Goal: Information Seeking & Learning: Compare options

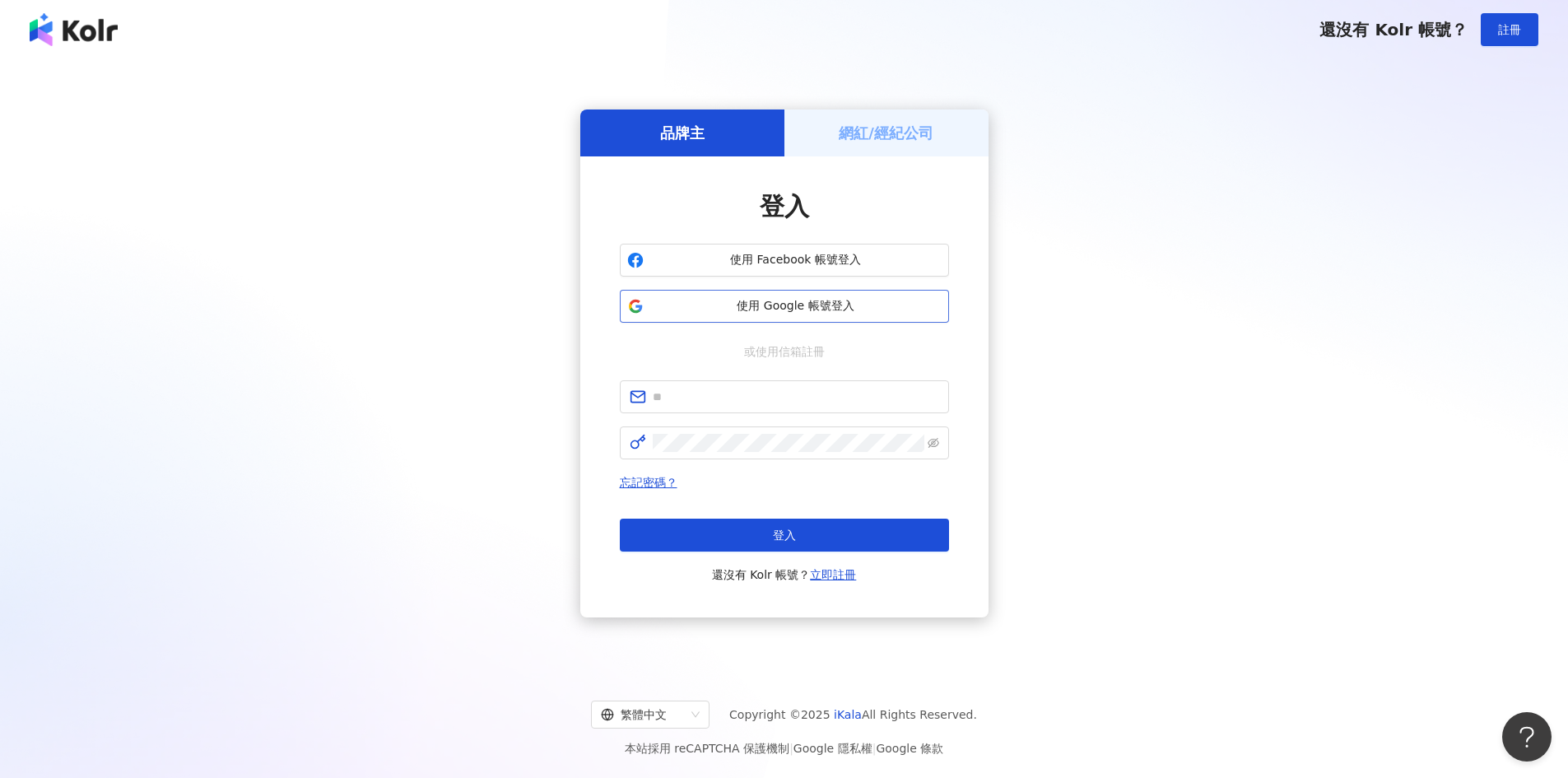
click at [774, 306] on span "使用 Google 帳號登入" at bounding box center [796, 306] width 291 height 17
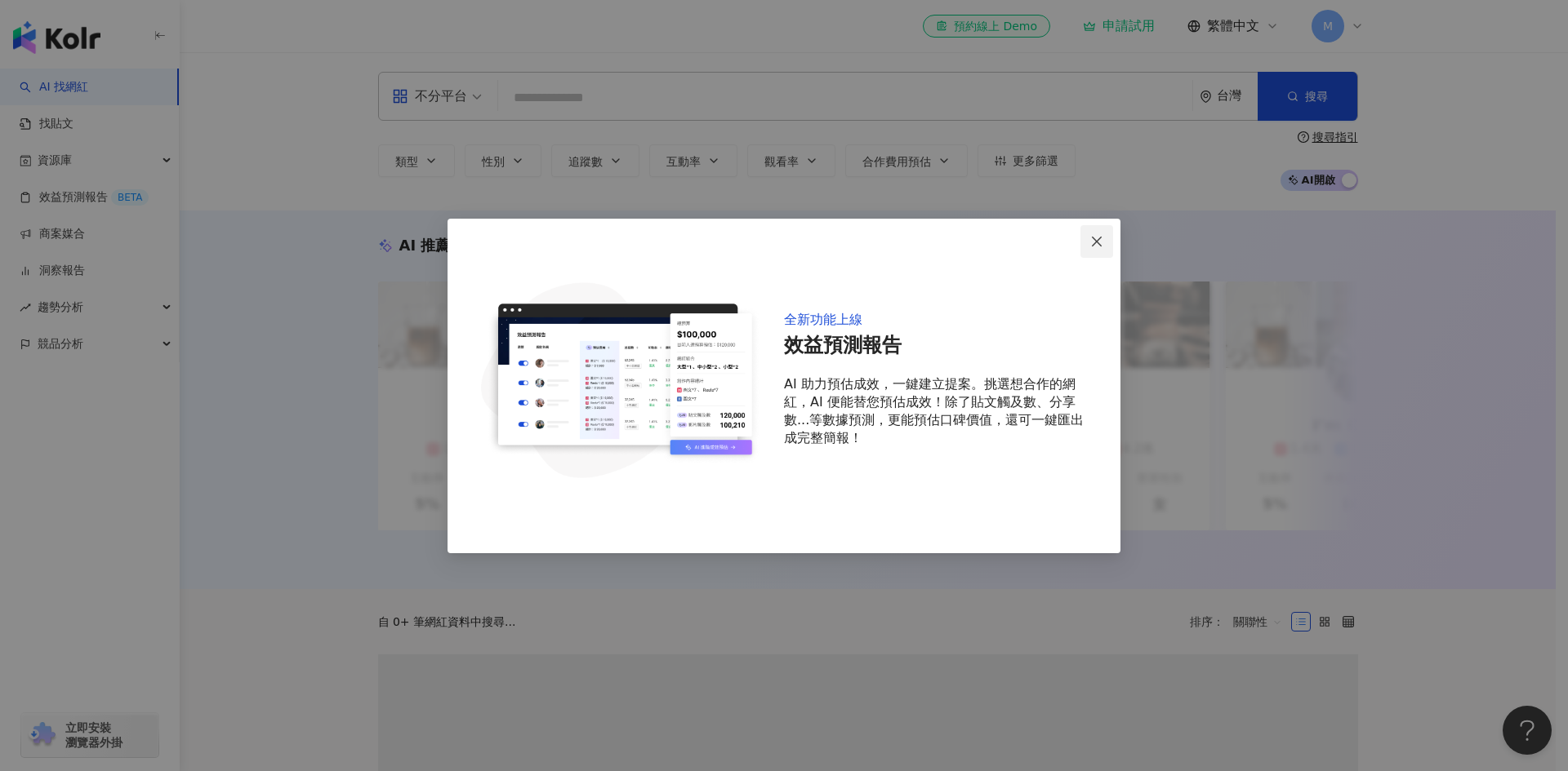
click at [1086, 242] on span "Close" at bounding box center [1096, 241] width 32 height 13
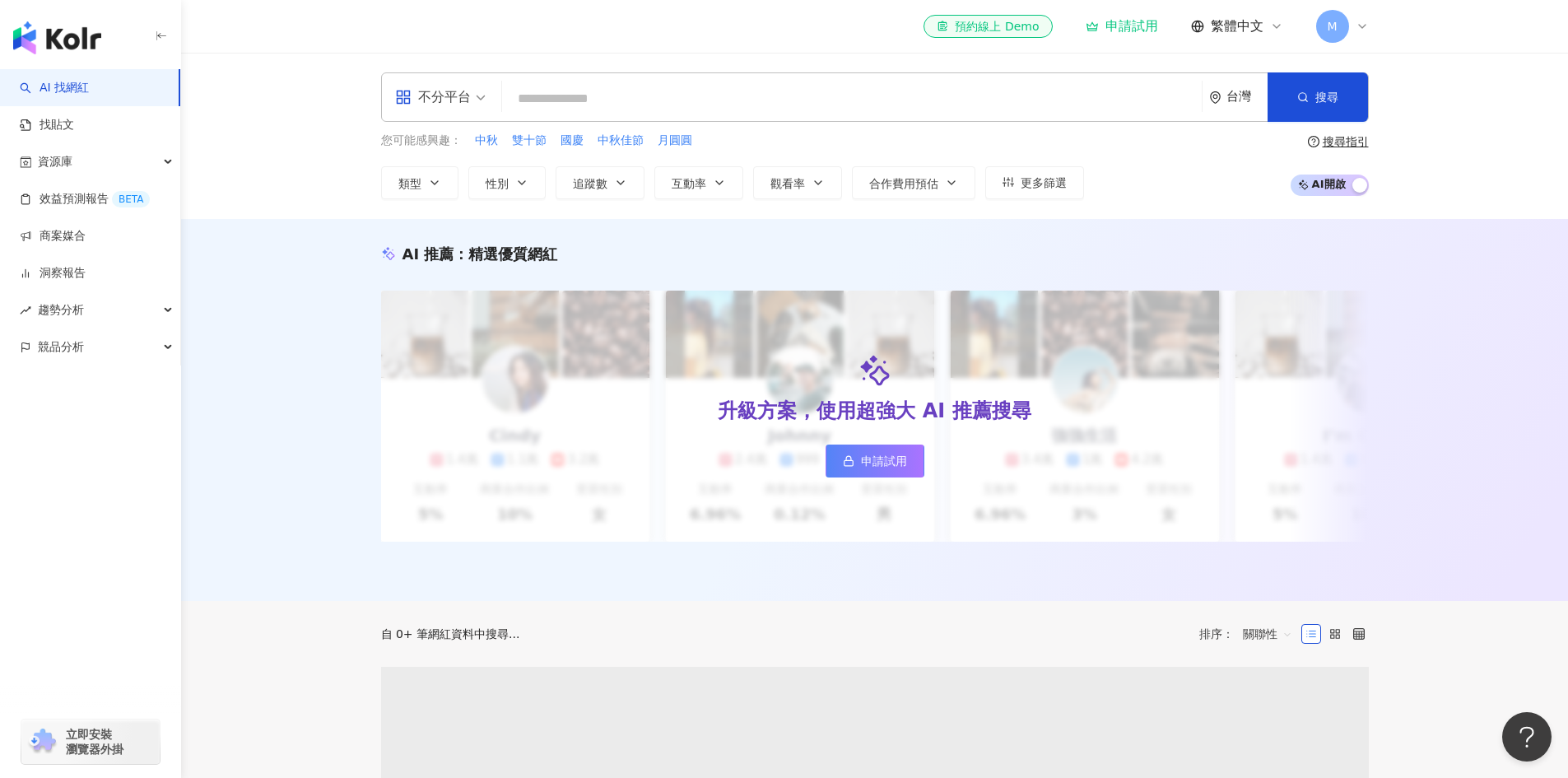
click at [1000, 110] on input "search" at bounding box center [853, 98] width 687 height 31
paste input "**********"
type input "**********"
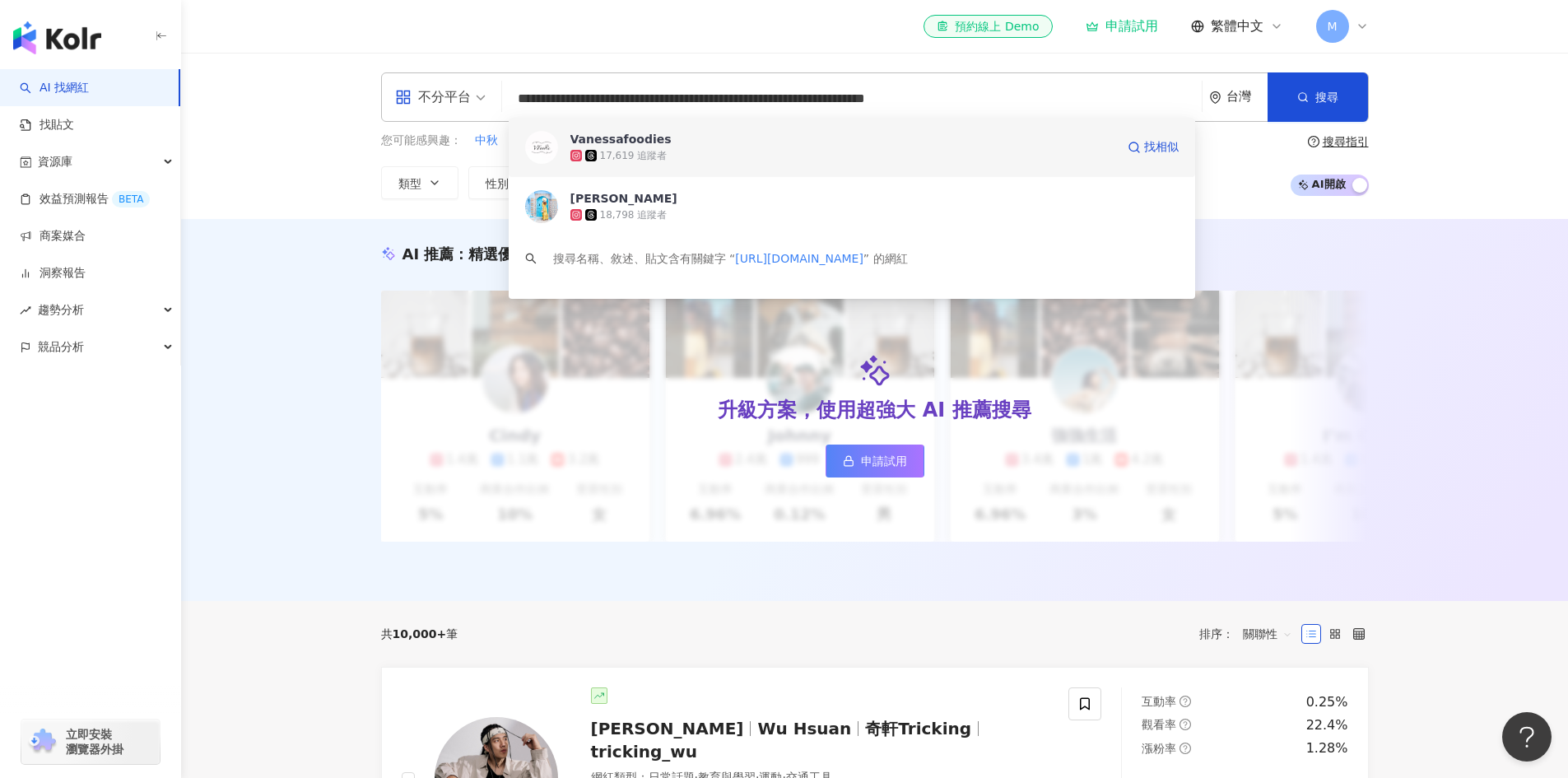
click at [799, 160] on div "17,619 追蹤者" at bounding box center [843, 155] width 545 height 17
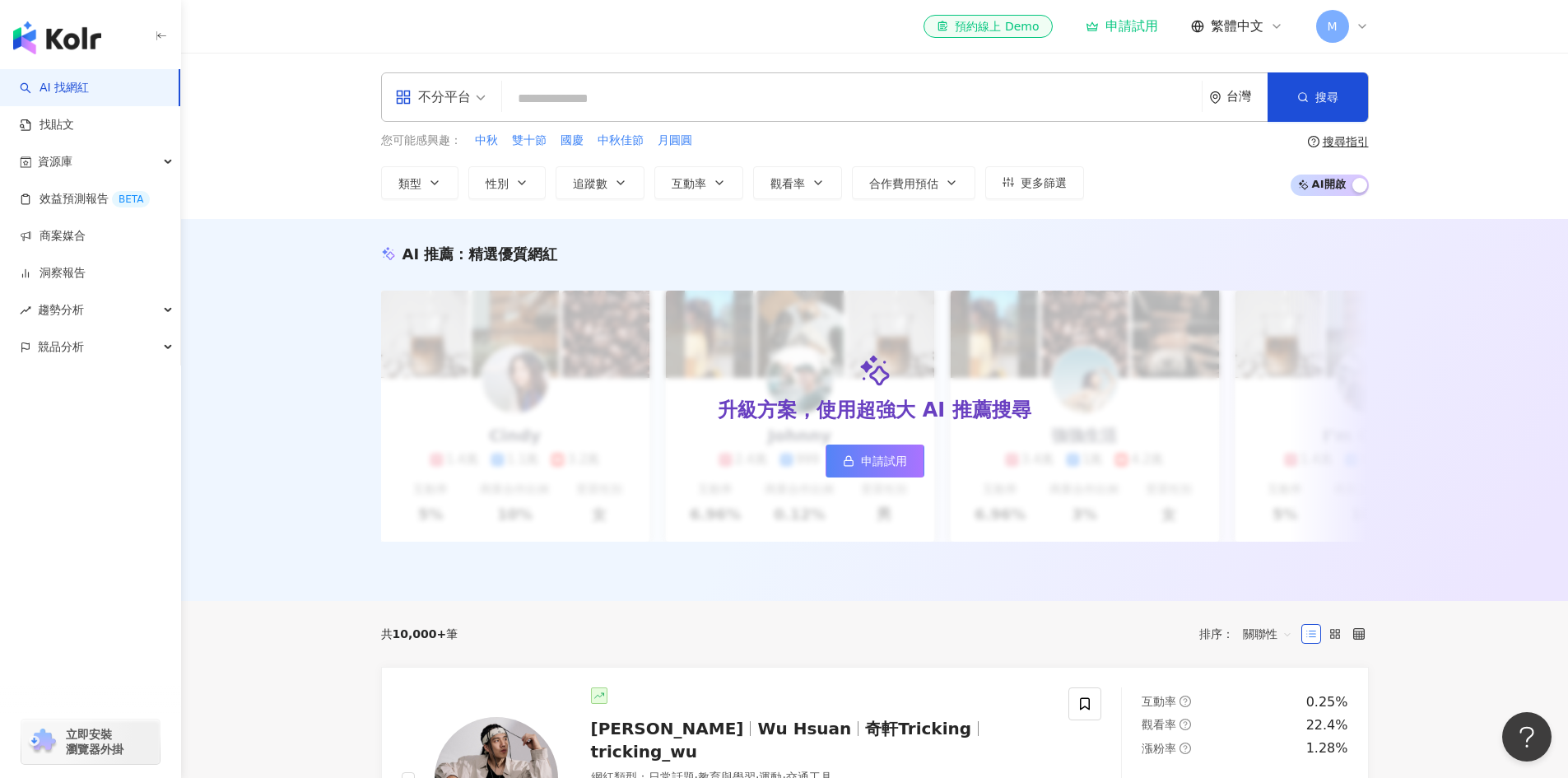
paste input "**********"
type input "**********"
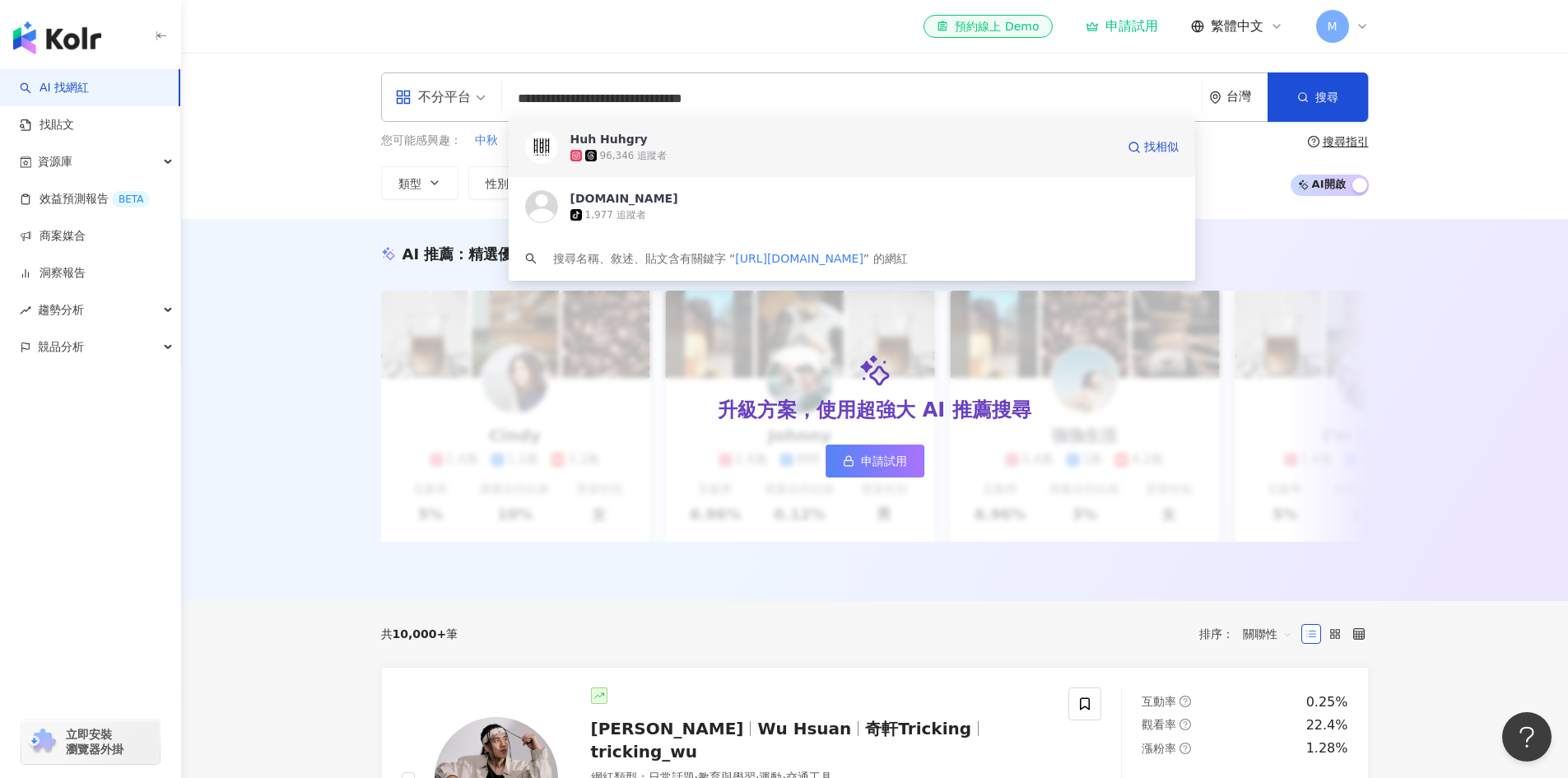
click at [858, 151] on div "96,346 追蹤者" at bounding box center [843, 155] width 545 height 17
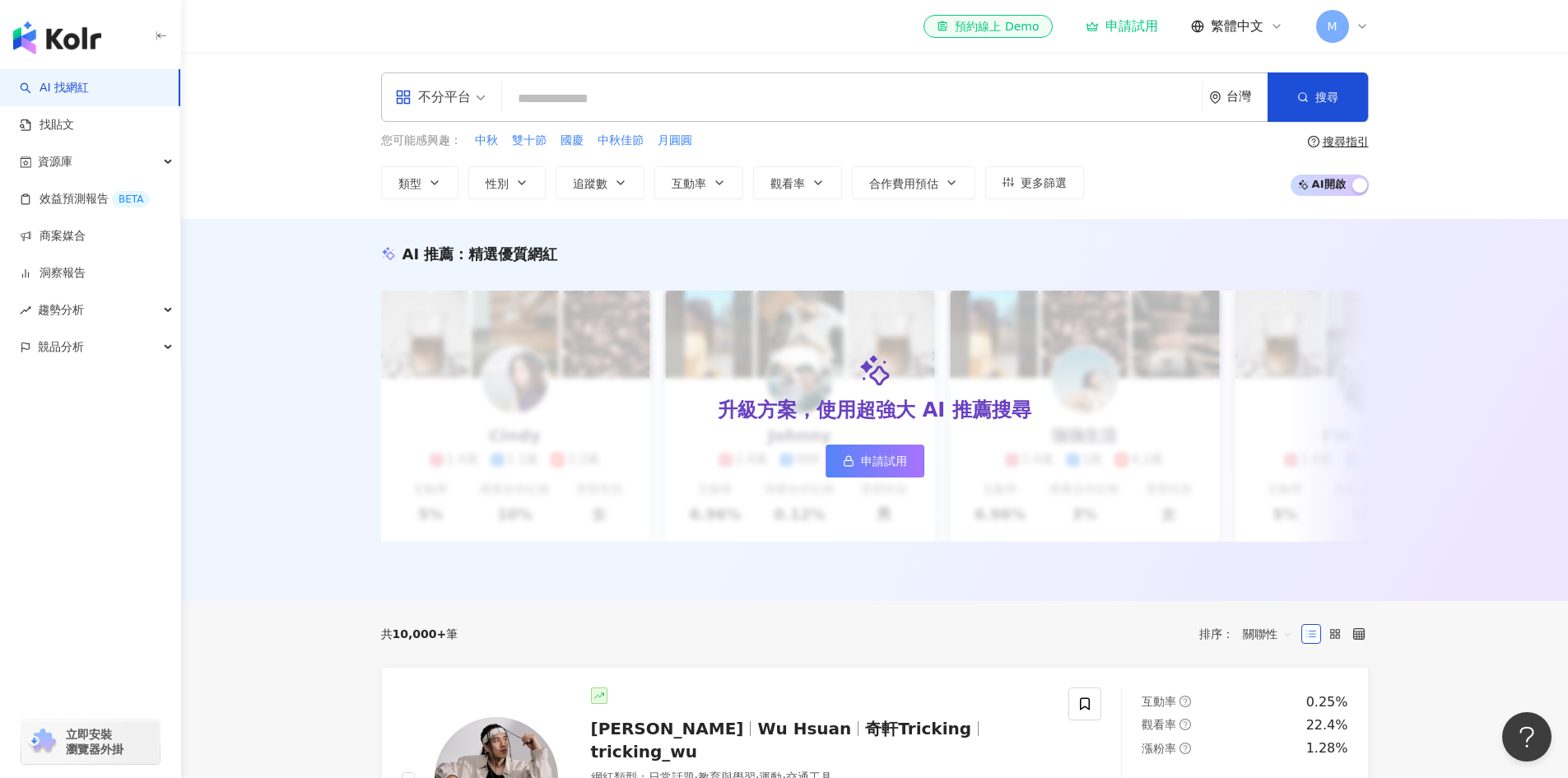
paste input "**********"
type input "**********"
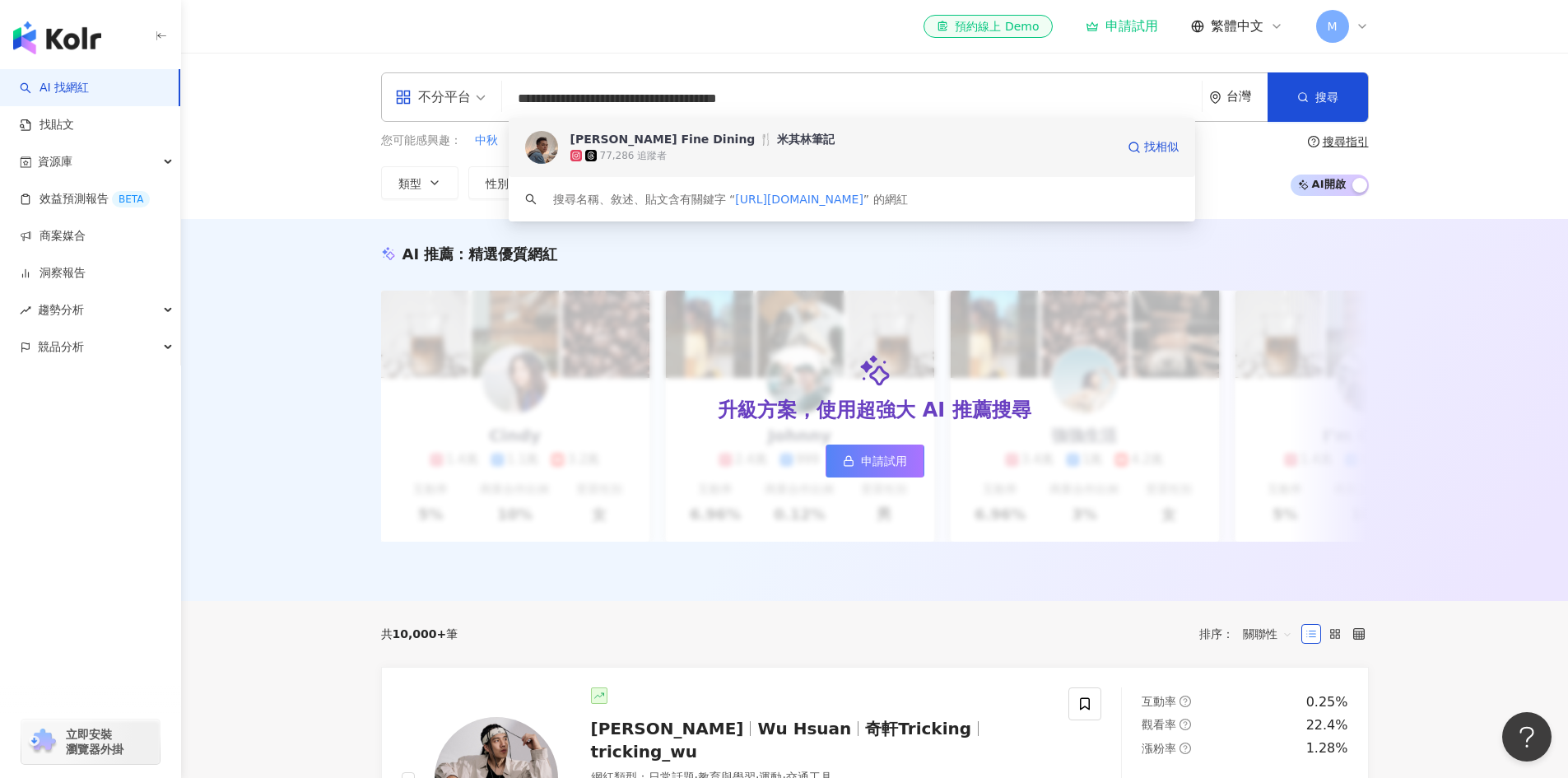
click at [691, 140] on div "Michael’s Fine Dining 🍴 米其林筆記" at bounding box center [703, 139] width 265 height 17
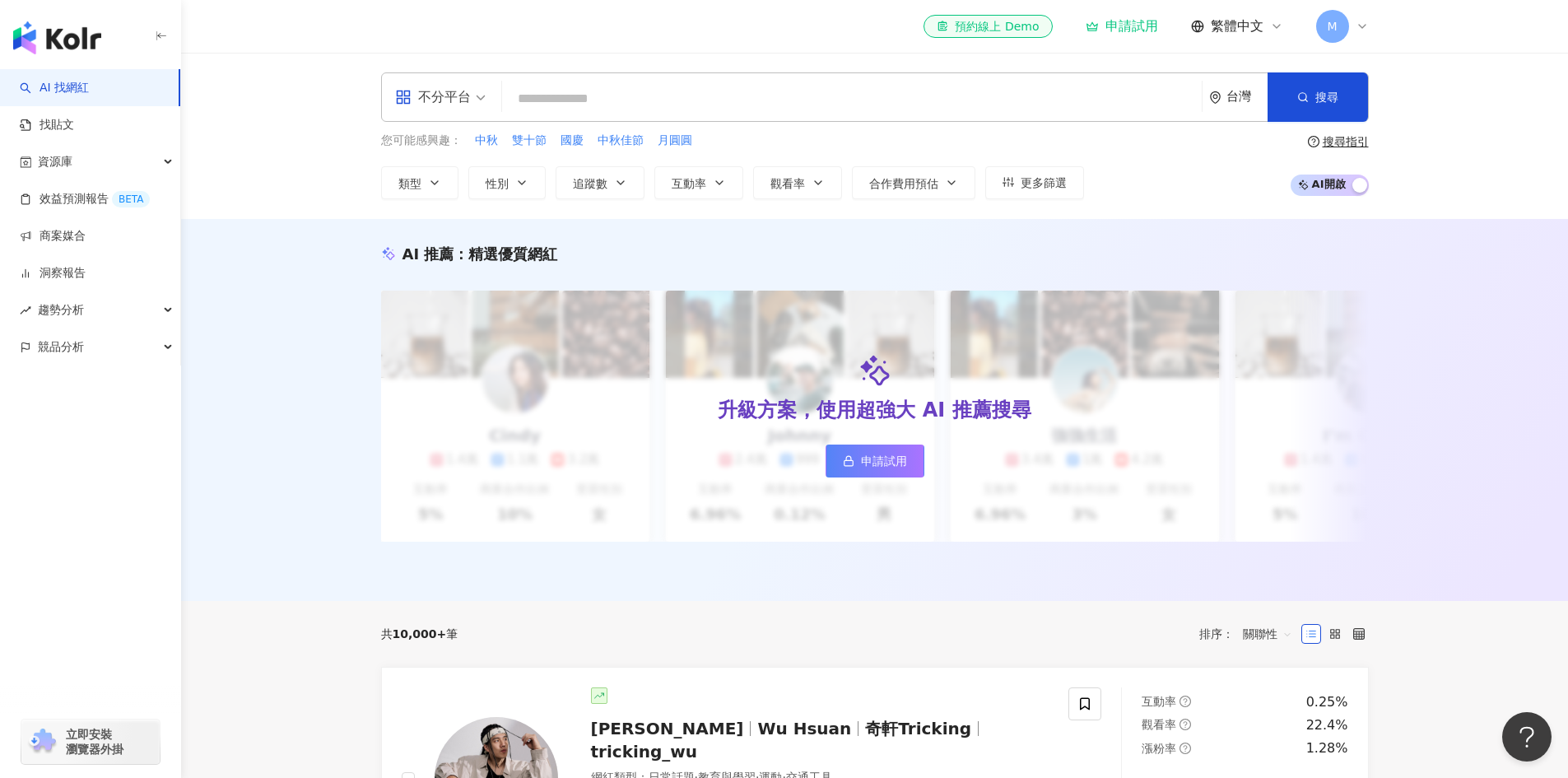
paste input "**********"
type input "**********"
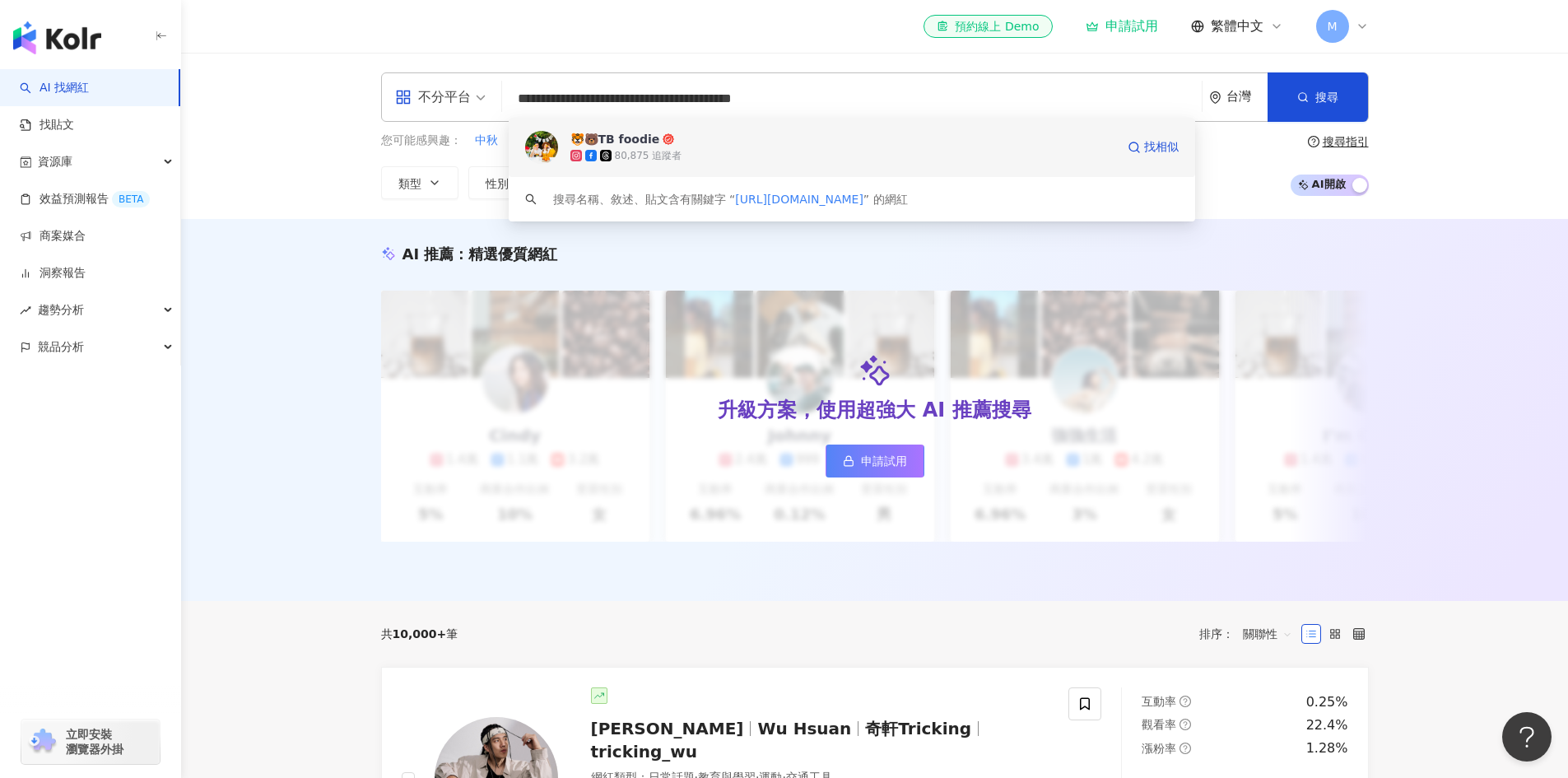
click at [785, 155] on div "80,875 追蹤者" at bounding box center [843, 155] width 545 height 17
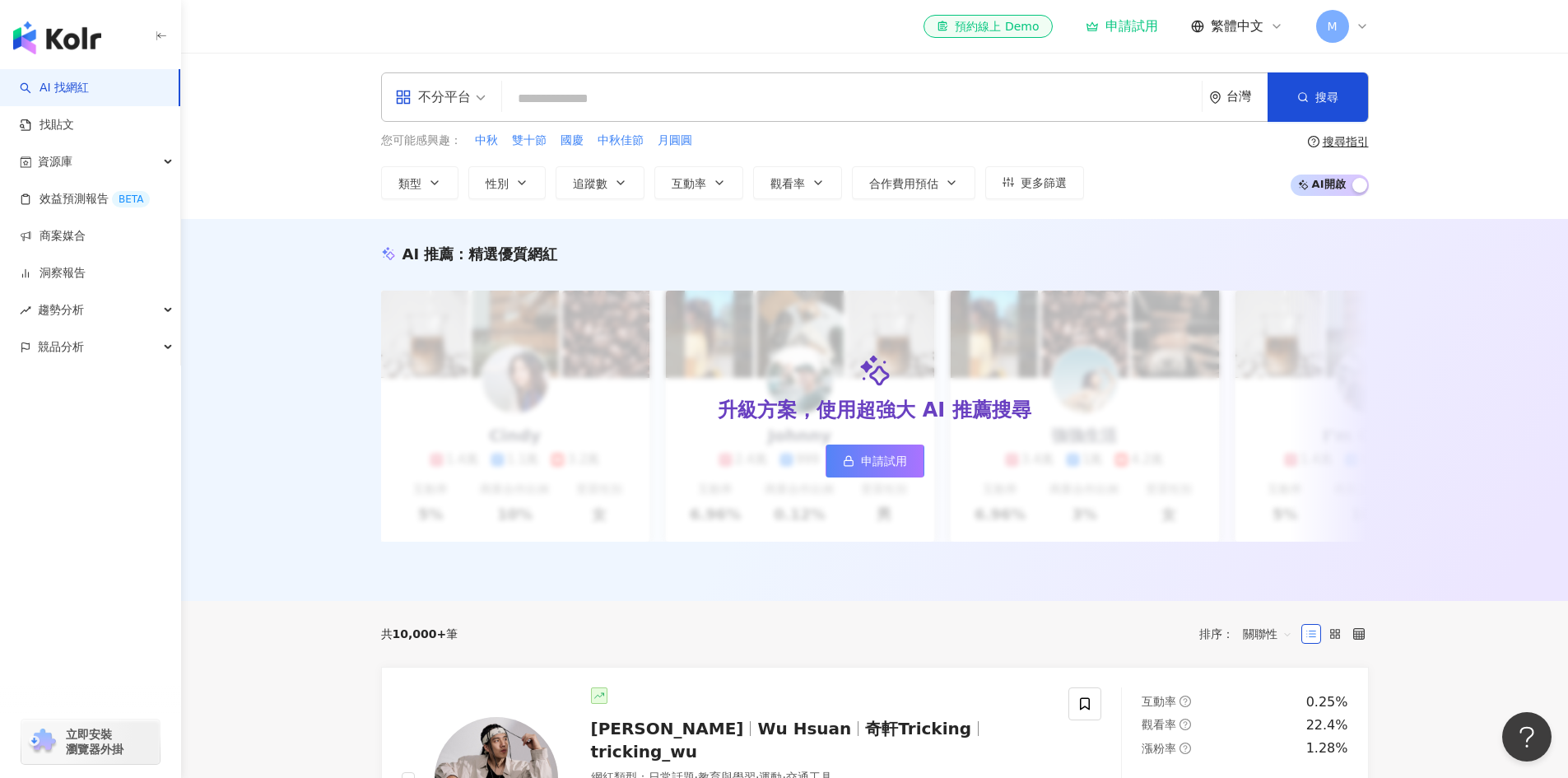
click at [948, 105] on input "search" at bounding box center [853, 98] width 687 height 31
paste input "**********"
type input "**********"
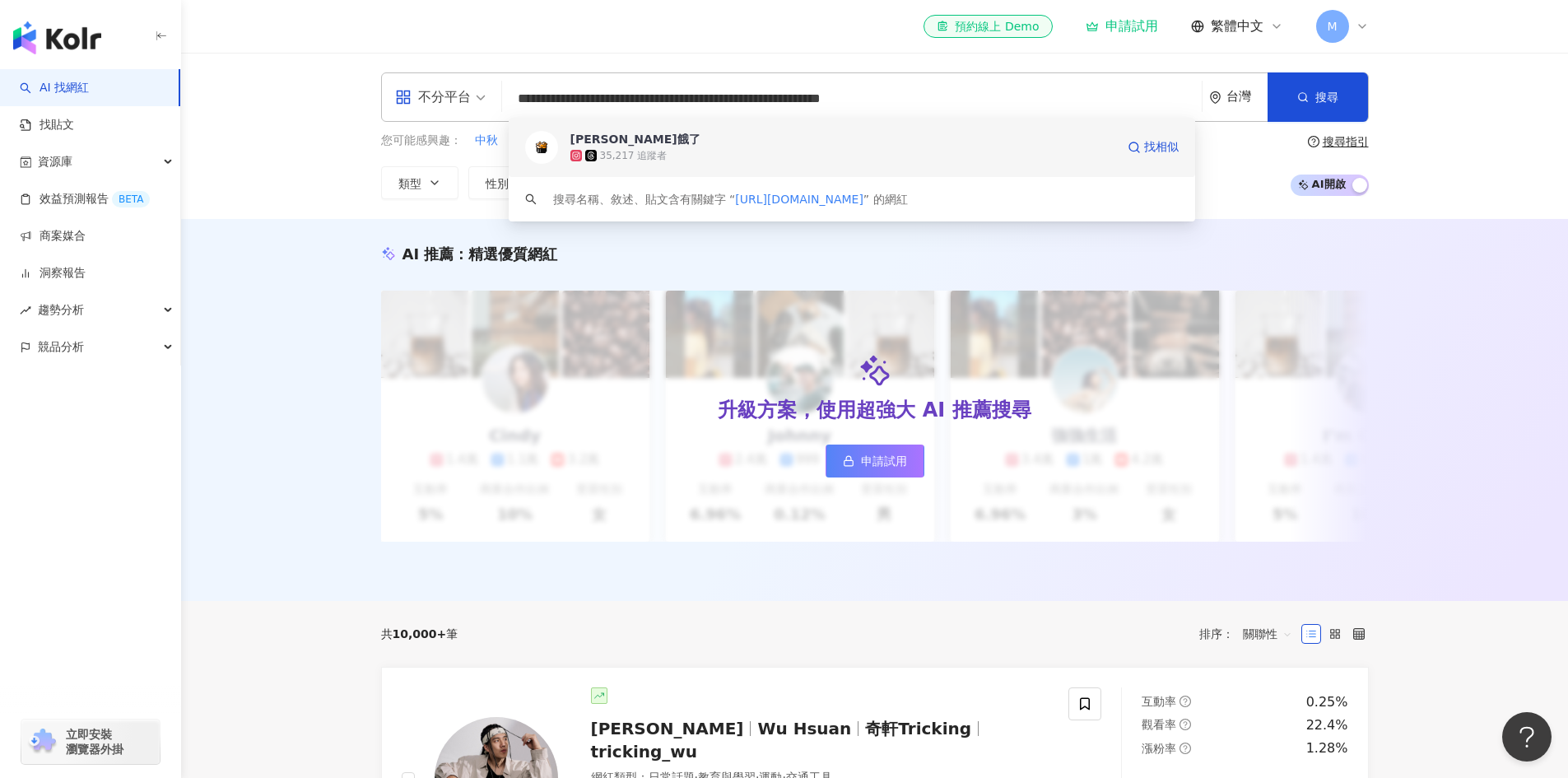
click at [844, 164] on div "凱凱餓了 35,217 追蹤者 找相似" at bounding box center [853, 147] width 687 height 59
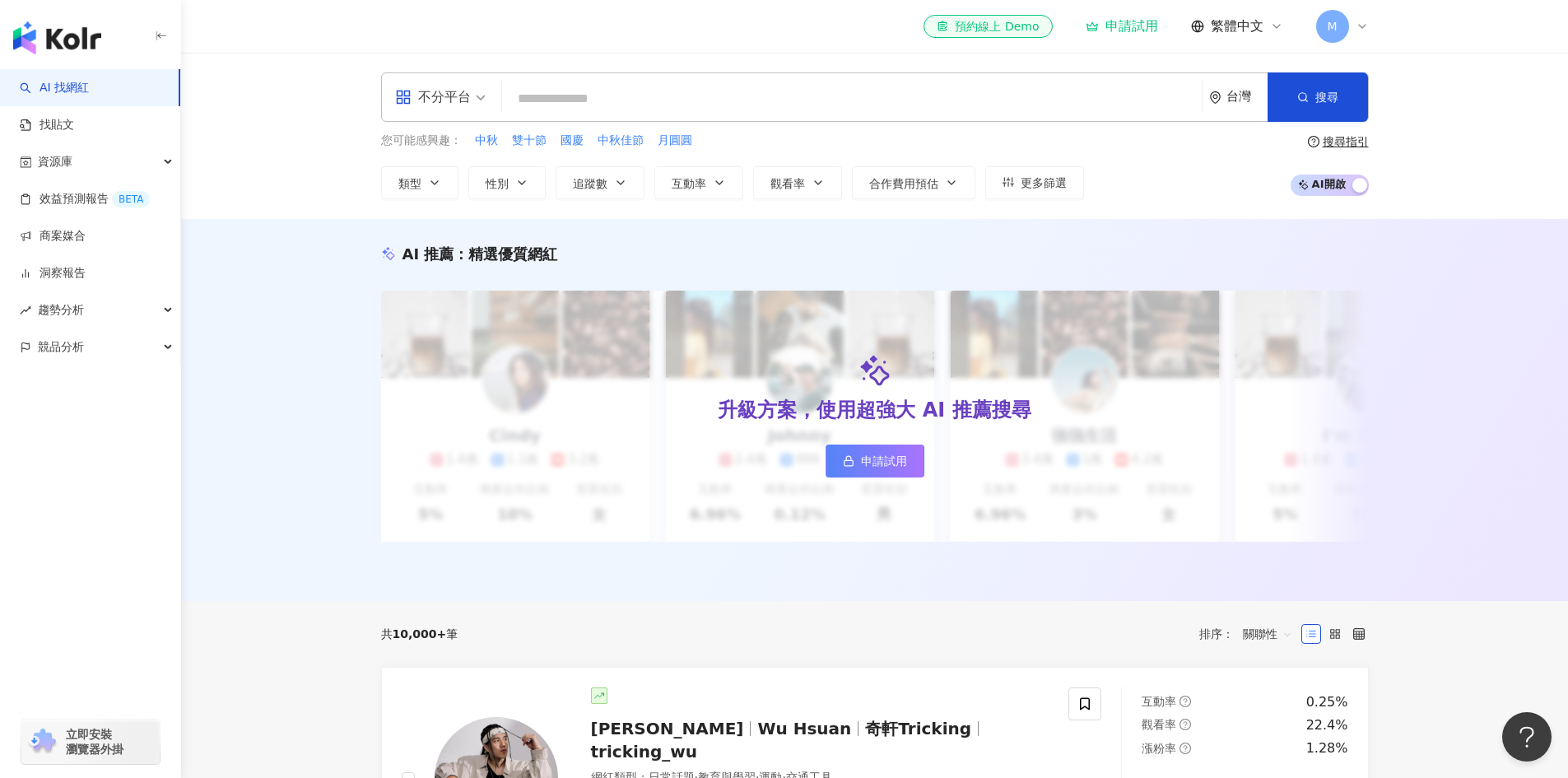
click at [1008, 82] on div "不分平台 台灣 搜尋 c6ef796d-74ea-4397-99f1-97556b29506c 凱凱餓了 35,217 追蹤者 搜尋名稱、敘述、貼文含有關鍵字…" at bounding box center [874, 96] width 988 height 50
click at [1002, 110] on input "search" at bounding box center [853, 98] width 687 height 31
paste input "**********"
type input "**********"
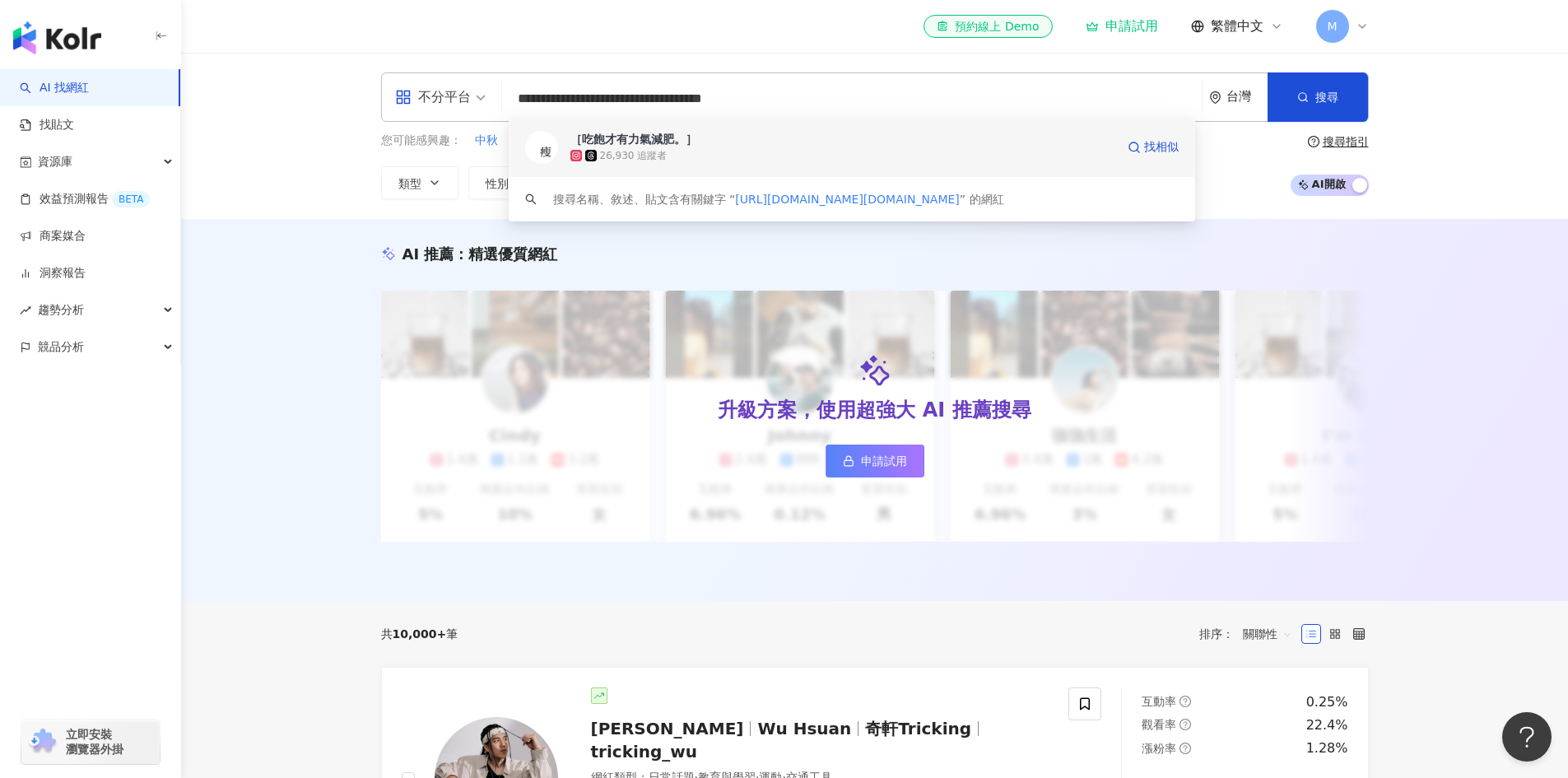
click at [862, 145] on span "［吃飽才有力氣減肥。］" at bounding box center [843, 139] width 545 height 17
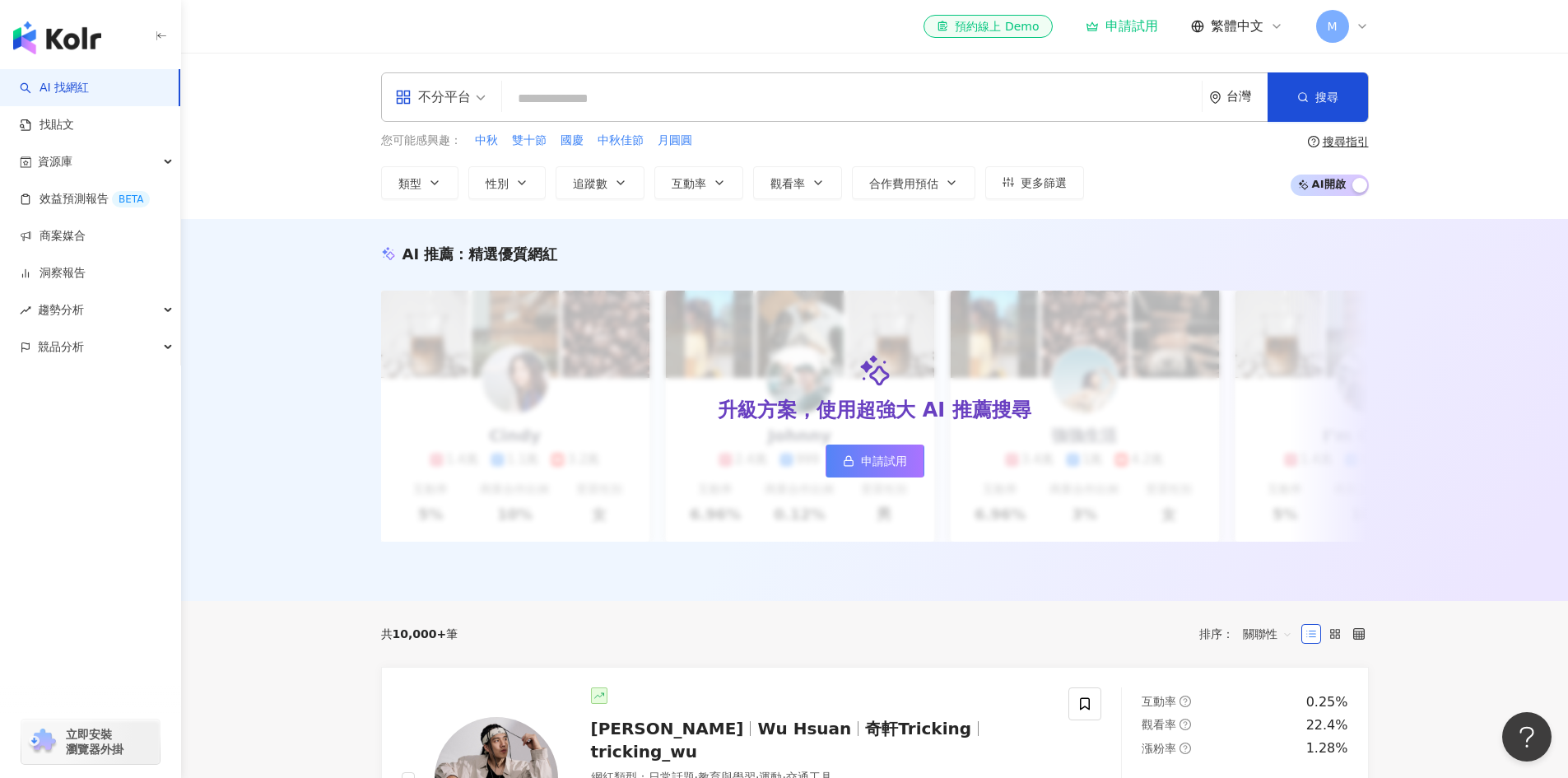
click at [775, 94] on input "search" at bounding box center [853, 98] width 687 height 31
paste input "**********"
type input "**********"
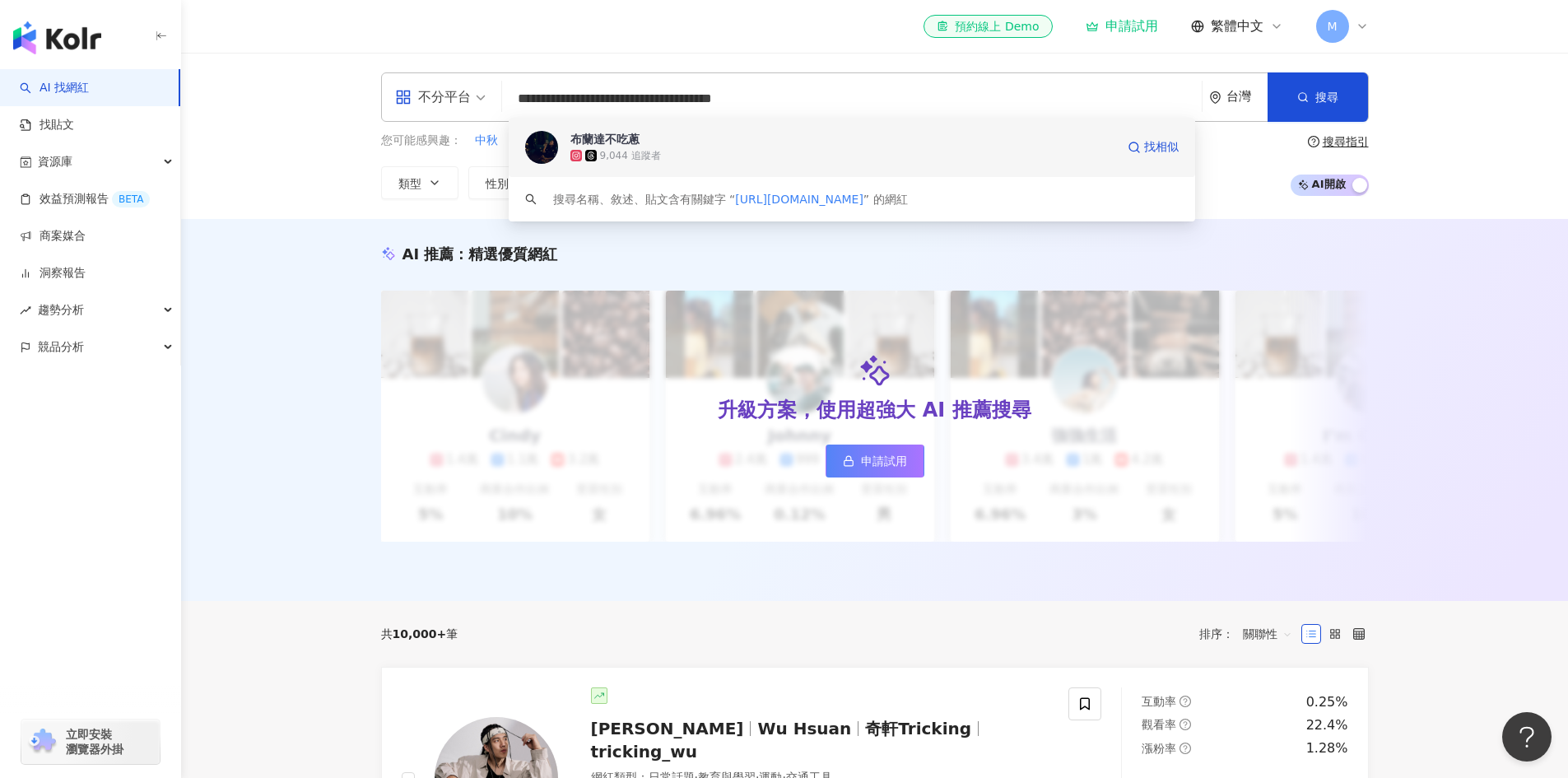
click at [783, 158] on div "9,044 追蹤者" at bounding box center [843, 155] width 545 height 17
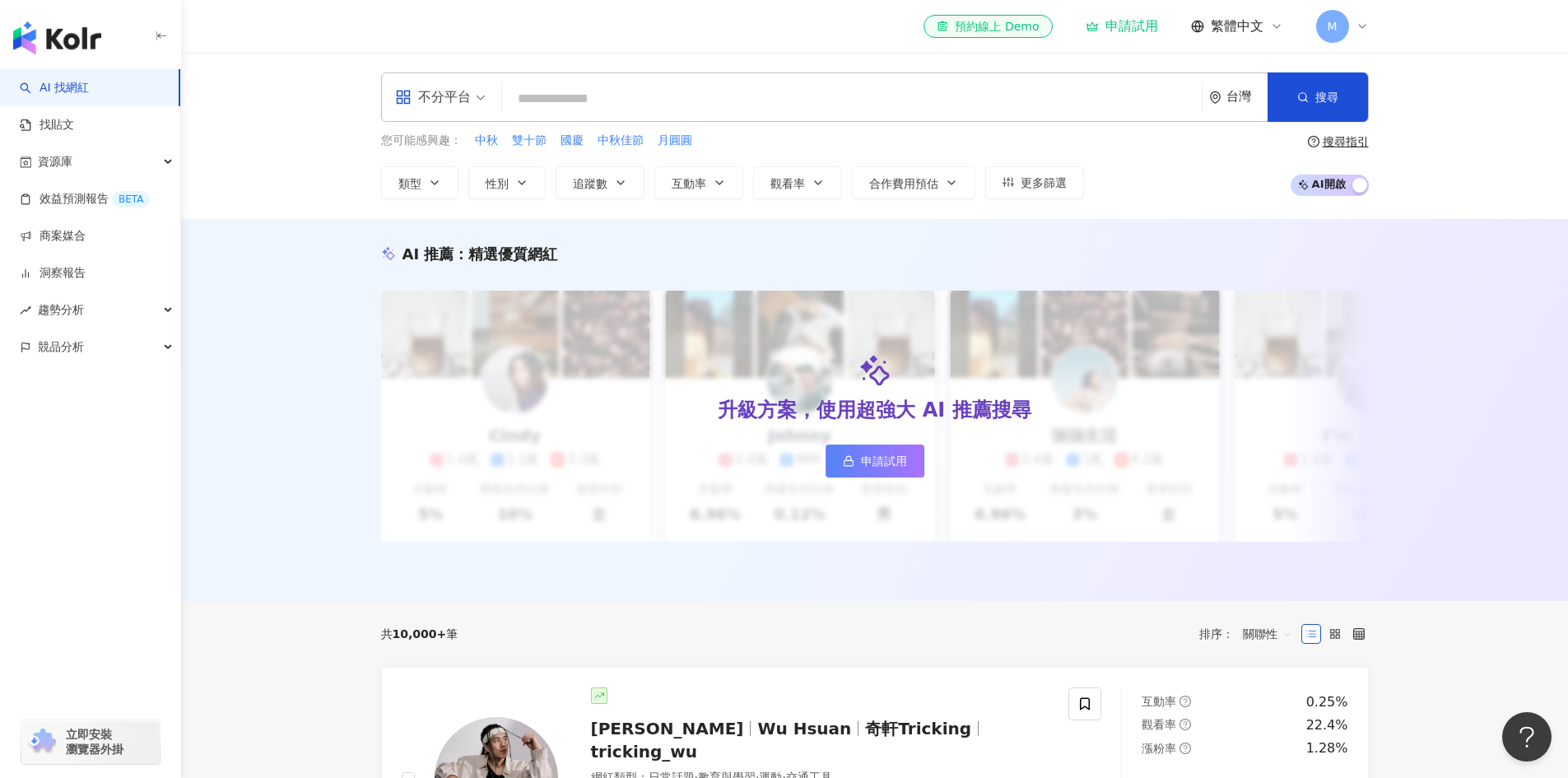
paste input "**********"
type input "**********"
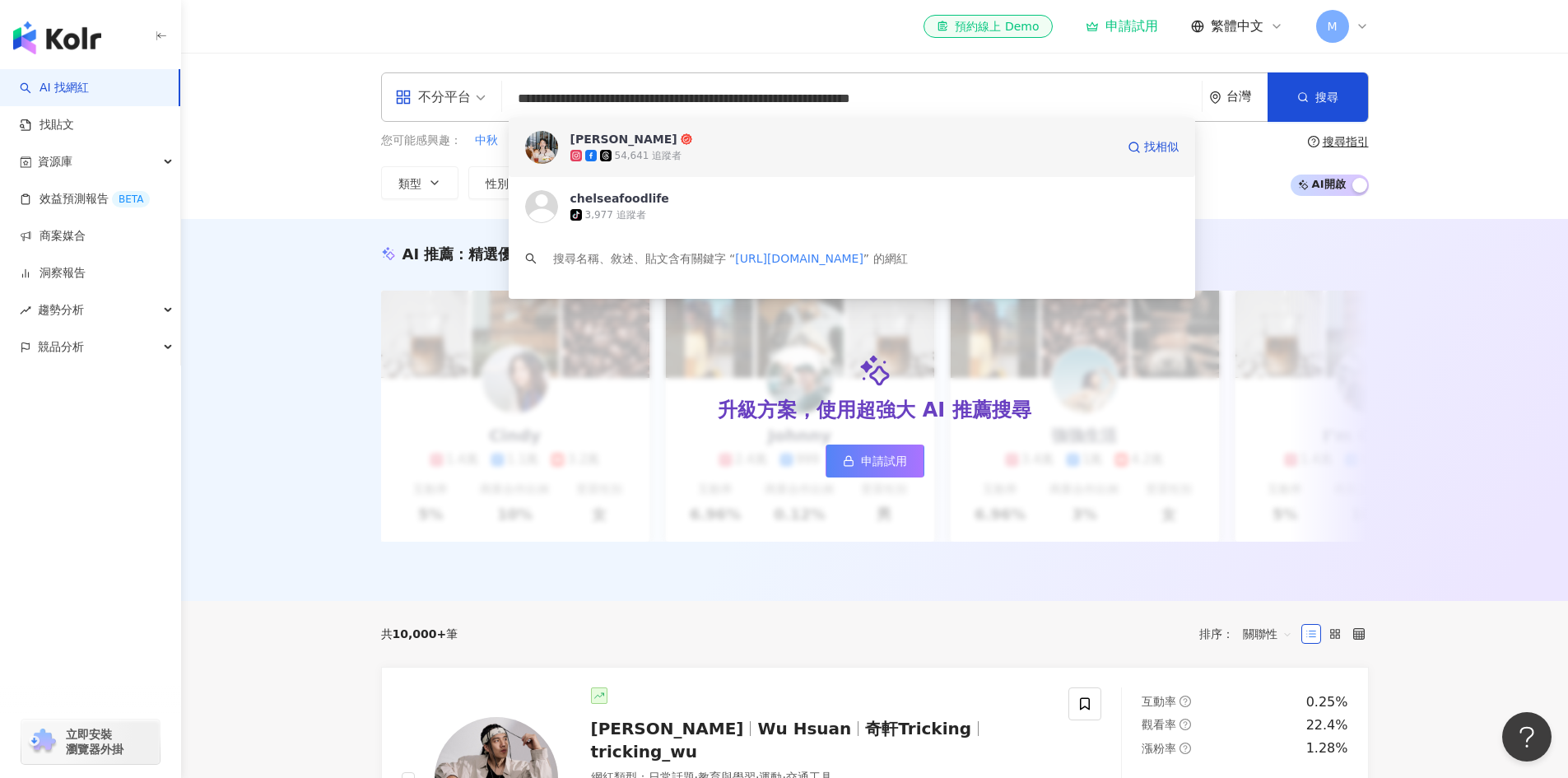
click at [815, 146] on span "CHELSEA 邱喜" at bounding box center [843, 139] width 545 height 17
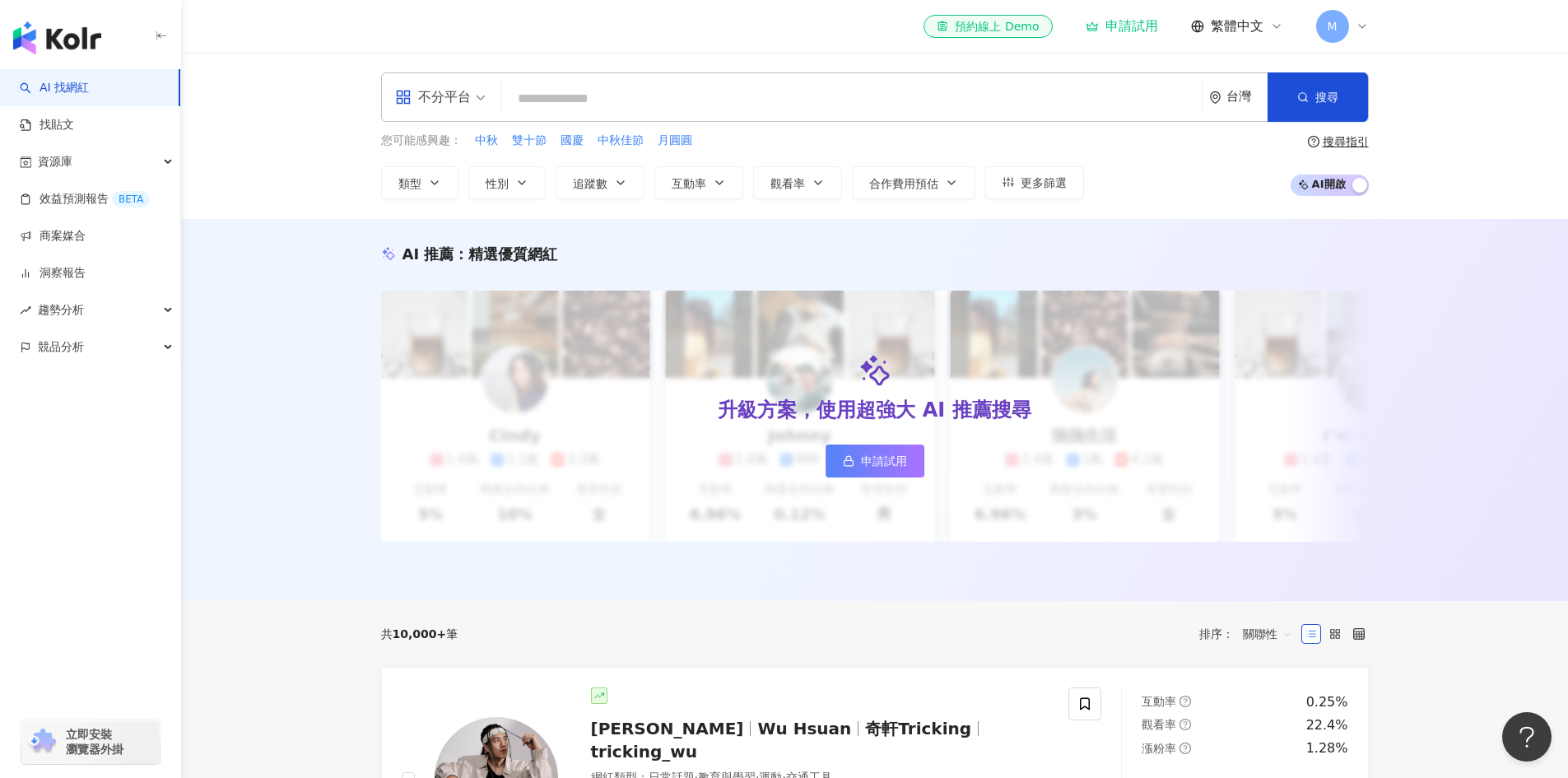
paste input "**********"
type input "**********"
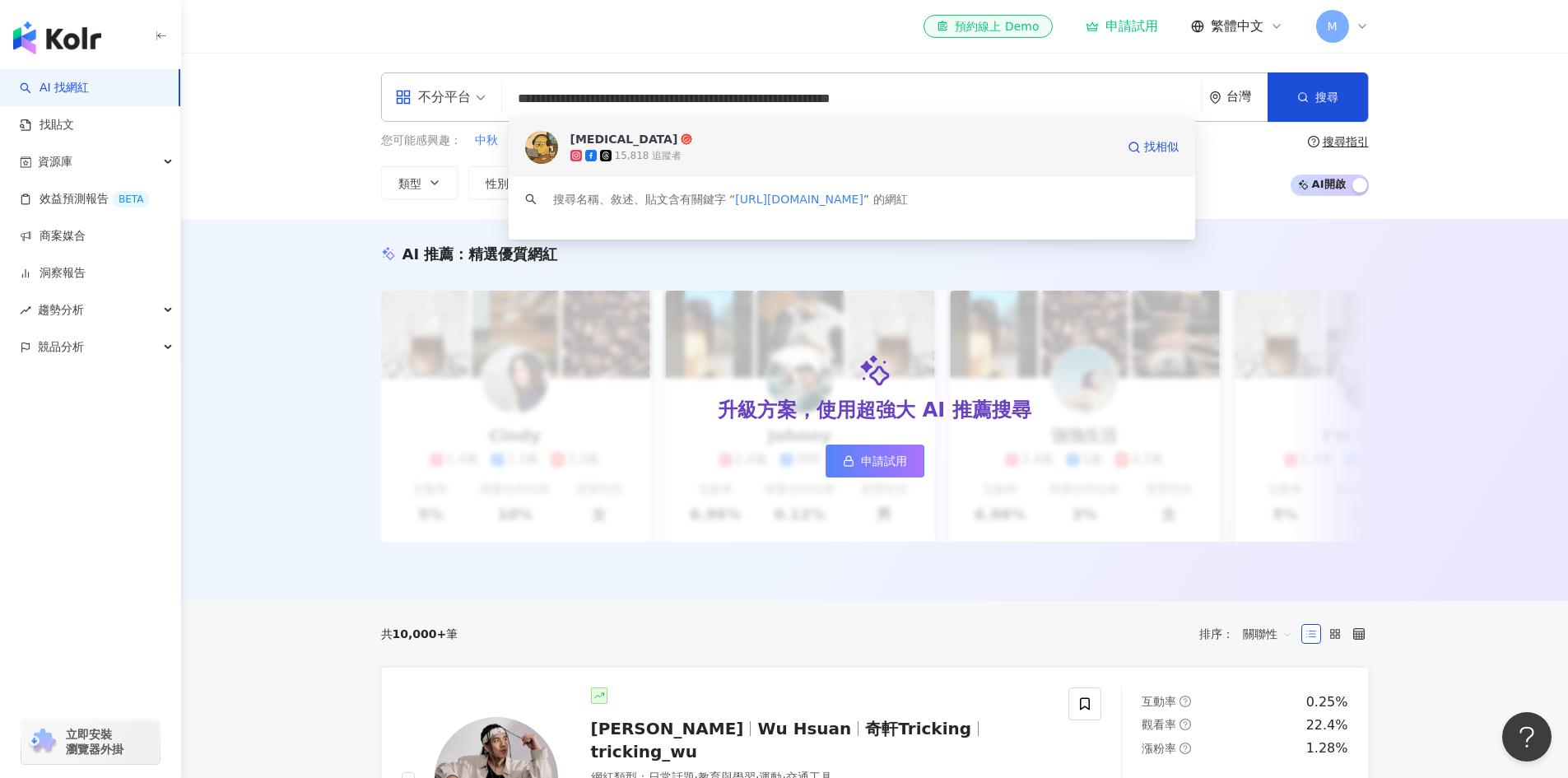
click at [881, 152] on div "15,818 追蹤者" at bounding box center [843, 155] width 545 height 17
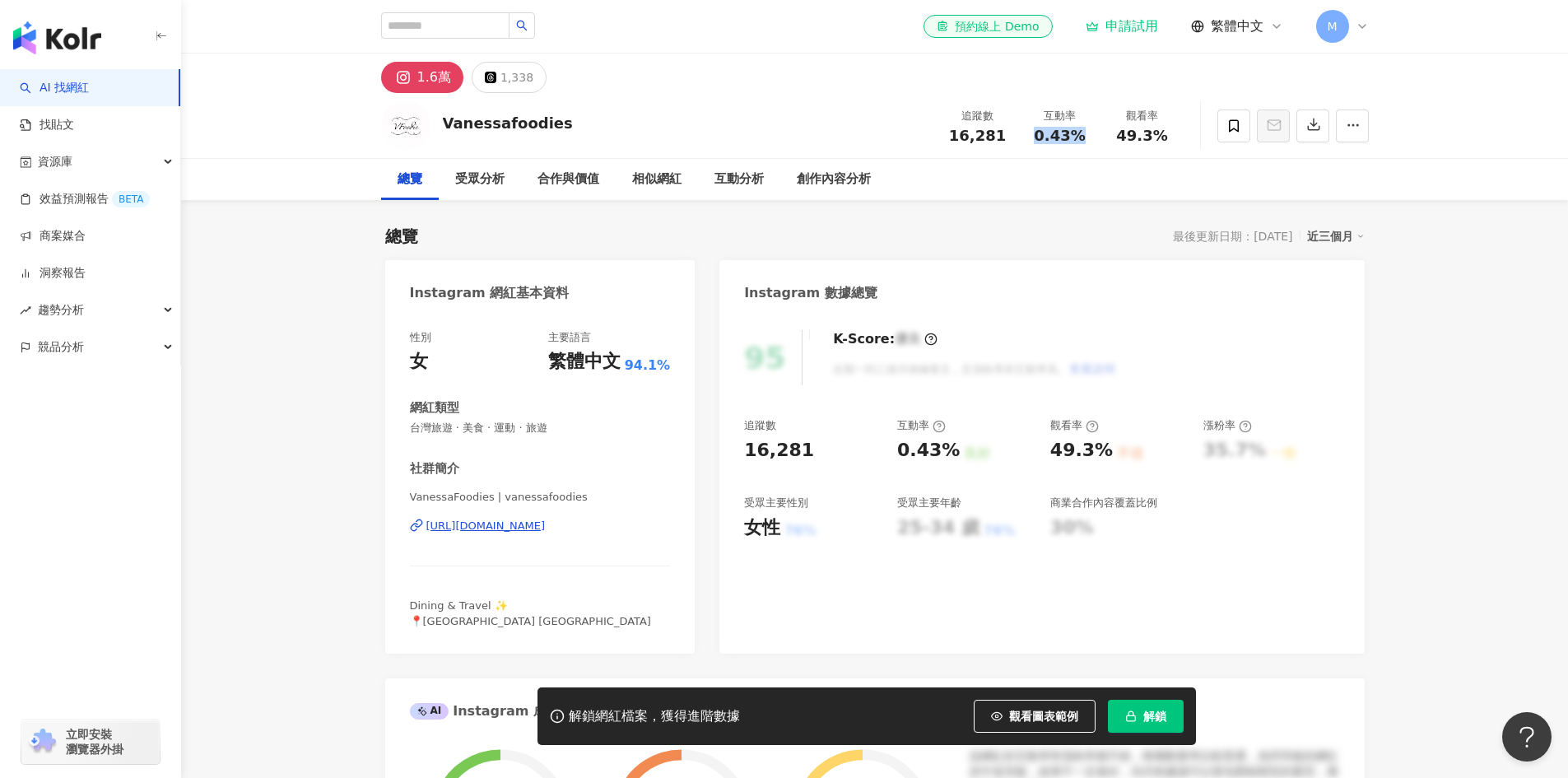
drag, startPoint x: 1043, startPoint y: 140, endPoint x: 1081, endPoint y: 144, distance: 38.2
click at [1081, 144] on div "0.43%" at bounding box center [1060, 136] width 63 height 17
click at [1073, 147] on div "追蹤數 16,281 互動率 0.43% 觀看率 49.3%" at bounding box center [1061, 125] width 247 height 49
drag, startPoint x: 1033, startPoint y: 141, endPoint x: 1079, endPoint y: 140, distance: 46.0
click at [1079, 140] on div "0.43%" at bounding box center [1060, 136] width 63 height 17
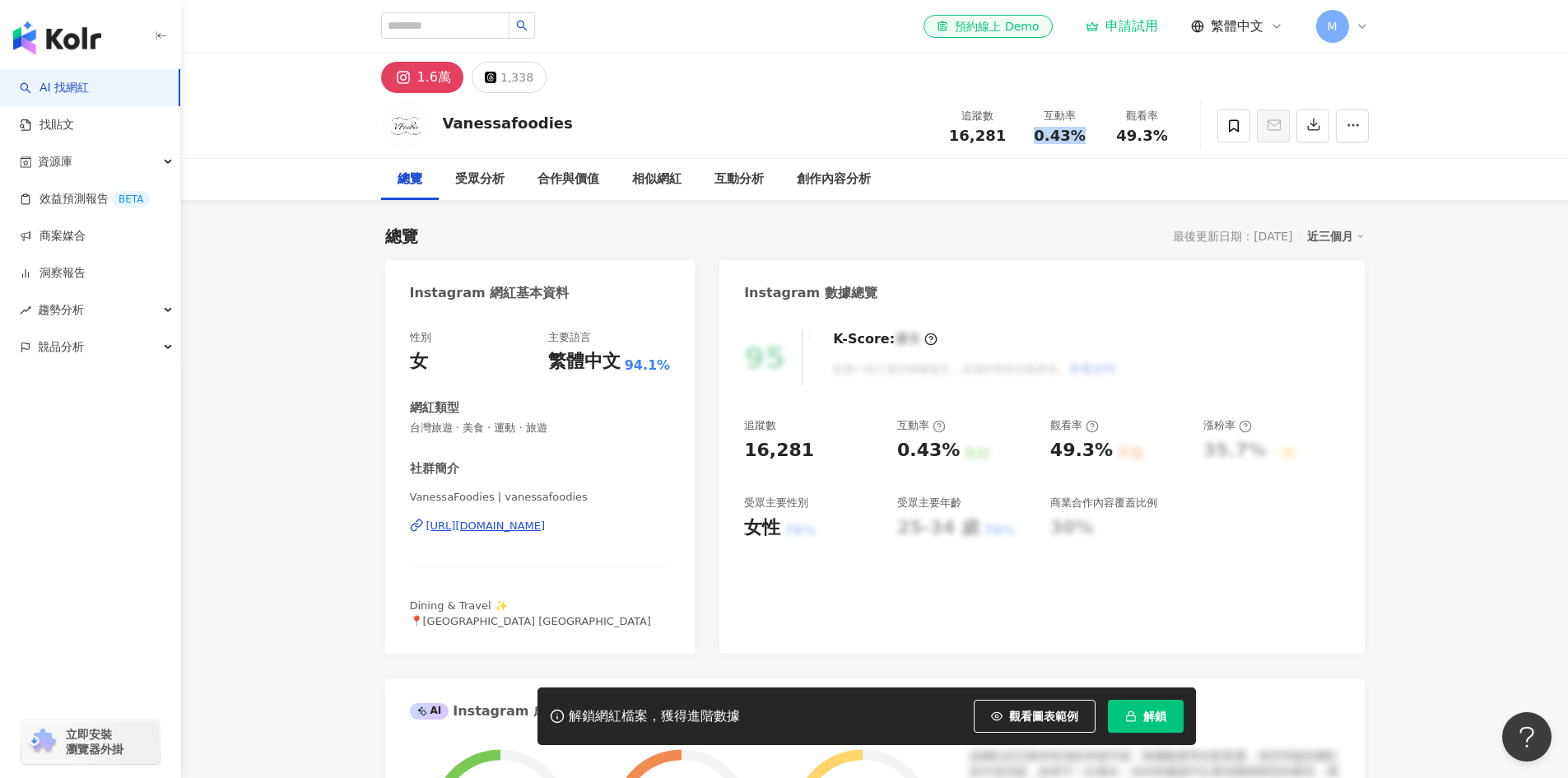
copy span "0.43%"
drag, startPoint x: 1117, startPoint y: 141, endPoint x: 1165, endPoint y: 140, distance: 48.0
click at [1165, 140] on div "49.3%" at bounding box center [1142, 136] width 63 height 17
drag, startPoint x: 1119, startPoint y: 138, endPoint x: 1206, endPoint y: 130, distance: 87.4
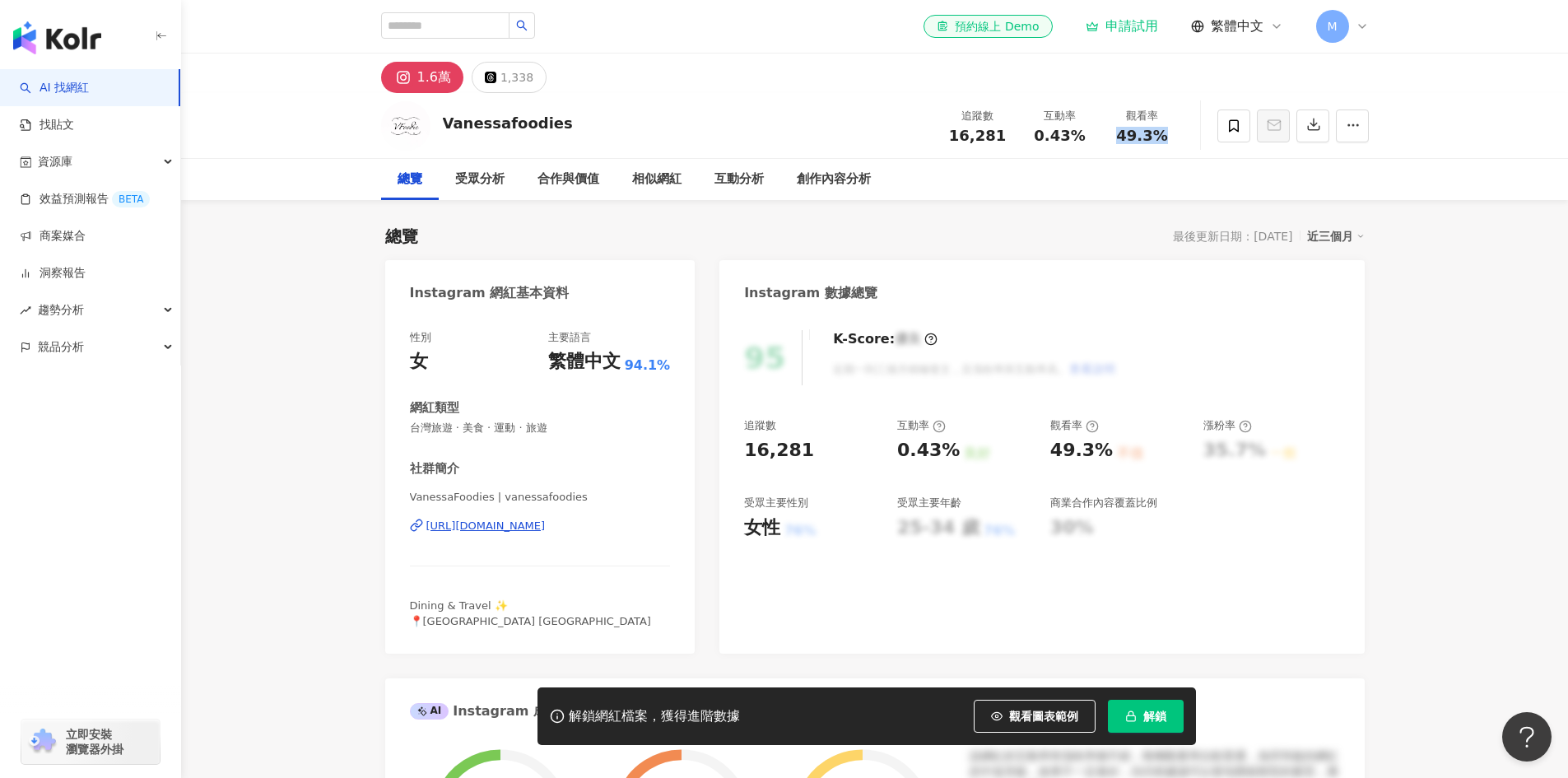
click at [1172, 138] on div "49.3%" at bounding box center [1142, 136] width 63 height 17
copy span "49.3%"
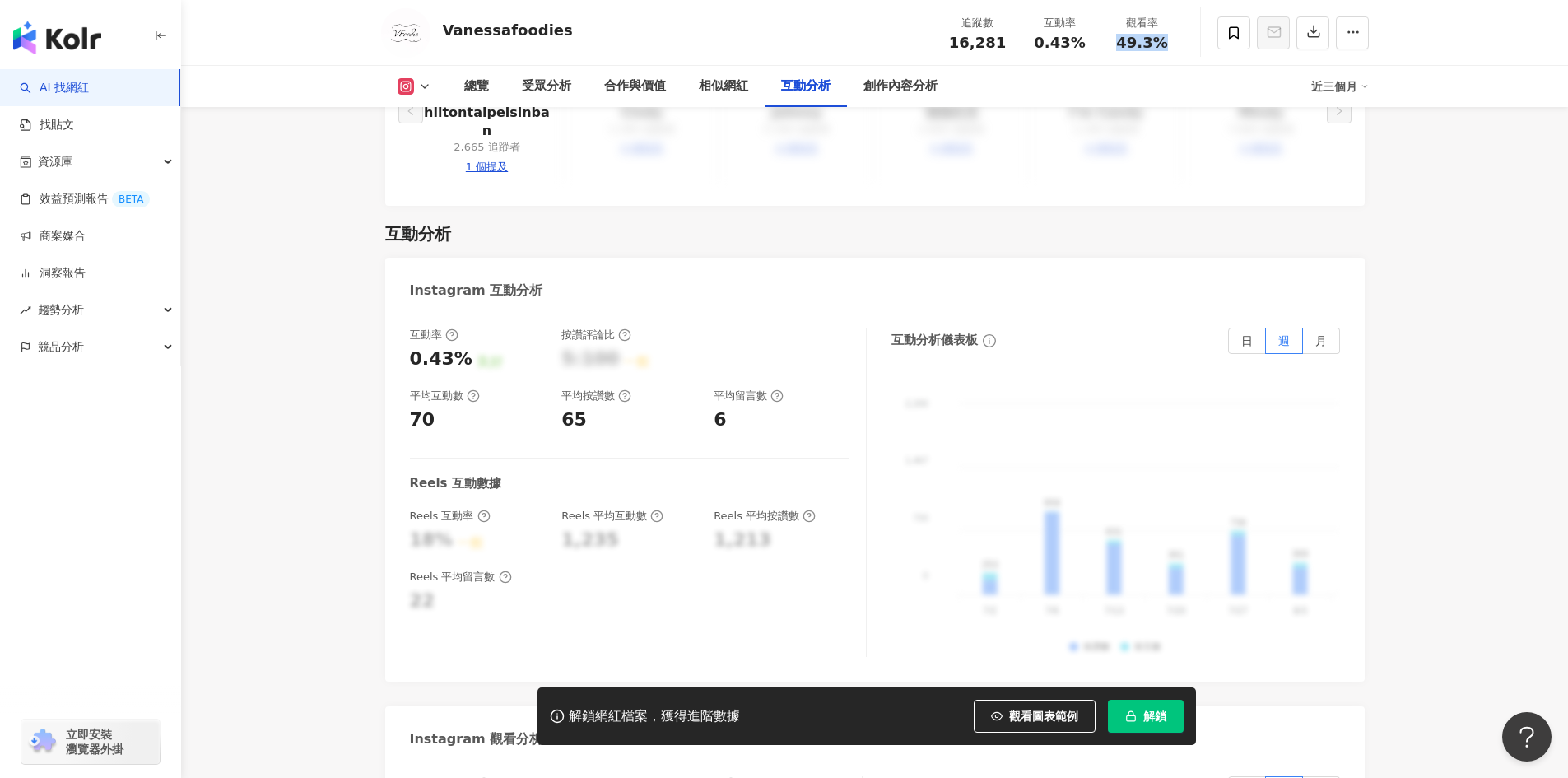
scroll to position [3211, 0]
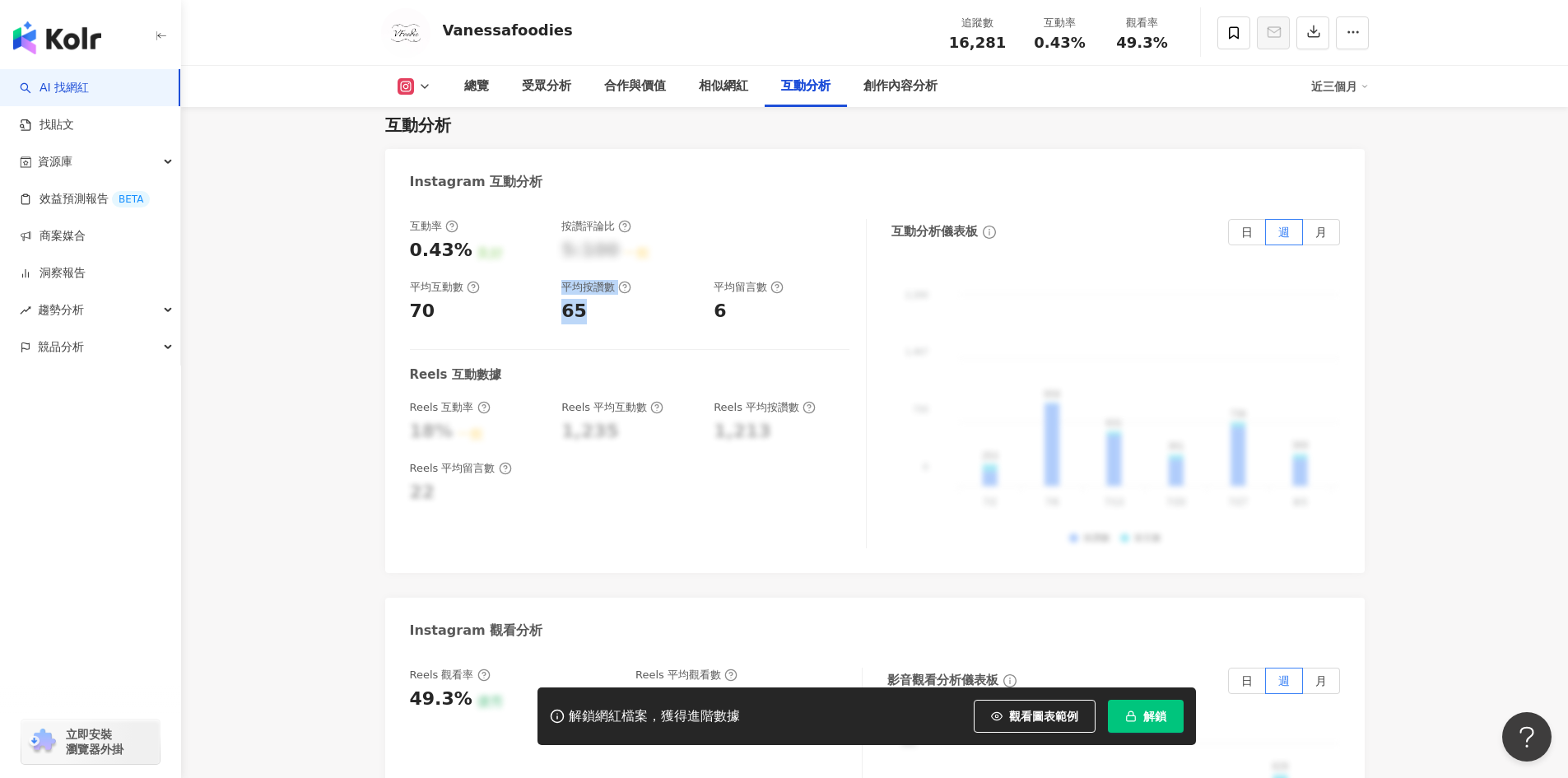
drag, startPoint x: 598, startPoint y: 271, endPoint x: 552, endPoint y: 265, distance: 46.4
click at [552, 265] on div "互動率 0.43% 良好 按讚評論比 5:100 一般 平均互動數 70 平均按讚數 65 平均留言數 6" at bounding box center [630, 272] width 440 height 106
copy div "平均按讚數 65"
click at [586, 299] on div "65" at bounding box center [629, 311] width 136 height 25
click at [592, 299] on div "65" at bounding box center [629, 311] width 136 height 25
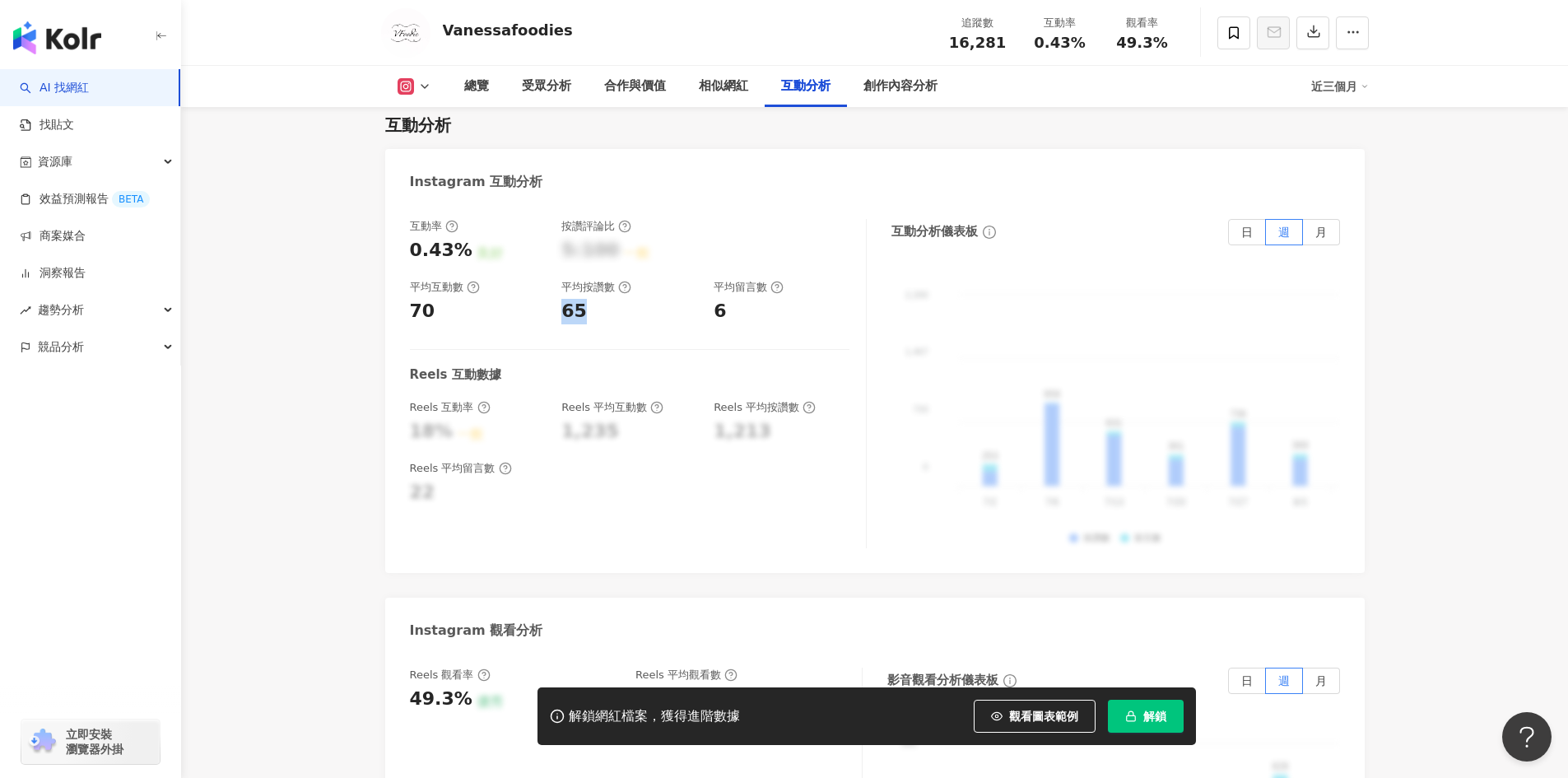
drag, startPoint x: 589, startPoint y: 262, endPoint x: 555, endPoint y: 258, distance: 34.2
click at [555, 258] on div "互動率 0.43% 良好 按讚評論比 5:100 一般 平均互動數 70 平均按讚數 65 平均留言數 6" at bounding box center [630, 272] width 440 height 106
copy div "65"
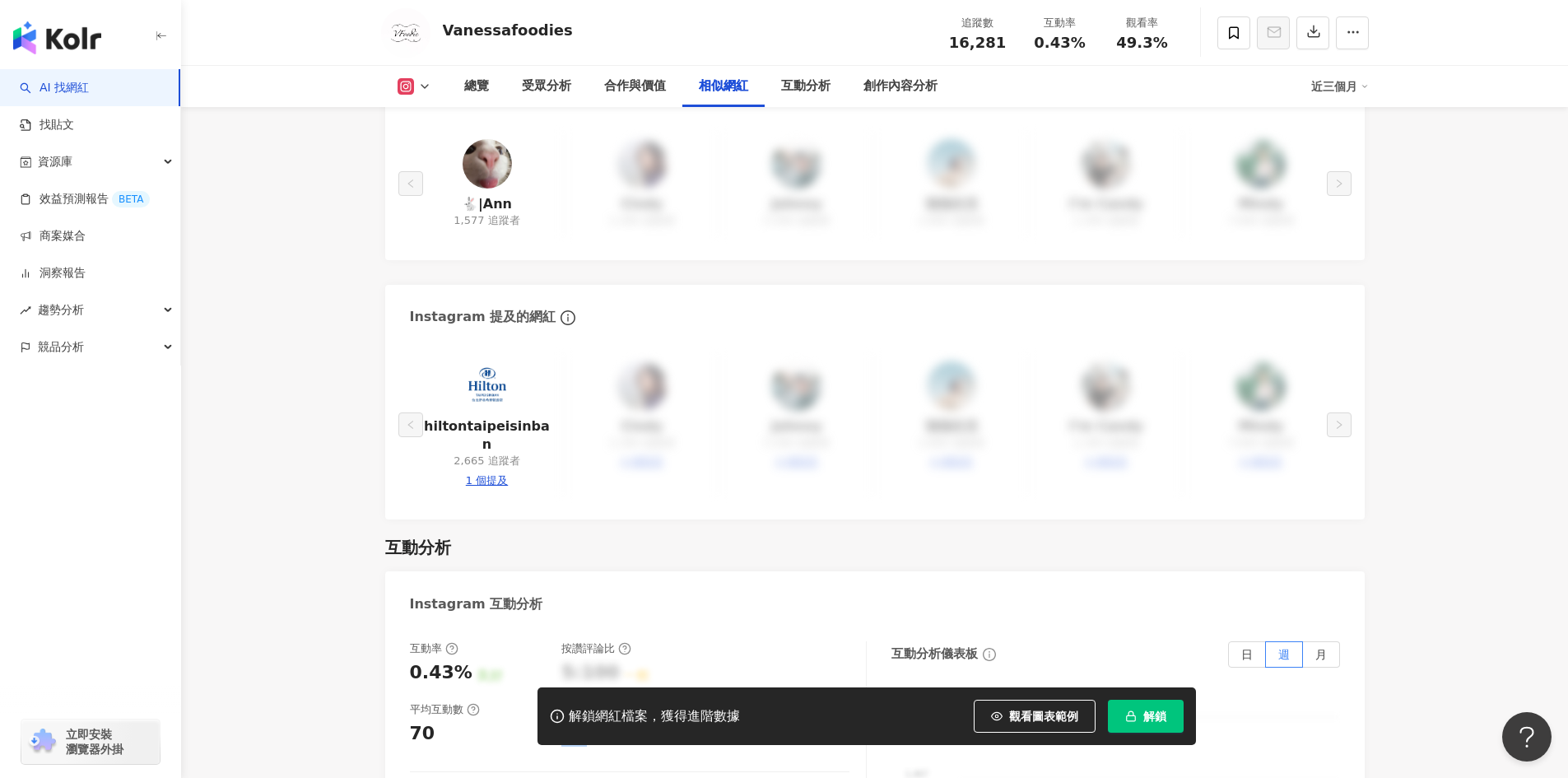
scroll to position [2717, 0]
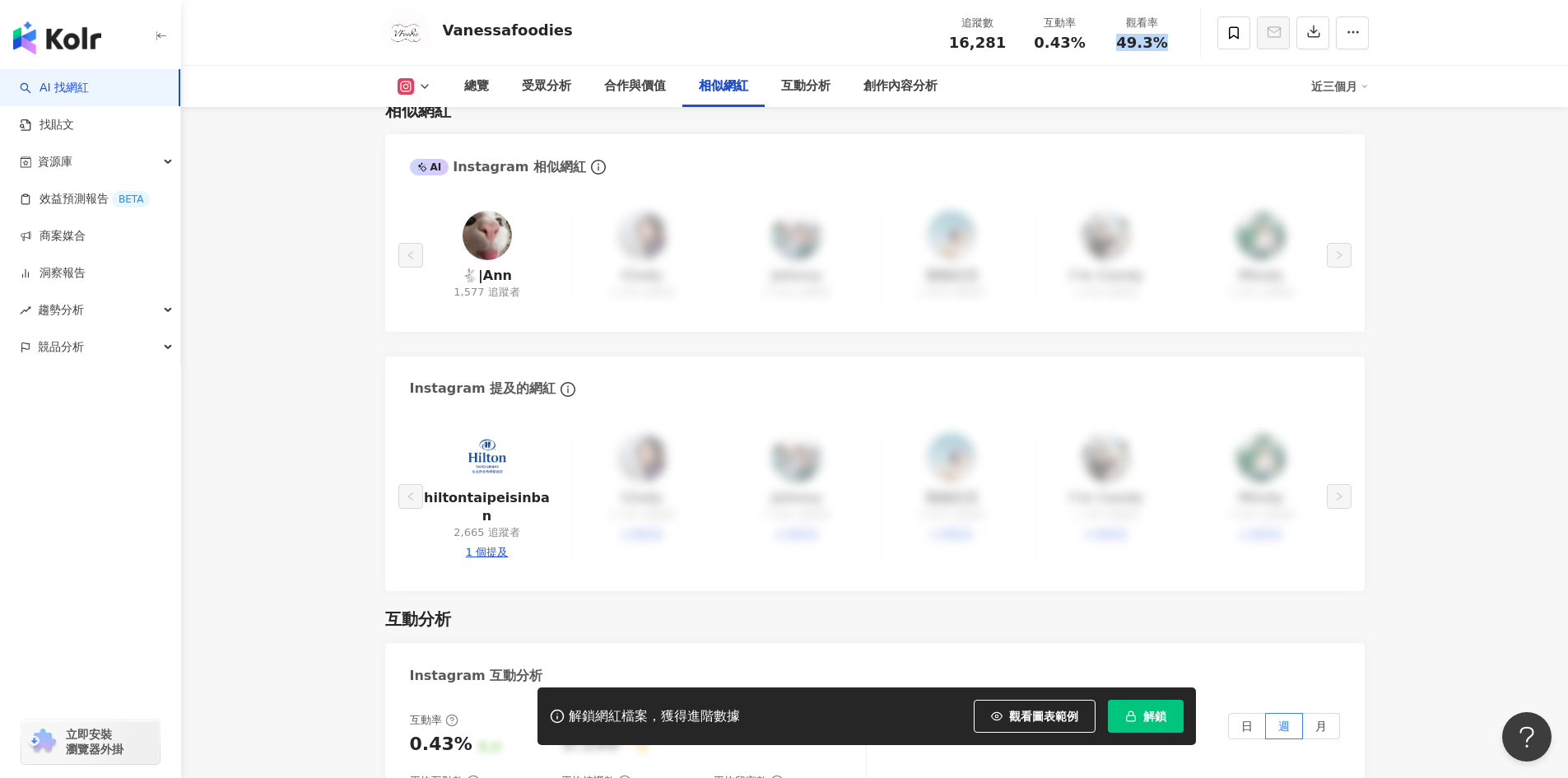
drag, startPoint x: 1117, startPoint y: 46, endPoint x: 1167, endPoint y: 51, distance: 50.2
click at [1167, 51] on div "追蹤數 16,281 互動率 0.43% 觀看率 49.3%" at bounding box center [1061, 33] width 247 height 49
copy span "49.3%"
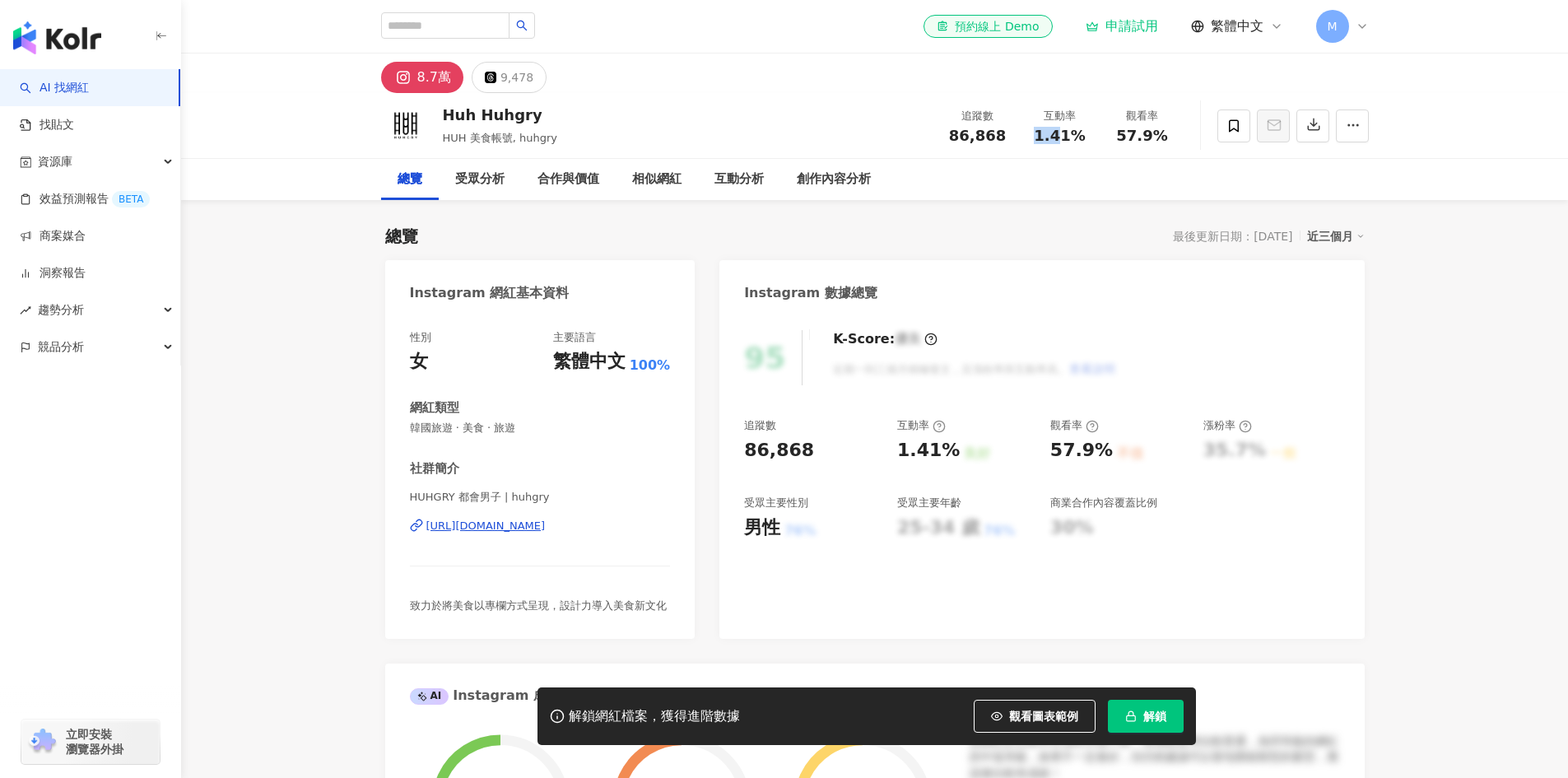
drag, startPoint x: 1035, startPoint y: 137, endPoint x: 1077, endPoint y: 146, distance: 43.0
click at [1077, 146] on div "追蹤數 86,868 互動率 1.41% 觀看率 57.9%" at bounding box center [1061, 125] width 247 height 49
copy span "1.41%"
click at [546, 521] on div "https://www.instagram.com/huhgry/" at bounding box center [487, 526] width 120 height 15
click at [1045, 154] on div "Huh Huhgry HUH 美食帳號, huhgry 追蹤數 86,868 互動率 1.41% 觀看率 57.9%" at bounding box center [875, 125] width 1054 height 65
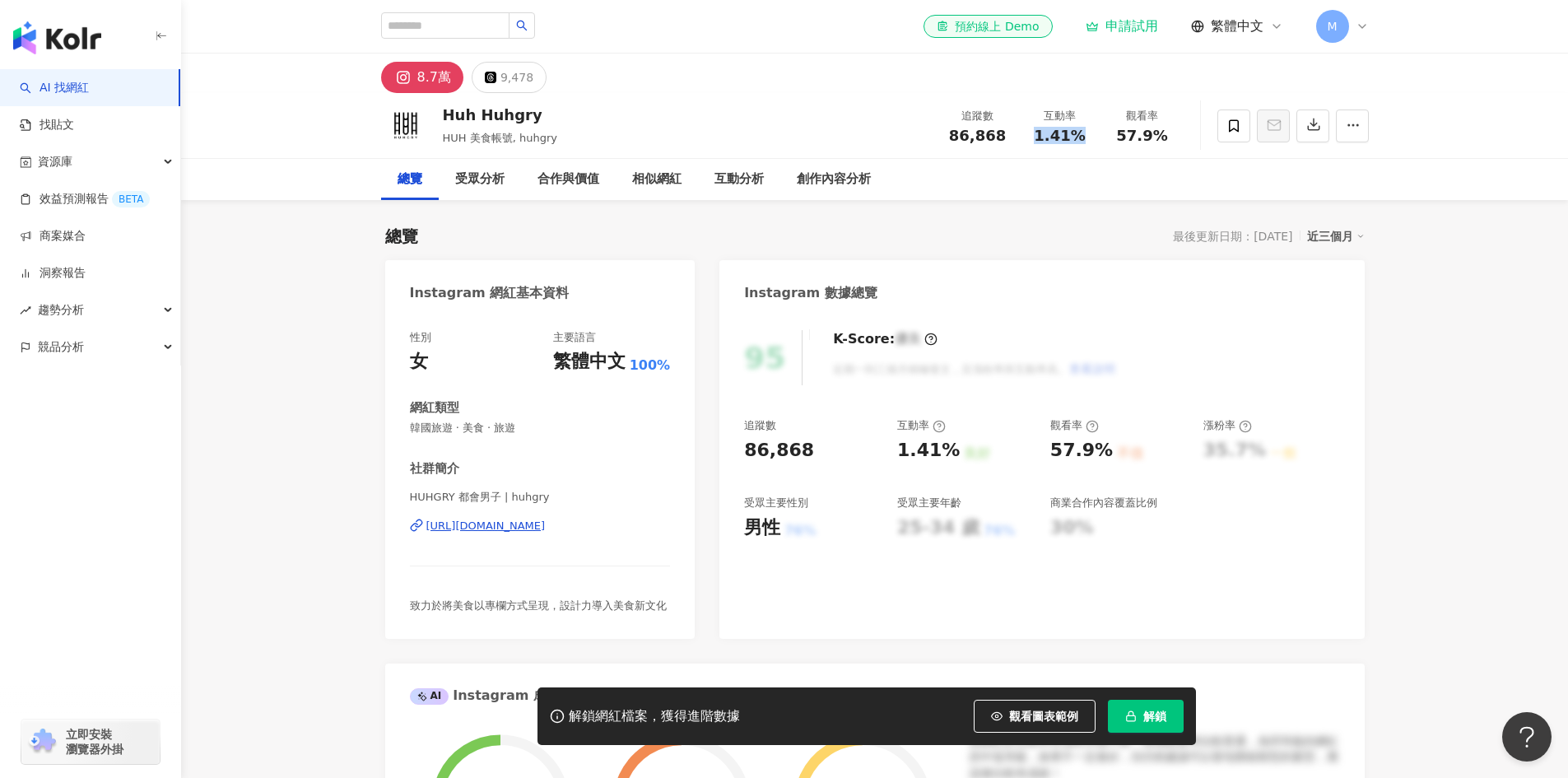
drag, startPoint x: 1039, startPoint y: 135, endPoint x: 1101, endPoint y: 125, distance: 62.8
click at [1092, 133] on div "互動率 1.41%" at bounding box center [1061, 125] width 82 height 36
copy span "1.41%"
drag, startPoint x: 1134, startPoint y: 133, endPoint x: 1177, endPoint y: 132, distance: 43.0
click at [1177, 132] on div "觀看率 57.9%" at bounding box center [1143, 125] width 82 height 36
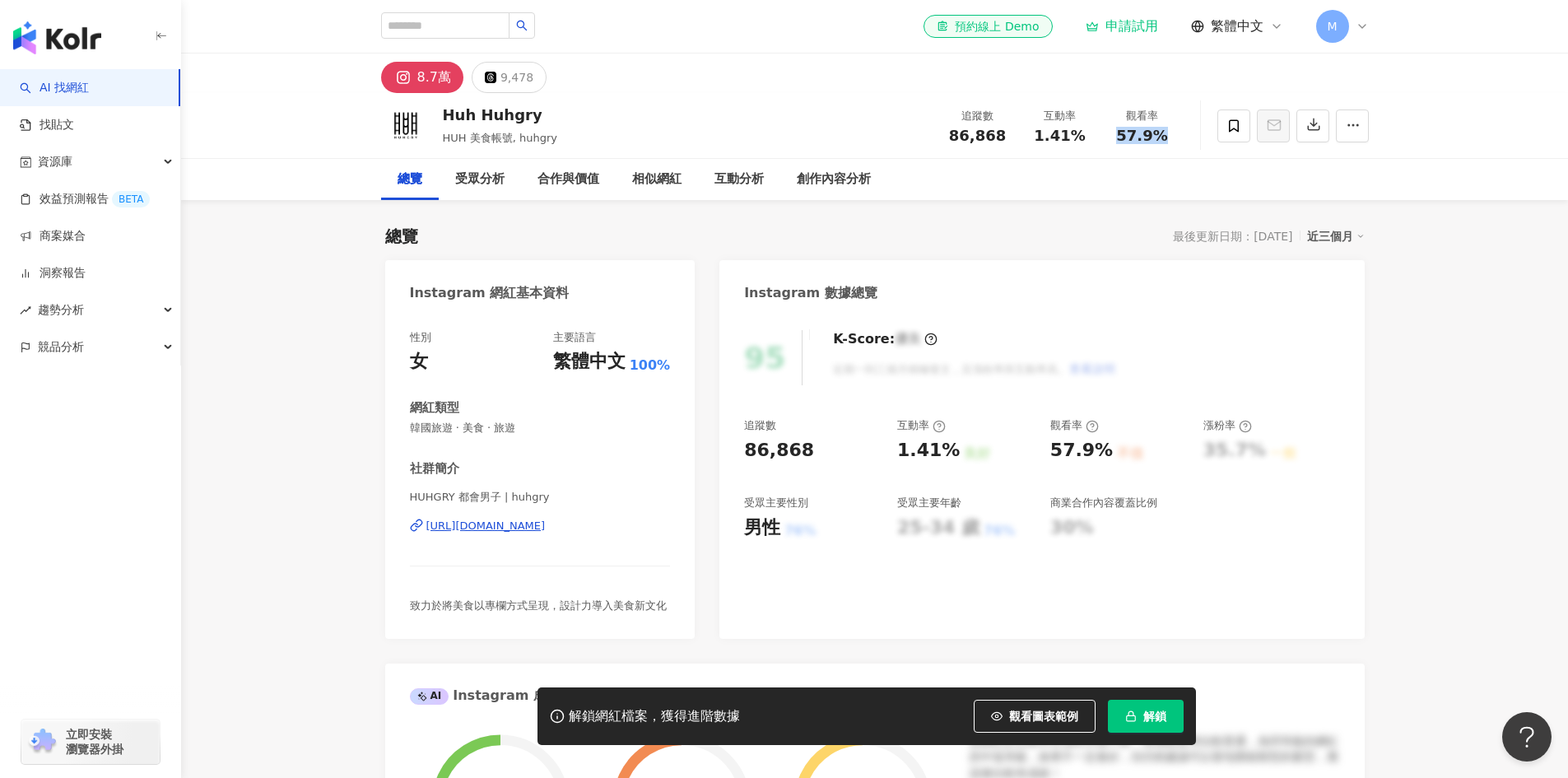
copy span "57.9%"
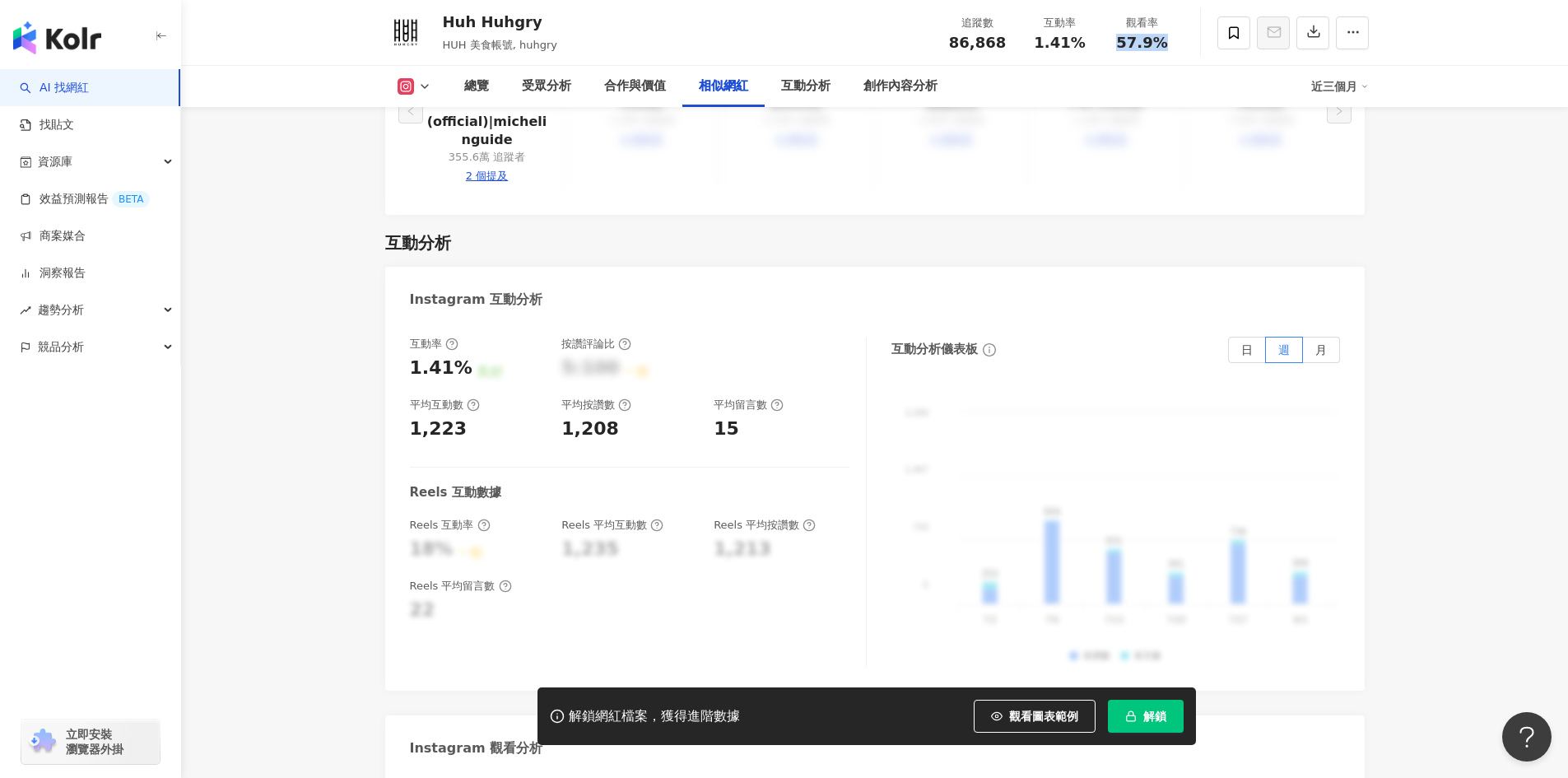
scroll to position [3129, 0]
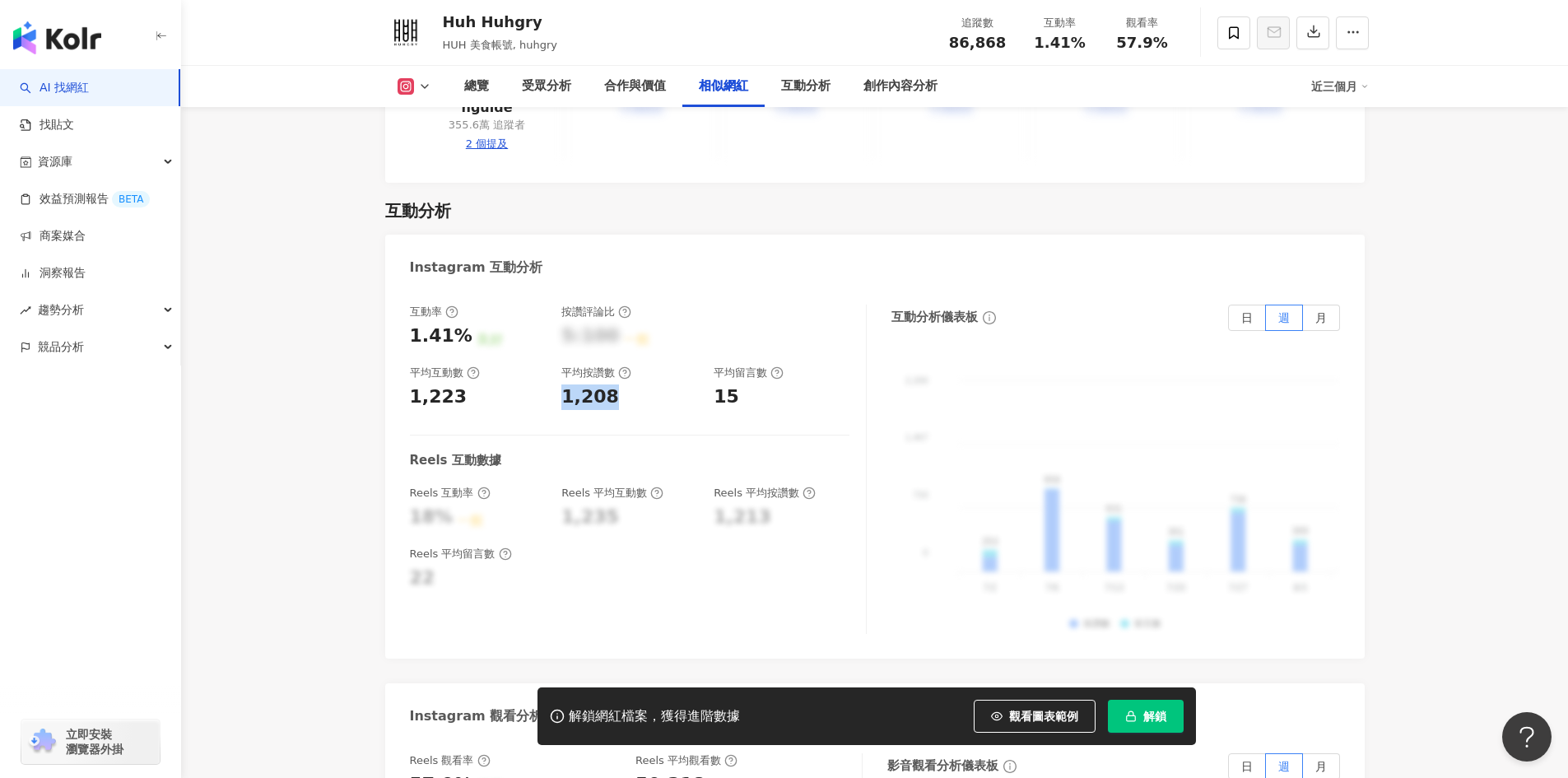
drag, startPoint x: 623, startPoint y: 373, endPoint x: 554, endPoint y: 370, distance: 69.1
click at [554, 370] on div "互動率 1.41% 良好 按讚評論比 5:100 一般 平均互動數 1,223 平均按讚數 1,208 平均留言數 15" at bounding box center [630, 357] width 440 height 106
copy div "1,208"
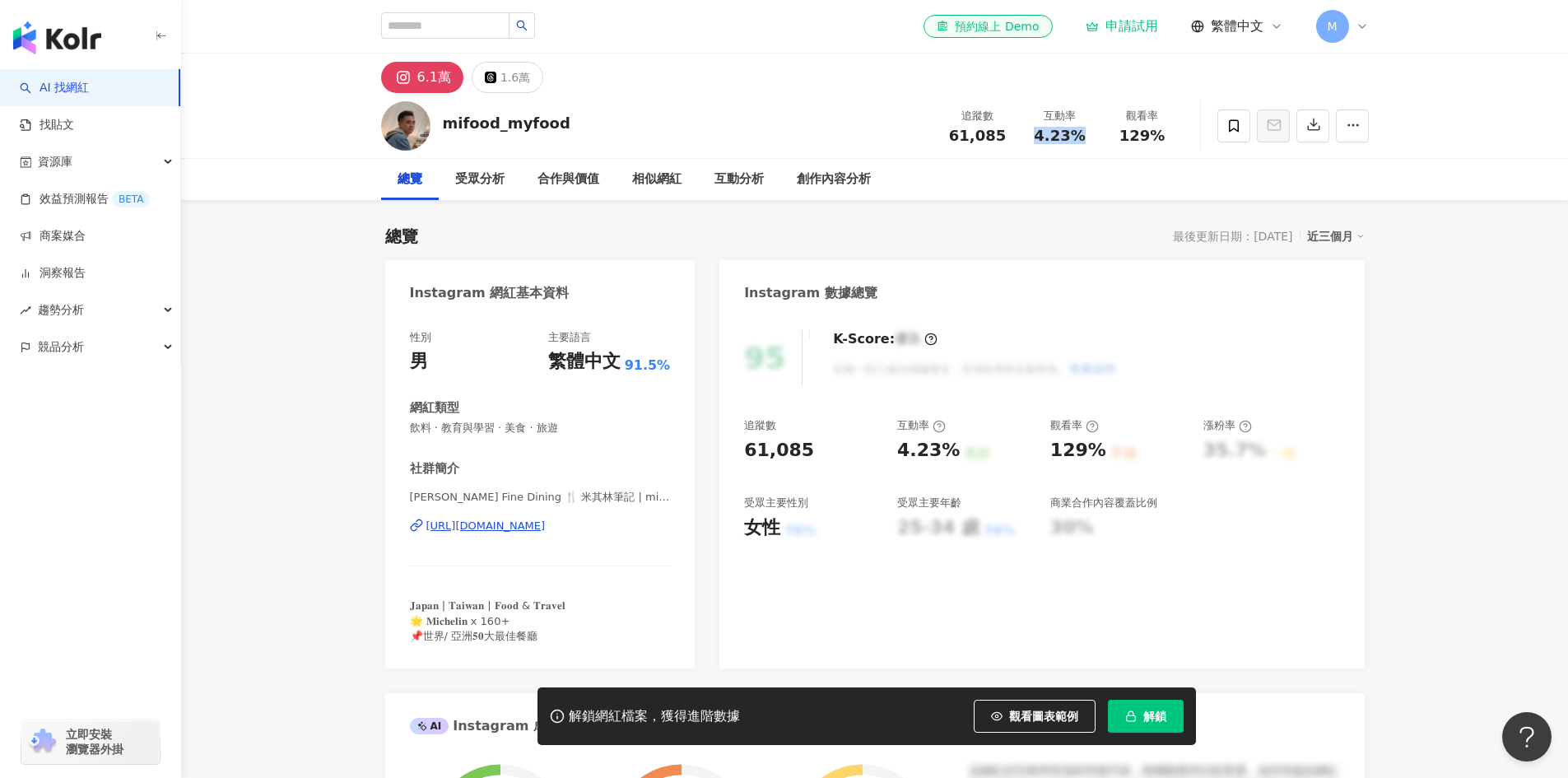
drag, startPoint x: 1036, startPoint y: 138, endPoint x: 1082, endPoint y: 140, distance: 46.0
click at [1082, 140] on span "4.23%" at bounding box center [1060, 136] width 51 height 17
copy span "4.23%"
click at [1046, 144] on span "4.23%" at bounding box center [1060, 136] width 51 height 17
drag, startPoint x: 1035, startPoint y: 139, endPoint x: 1387, endPoint y: 10, distance: 374.9
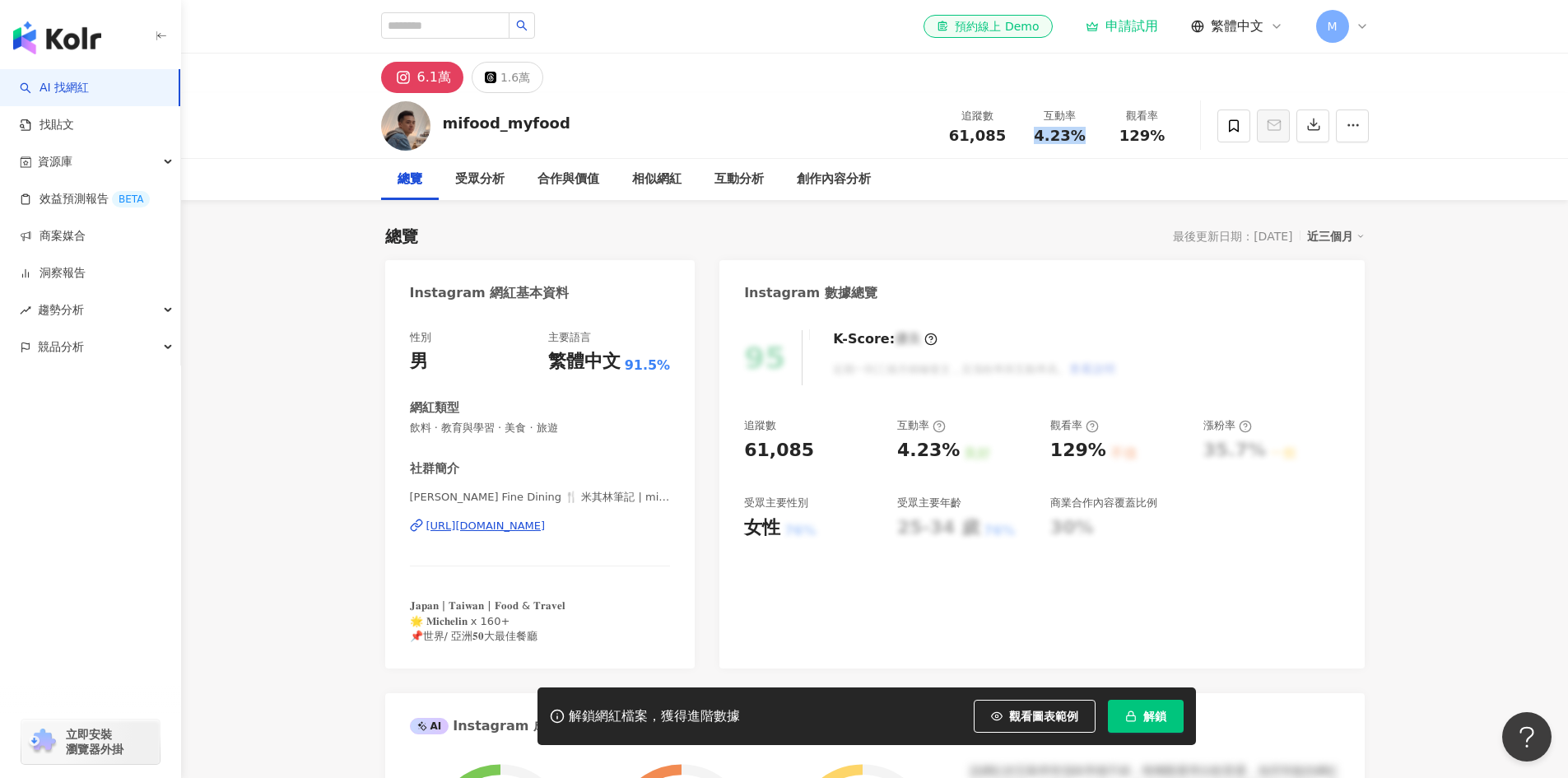
click at [1088, 136] on div "4.23%" at bounding box center [1060, 136] width 63 height 17
copy span "4.23%"
drag, startPoint x: 1122, startPoint y: 140, endPoint x: 1179, endPoint y: 147, distance: 57.4
click at [1179, 147] on div "追蹤數 61,085 互動率 4.23% 觀看率 129%" at bounding box center [1061, 125] width 247 height 49
copy span "129%"
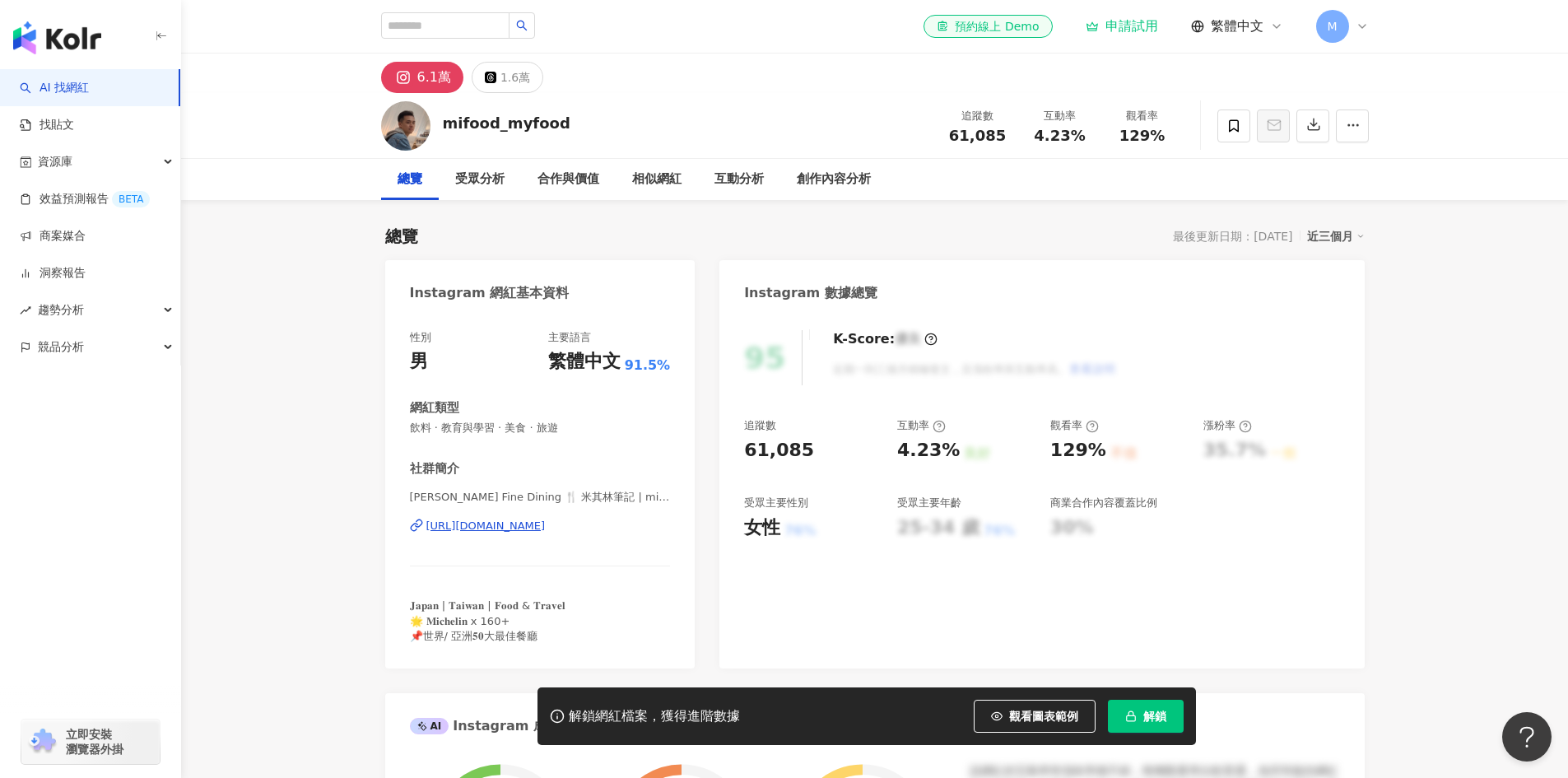
drag, startPoint x: 1180, startPoint y: 161, endPoint x: 866, endPoint y: 321, distance: 352.4
click at [1172, 164] on div "總覽 受眾分析 合作與價值 相似網紅 互動分析 創作內容分析" at bounding box center [874, 180] width 988 height 41
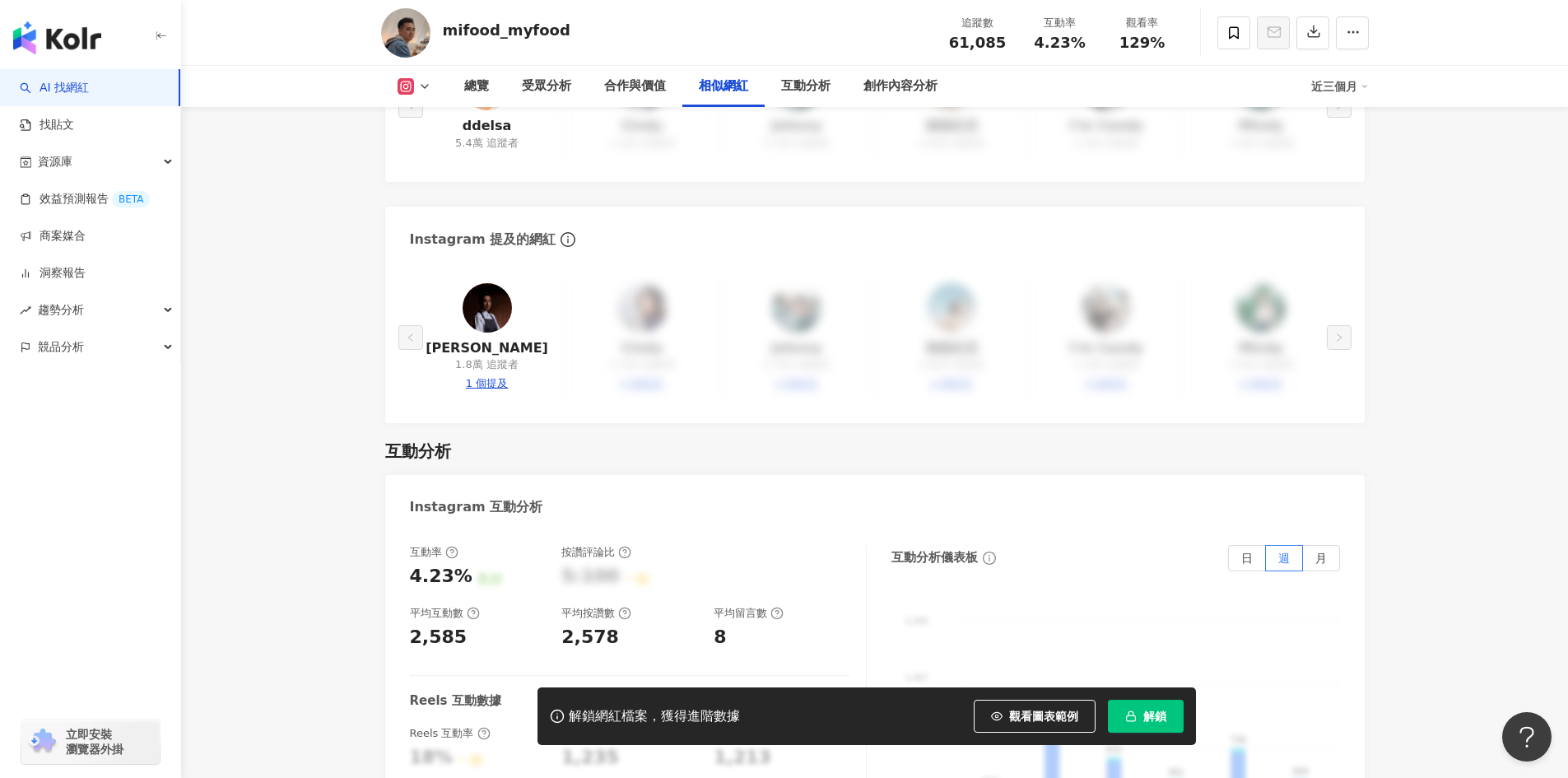
scroll to position [2964, 0]
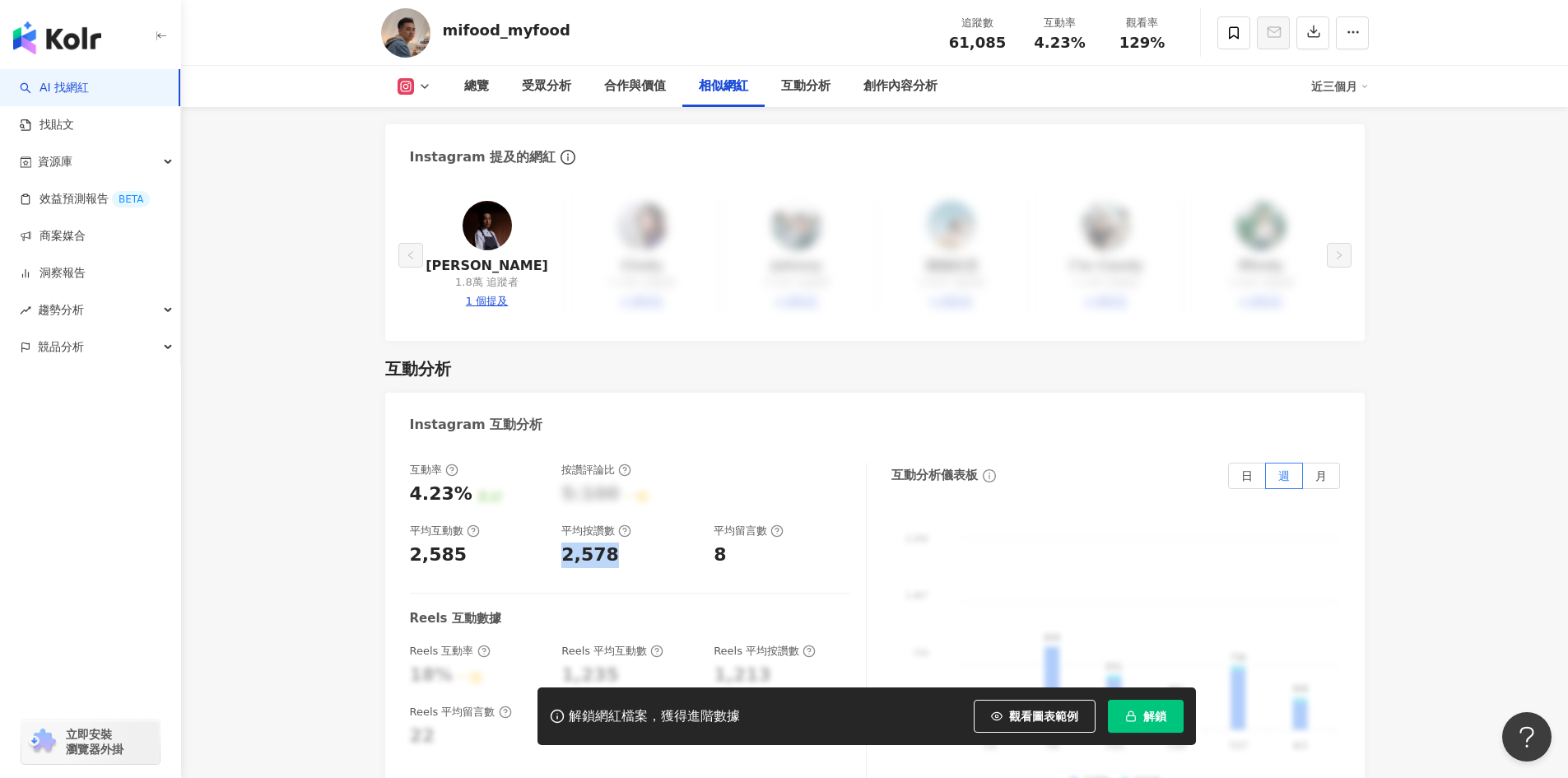
drag, startPoint x: 625, startPoint y: 530, endPoint x: 557, endPoint y: 539, distance: 68.6
click at [557, 539] on div "互動率 4.23% 良好 按讚評論比 5:100 一般 平均互動數 2,585 平均按讚數 2,578 平均留言數 8" at bounding box center [630, 515] width 440 height 106
copy div "2,578"
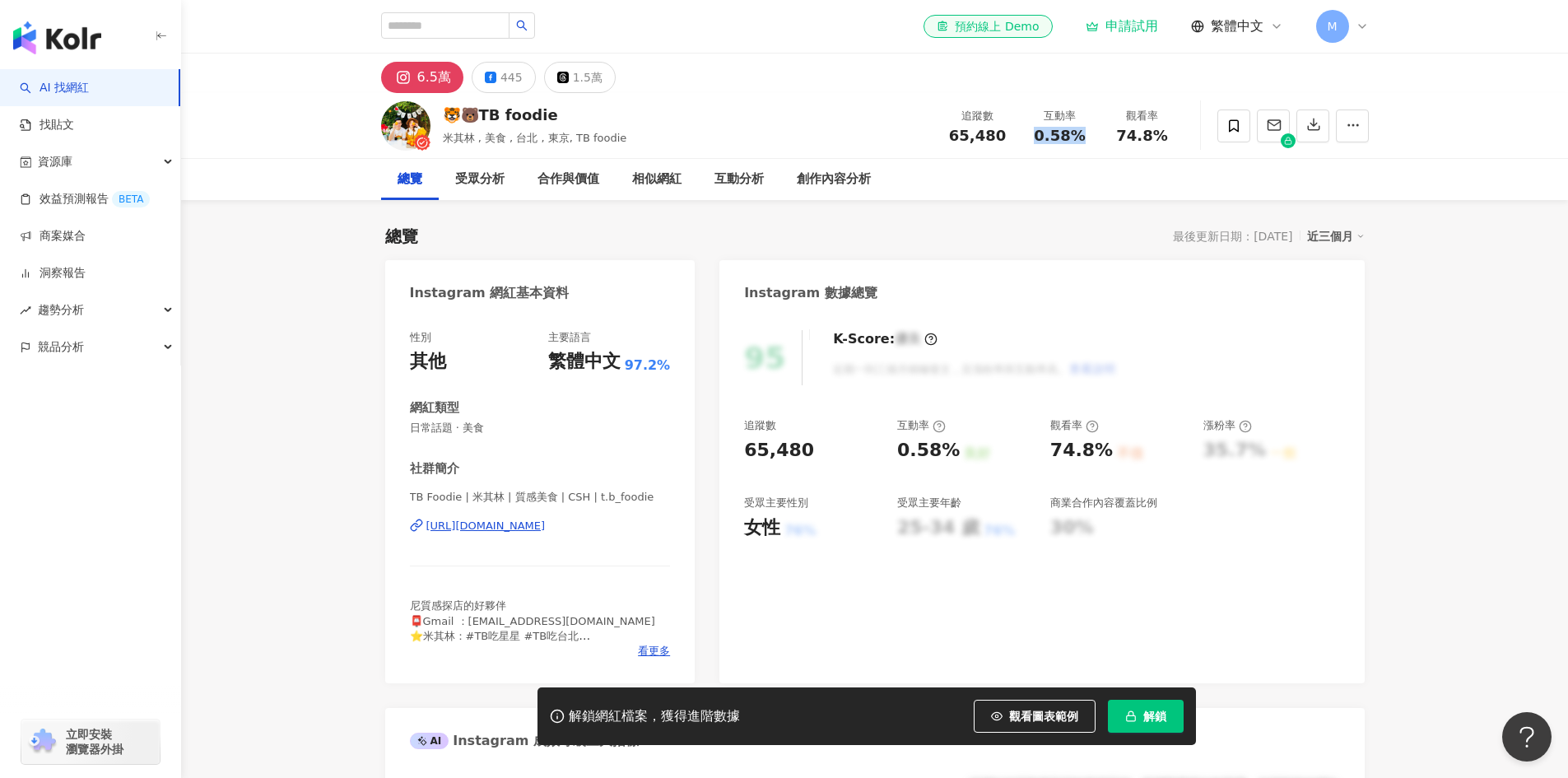
drag, startPoint x: 1048, startPoint y: 128, endPoint x: 1095, endPoint y: 126, distance: 47.0
click at [1095, 126] on div "互動率 0.58%" at bounding box center [1061, 125] width 82 height 36
drag, startPoint x: 1130, startPoint y: 138, endPoint x: 1145, endPoint y: 142, distance: 15.5
click at [1145, 142] on span "74.8%" at bounding box center [1142, 136] width 51 height 17
click at [1121, 139] on span "74.8%" at bounding box center [1142, 136] width 51 height 17
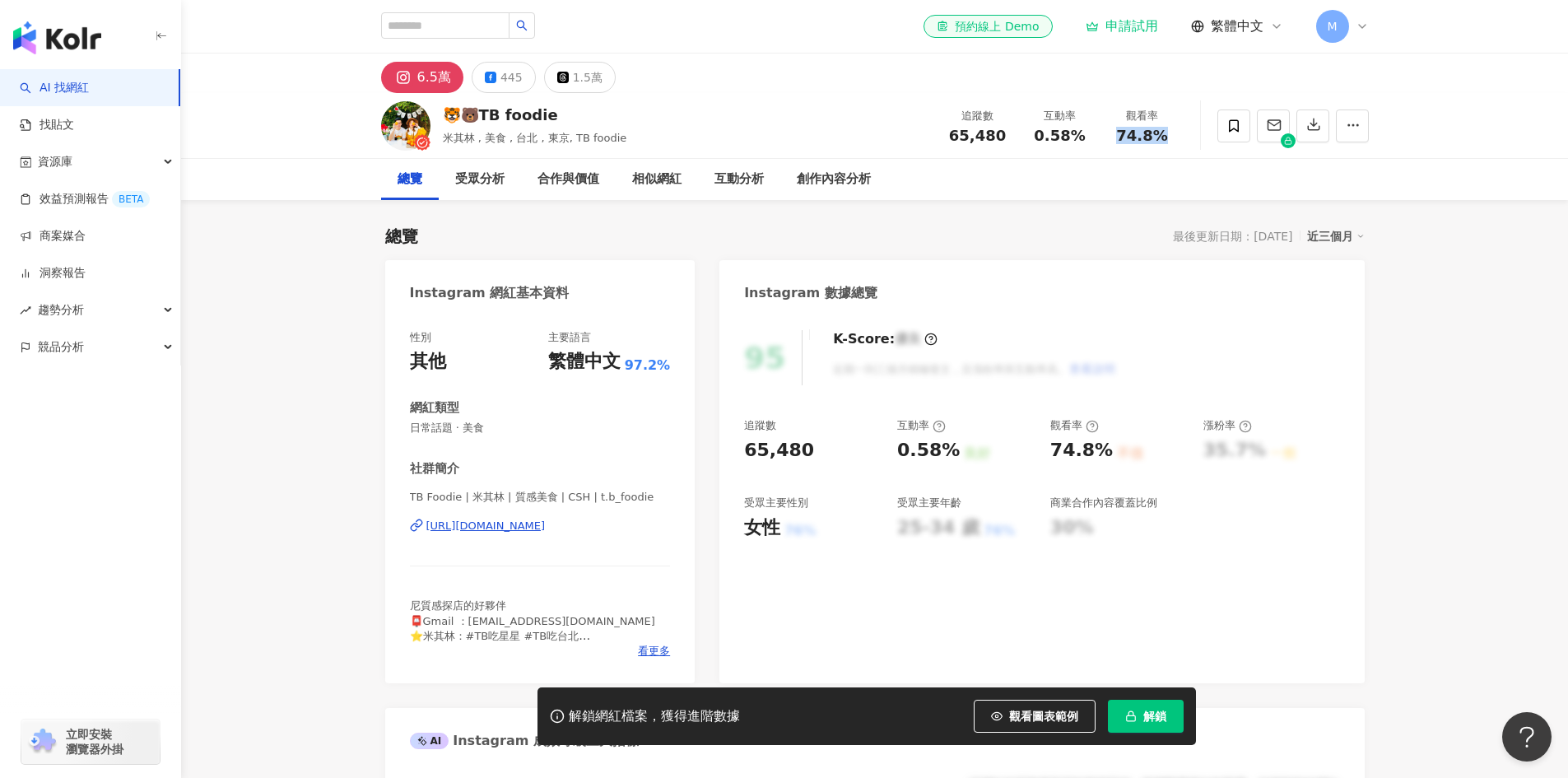
drag, startPoint x: 1117, startPoint y: 137, endPoint x: 1167, endPoint y: 146, distance: 50.8
click at [1167, 146] on div "追蹤數 65,480 互動率 0.58% 觀看率 74.8%" at bounding box center [1061, 125] width 247 height 49
copy span "74.8%"
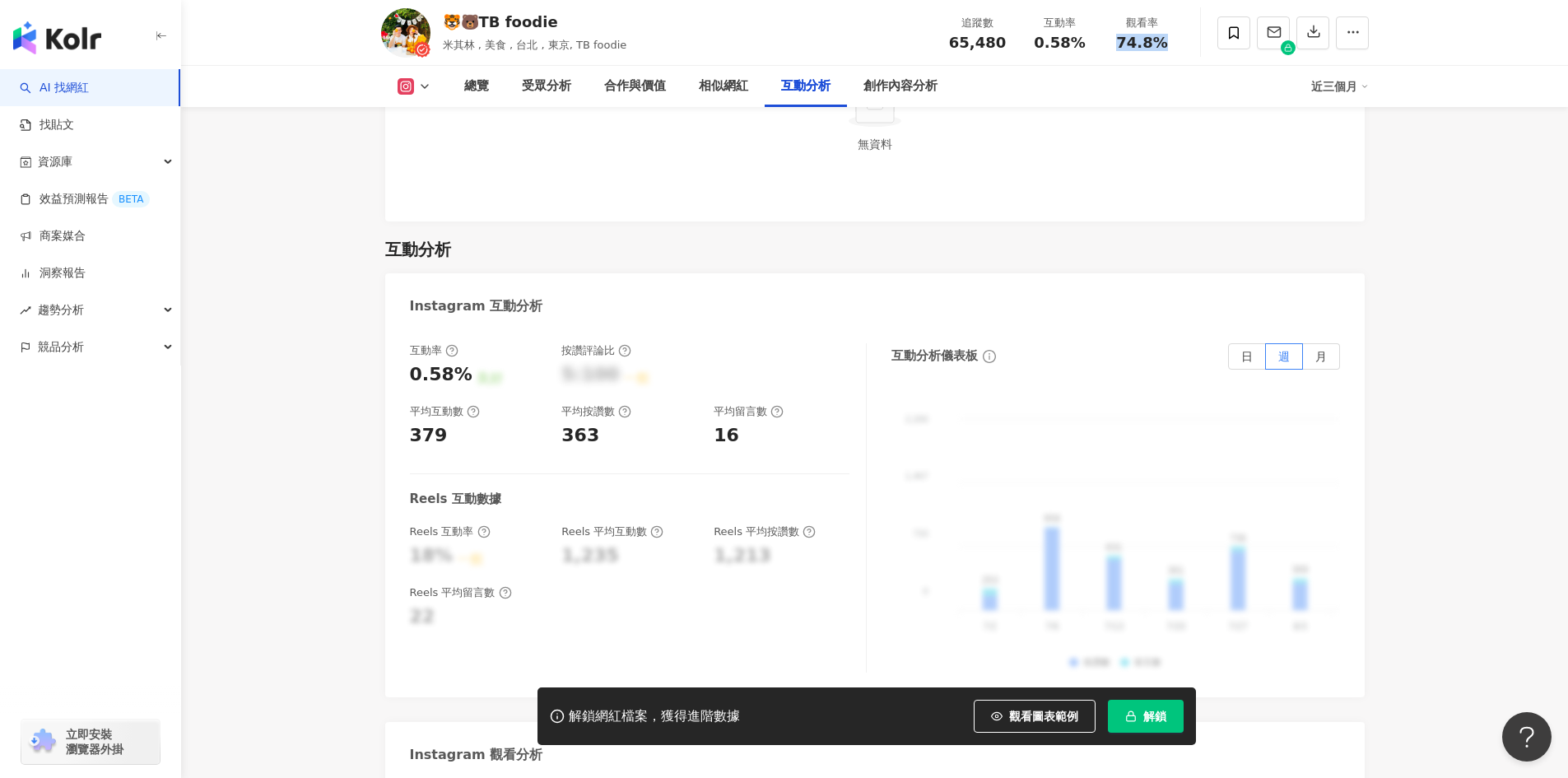
scroll to position [3294, 0]
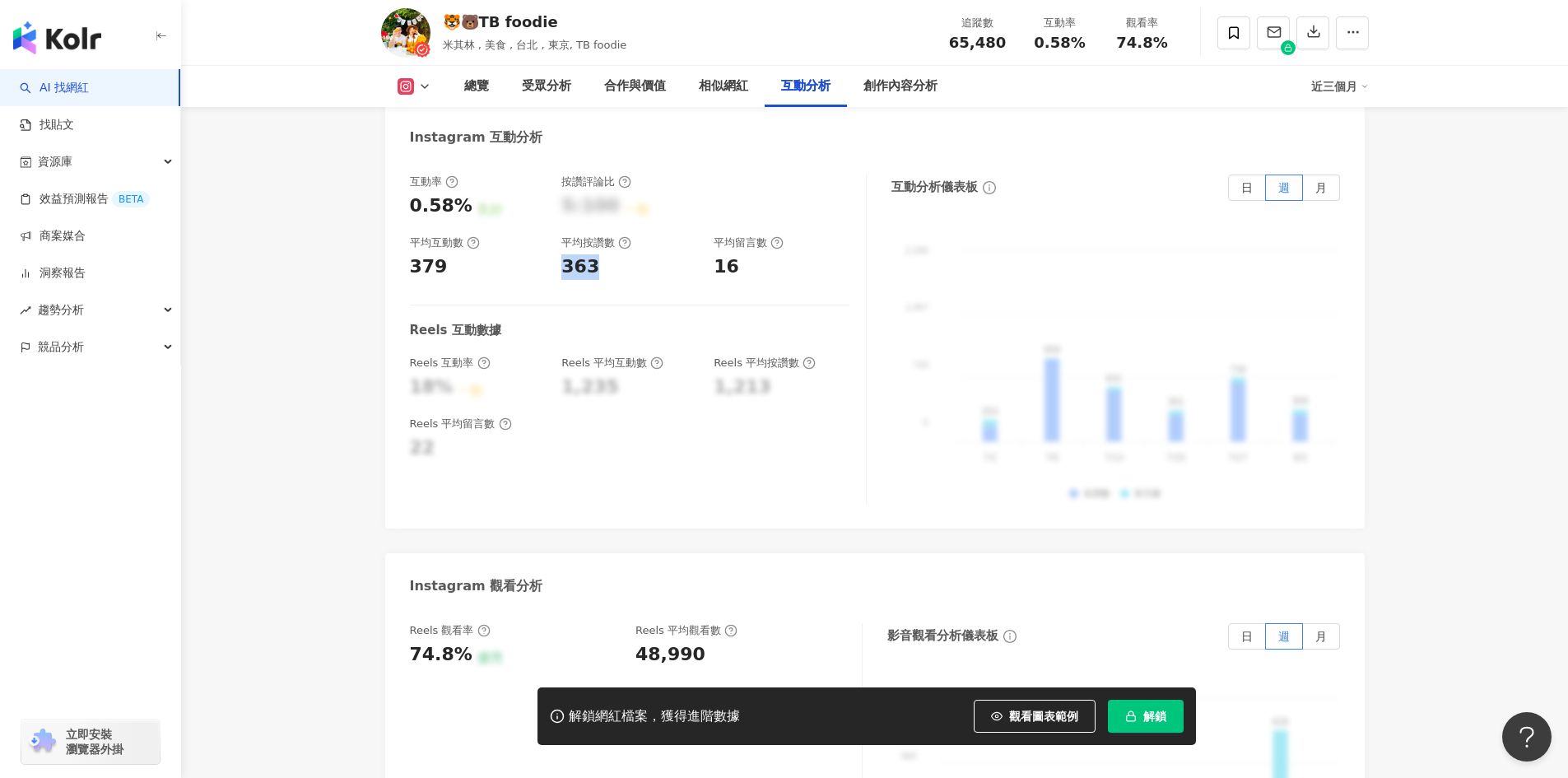
drag, startPoint x: 618, startPoint y: 254, endPoint x: 564, endPoint y: 250, distance: 54.1
click at [564, 255] on div "363" at bounding box center [629, 267] width 136 height 25
copy div "363"
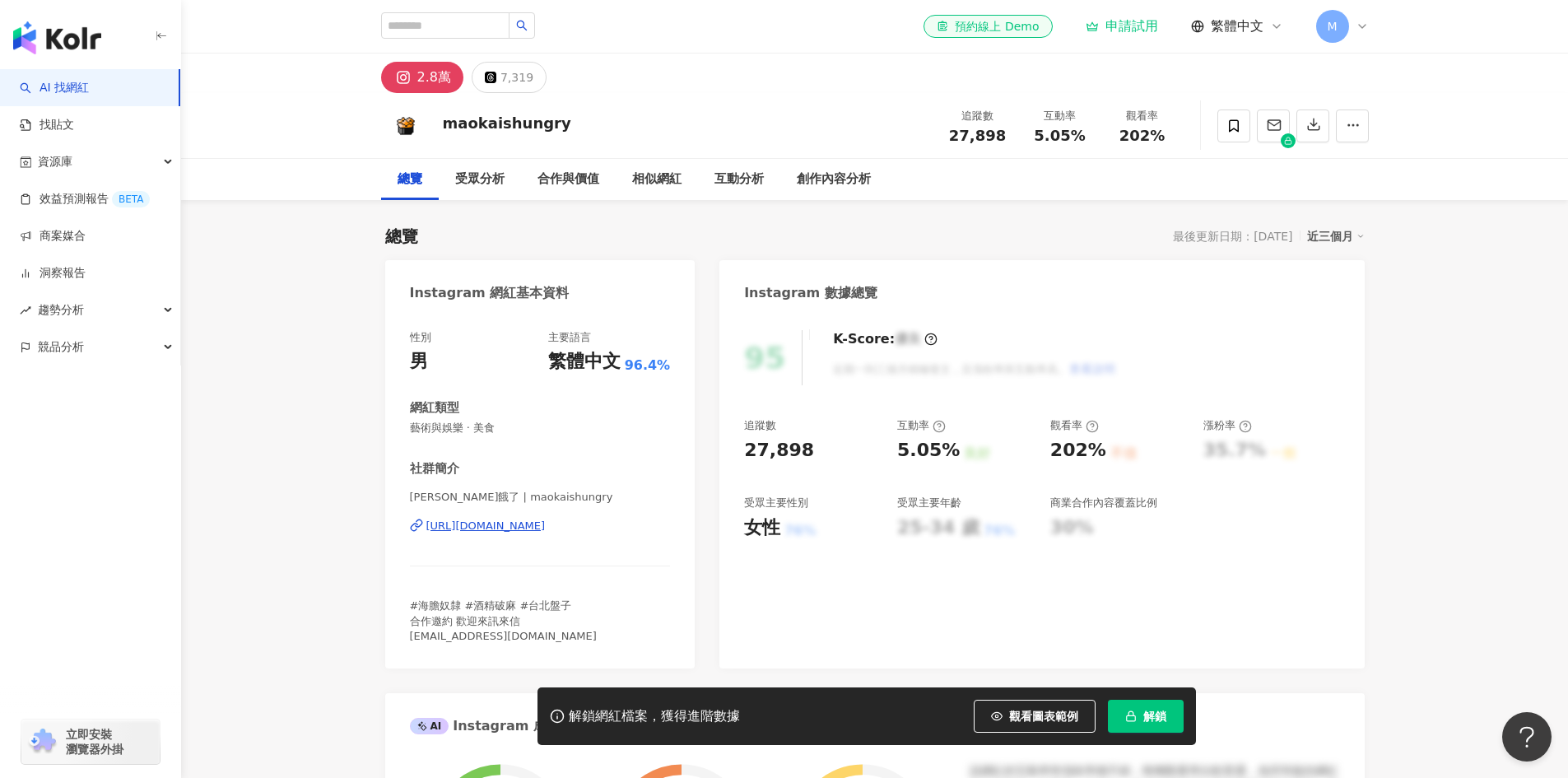
click at [1299, 369] on div "95 K-Score : 優良 近期一到三個月積極發文，且漲粉率與互動率高。 查看說明" at bounding box center [1042, 358] width 595 height 55
drag, startPoint x: 1040, startPoint y: 139, endPoint x: 1079, endPoint y: 130, distance: 40.0
click at [1079, 130] on span "5.05%" at bounding box center [1060, 136] width 51 height 17
copy span "5.05%"
drag, startPoint x: 1114, startPoint y: 133, endPoint x: 1163, endPoint y: 144, distance: 50.2
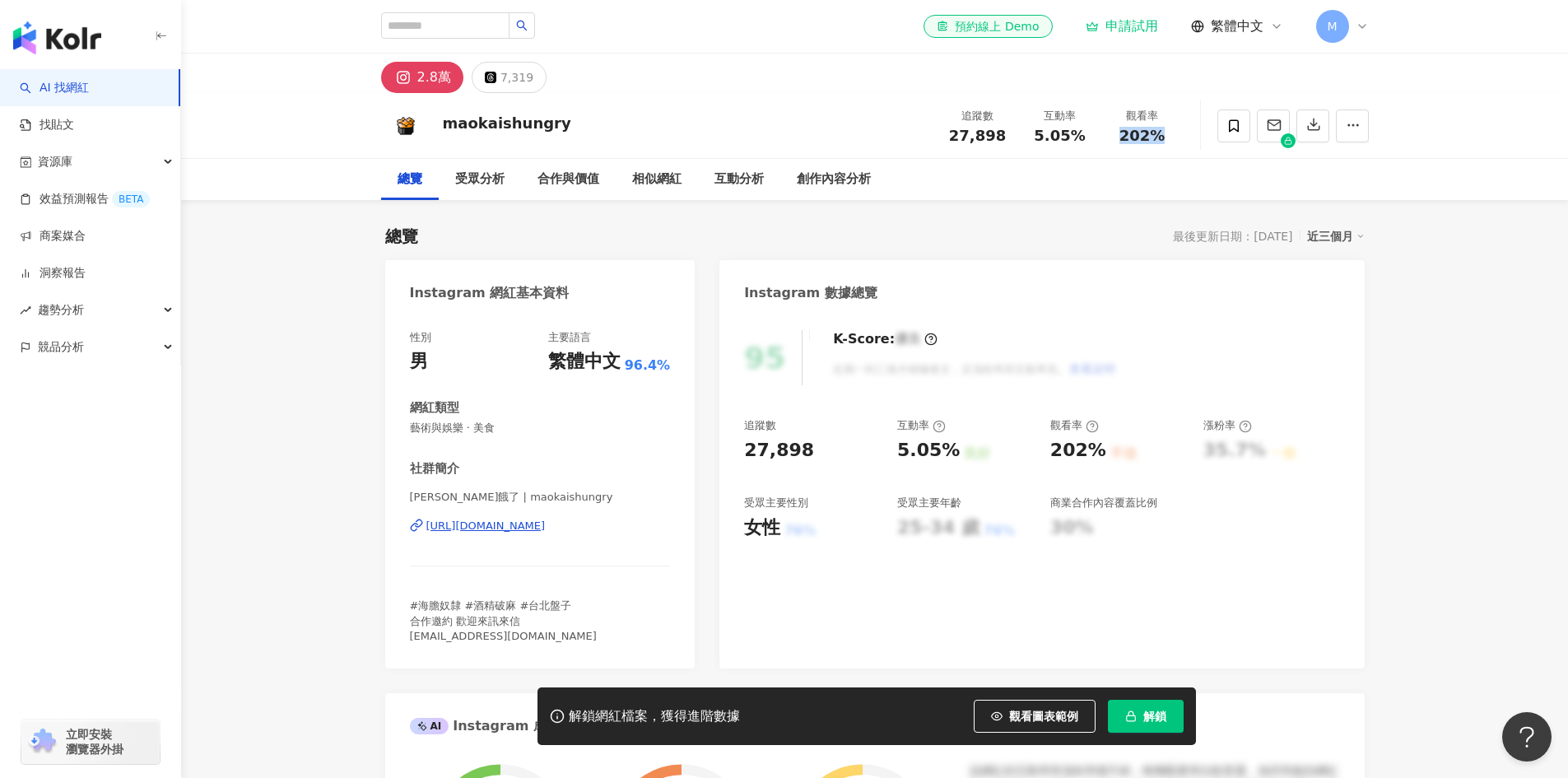
click at [1163, 144] on div "追蹤數 27,898 互動率 5.05% 觀看率 202%" at bounding box center [1061, 125] width 247 height 49
copy span "202%"
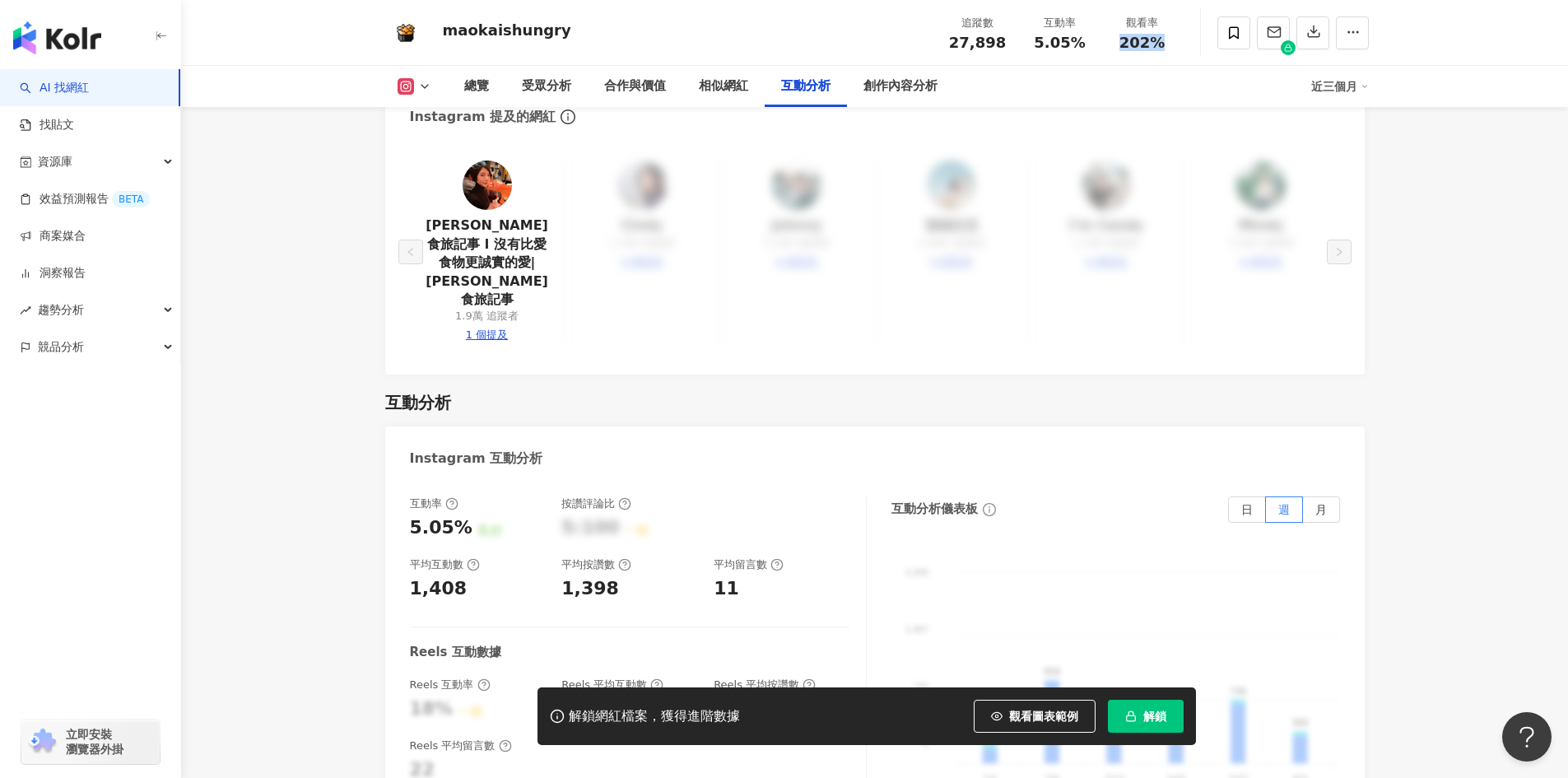
scroll to position [3211, 0]
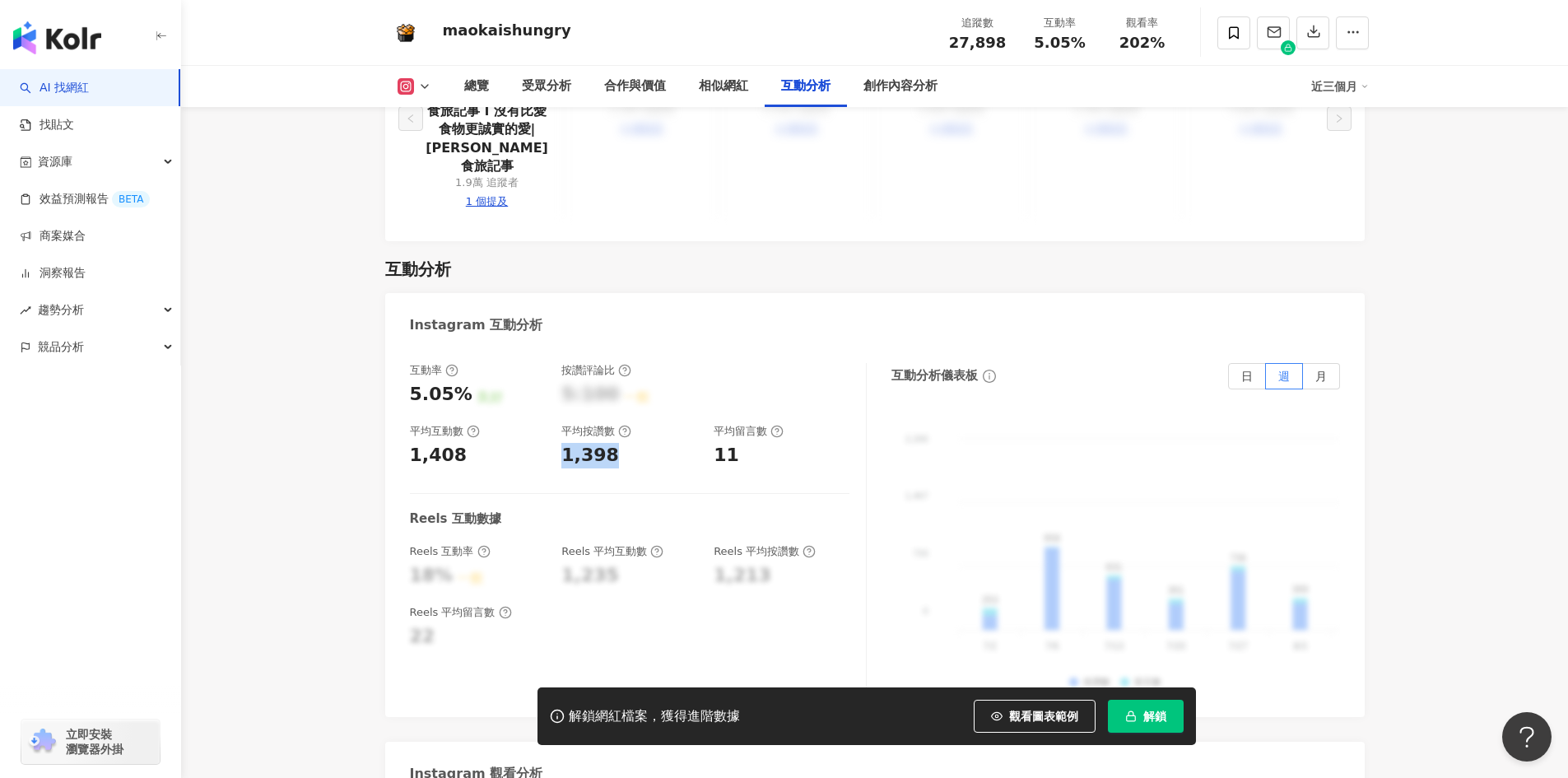
drag, startPoint x: 559, startPoint y: 347, endPoint x: 911, endPoint y: 283, distance: 357.8
click at [610, 363] on div "互動率 5.05% 良好 按讚評論比 5:100 一般 平均互動數 1,408 平均按讚數 1,398 平均留言數 11" at bounding box center [630, 416] width 440 height 106
copy div "1,398"
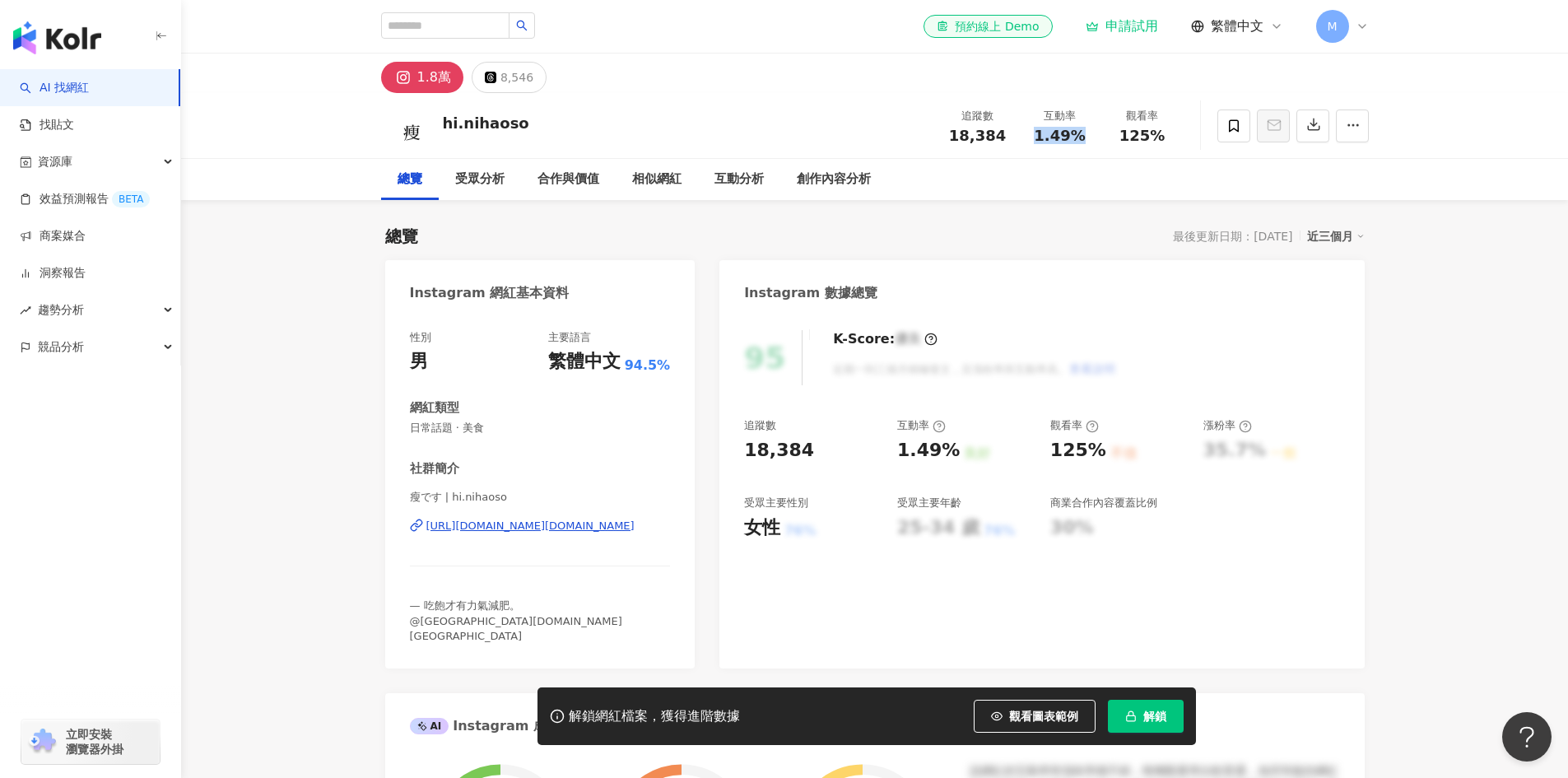
drag, startPoint x: 1034, startPoint y: 137, endPoint x: 1086, endPoint y: 140, distance: 52.1
click at [1086, 140] on div "1.49%" at bounding box center [1060, 136] width 63 height 17
copy span "1.49%"
drag, startPoint x: 1122, startPoint y: 134, endPoint x: 1159, endPoint y: 133, distance: 37.0
click at [1159, 133] on span "125%" at bounding box center [1142, 136] width 46 height 17
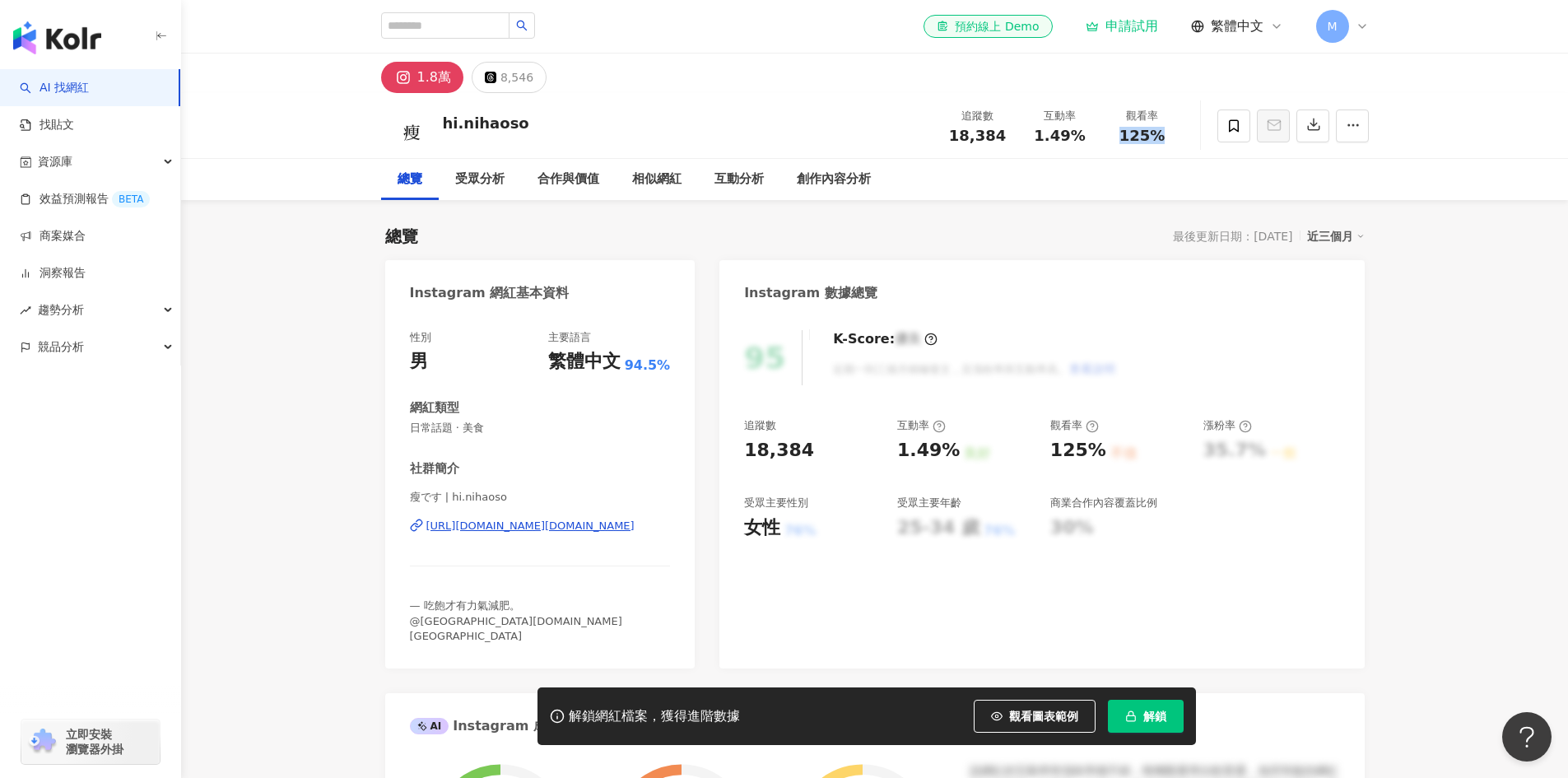
copy span "125%"
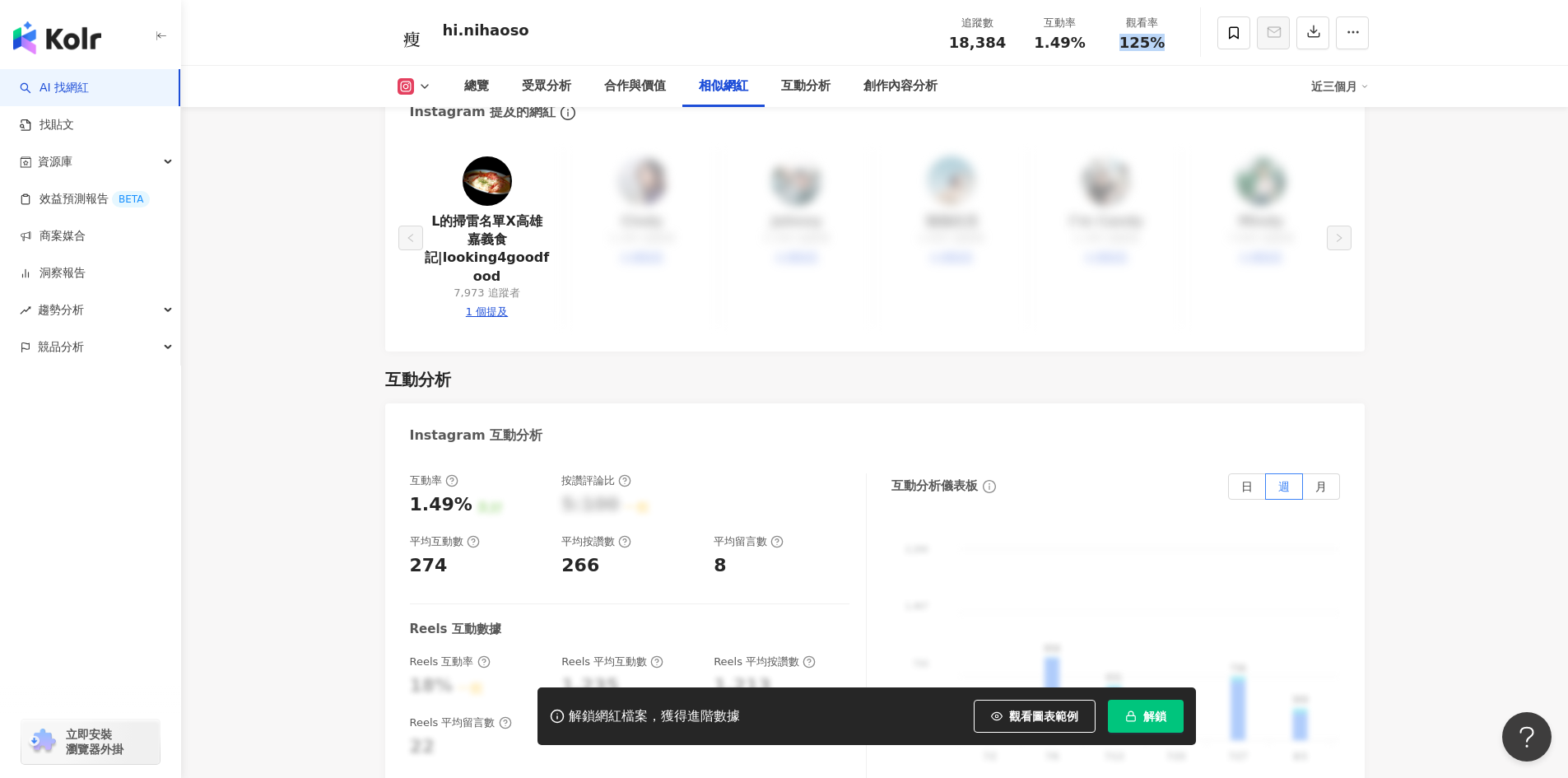
scroll to position [3046, 0]
drag, startPoint x: 557, startPoint y: 514, endPoint x: 606, endPoint y: 557, distance: 65.2
click at [595, 509] on div "互動率 1.49% 良好 按讚評論比 5:100 一般 平均互動數 274 平均按讚數 266 平均留言數 8" at bounding box center [630, 525] width 440 height 106
copy div "266"
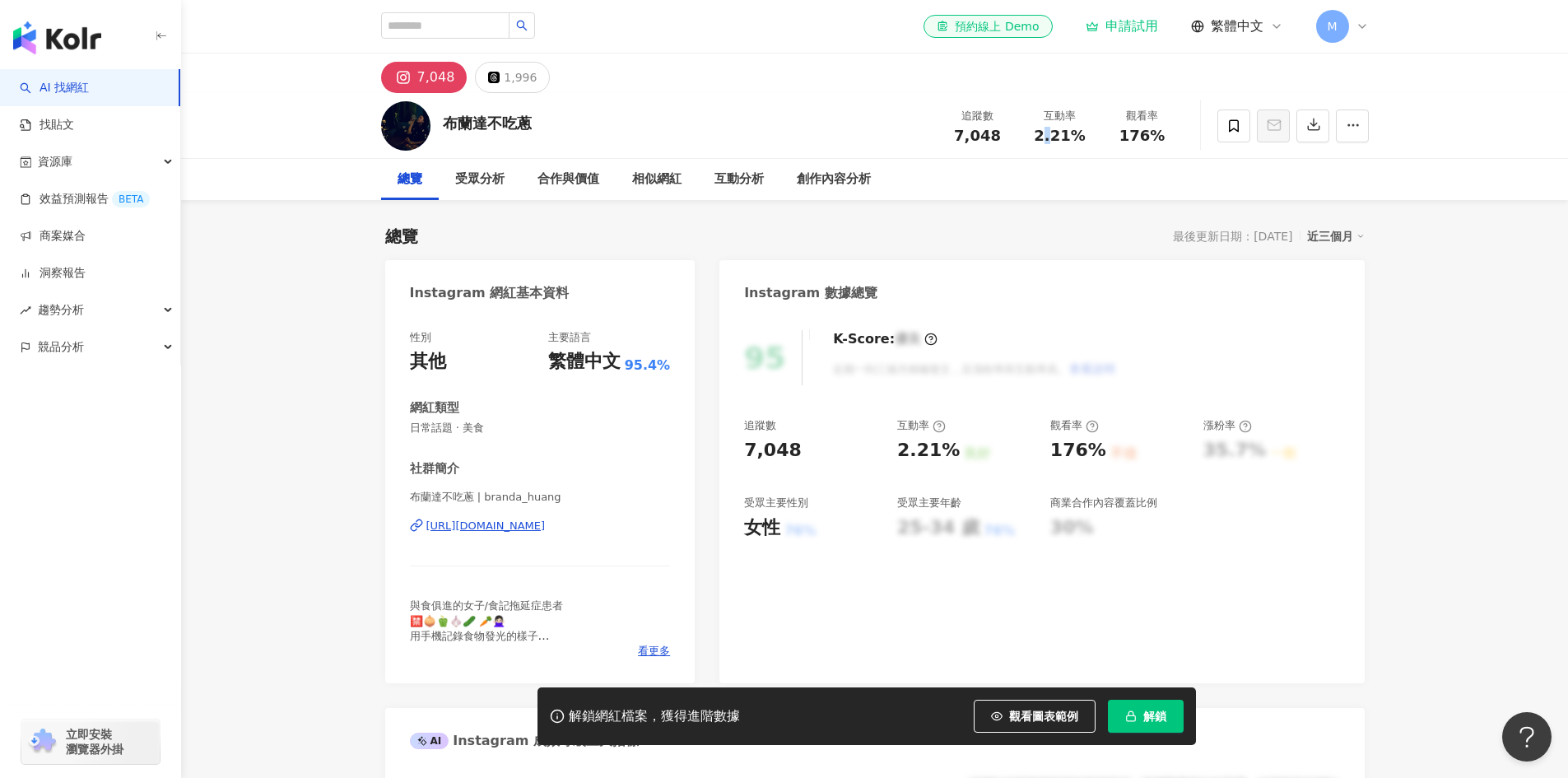
click at [1055, 133] on span "2.21%" at bounding box center [1060, 136] width 51 height 17
click at [1046, 137] on span "2.21%" at bounding box center [1060, 136] width 51 height 17
drag, startPoint x: 1054, startPoint y: 140, endPoint x: 1081, endPoint y: 140, distance: 27.0
click at [1081, 140] on div "2.21%" at bounding box center [1060, 136] width 63 height 17
drag, startPoint x: 954, startPoint y: 131, endPoint x: 1008, endPoint y: 131, distance: 54.0
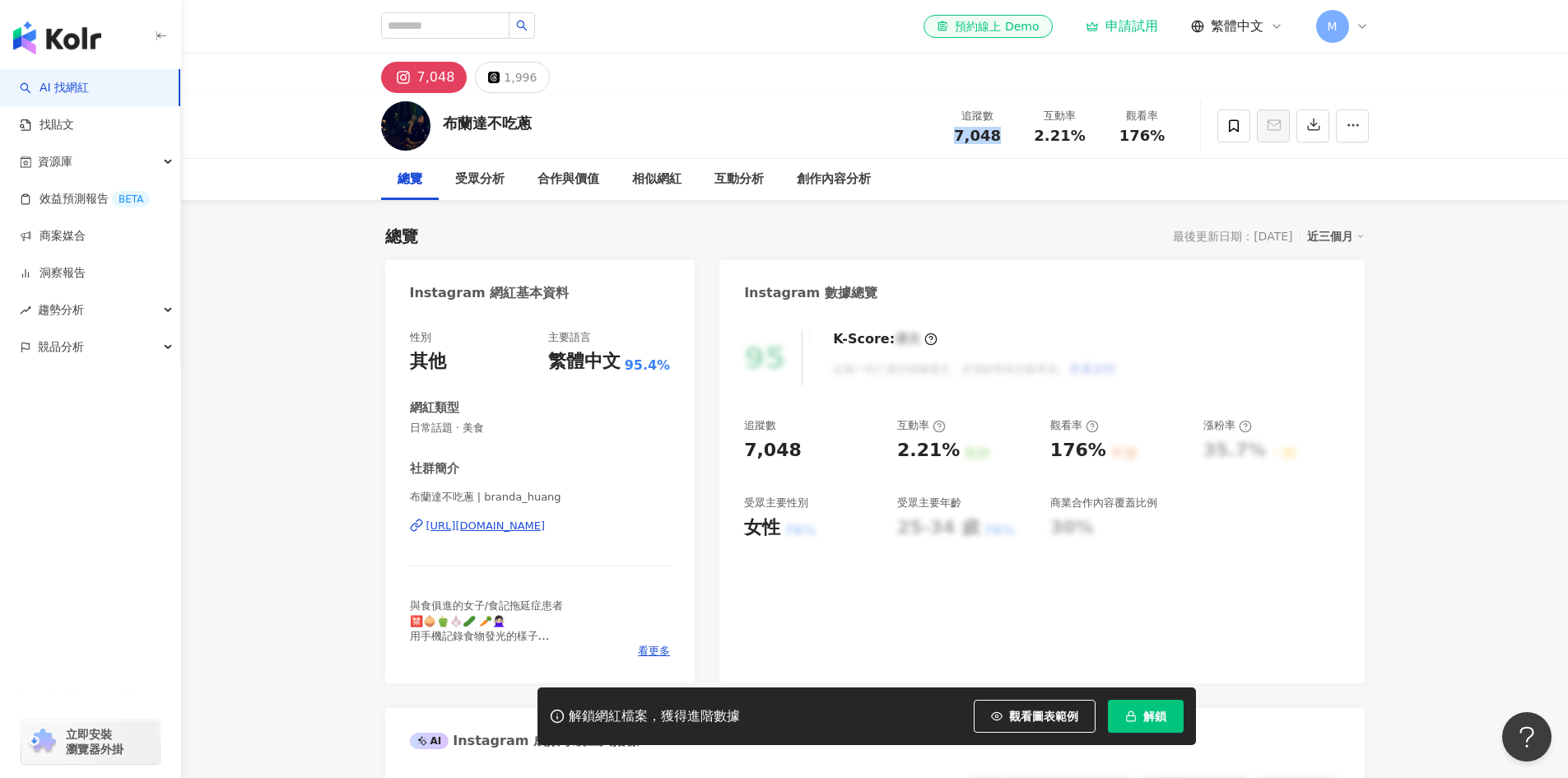
click at [1008, 131] on div "7,048" at bounding box center [977, 136] width 63 height 17
copy span "7,048"
drag, startPoint x: 1119, startPoint y: 131, endPoint x: 1173, endPoint y: 139, distance: 54.6
click at [1173, 139] on div "176%" at bounding box center [1142, 136] width 63 height 17
copy span "176%"
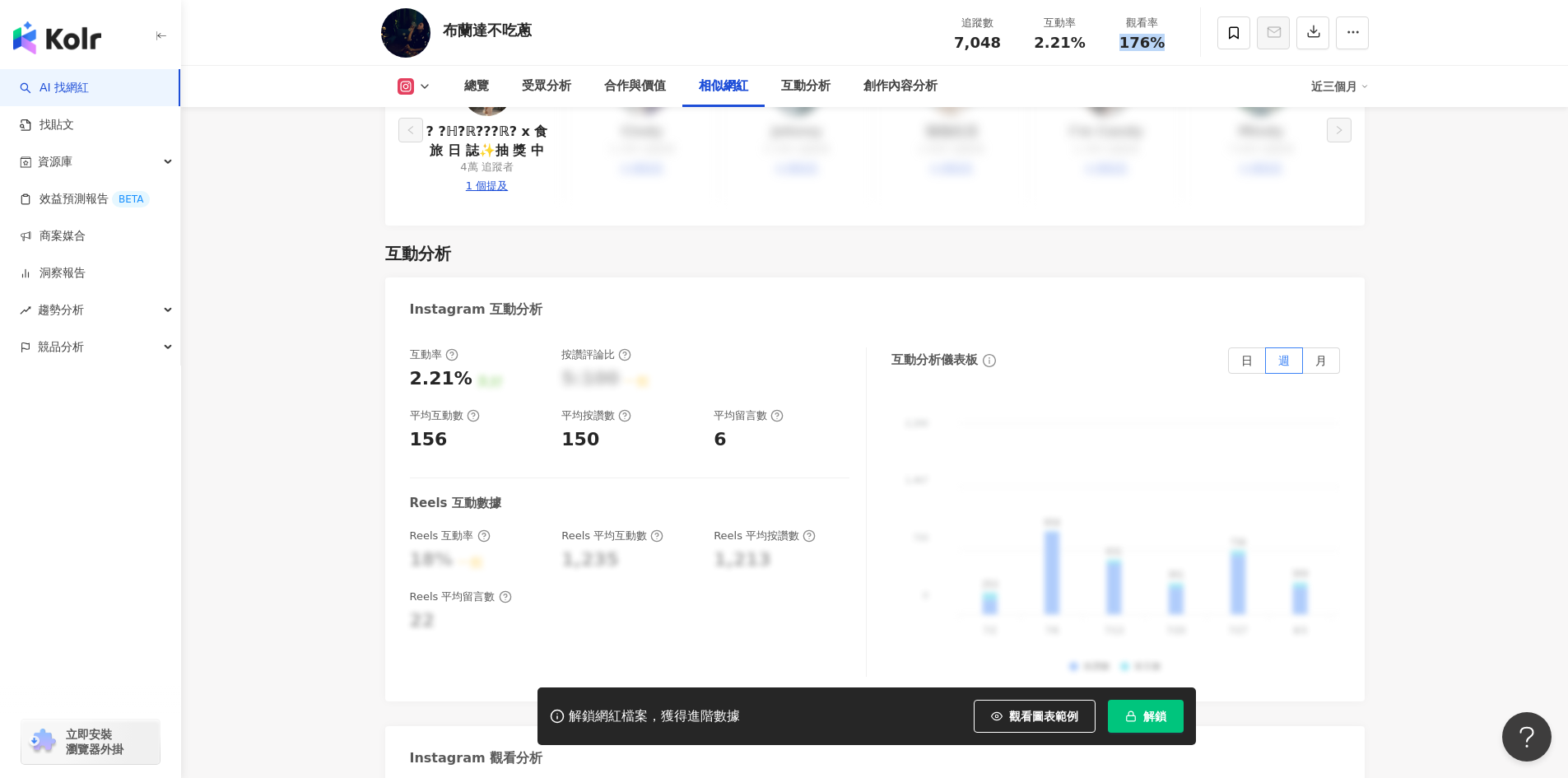
scroll to position [3093, 0]
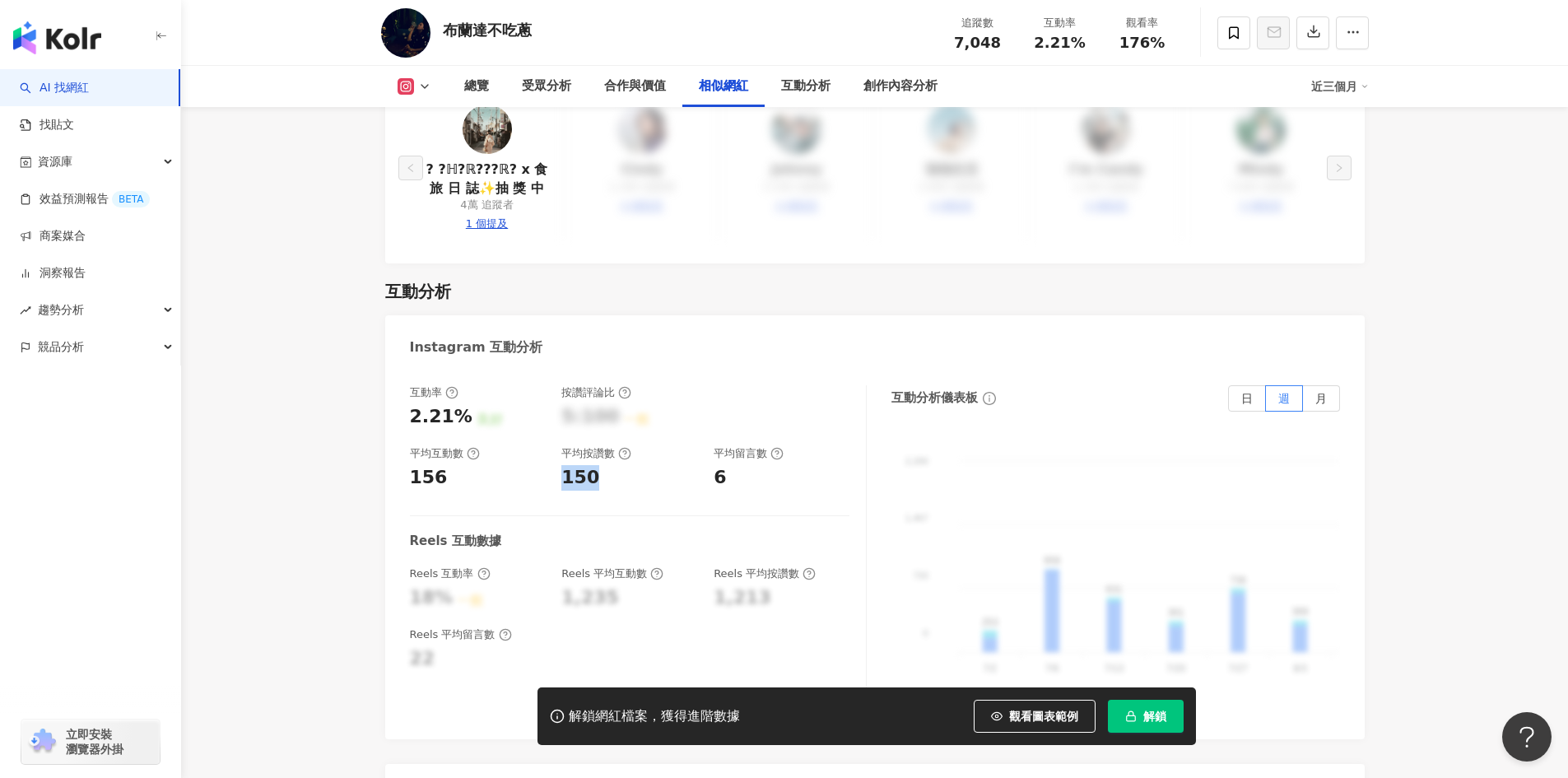
drag, startPoint x: 559, startPoint y: 431, endPoint x: 593, endPoint y: 433, distance: 34.1
click at [593, 433] on div "互動率 2.21% 良好 按讚評論比 5:100 一般 平均互動數 156 平均按讚數 150 平均留言數 6" at bounding box center [630, 438] width 440 height 106
copy div "150"
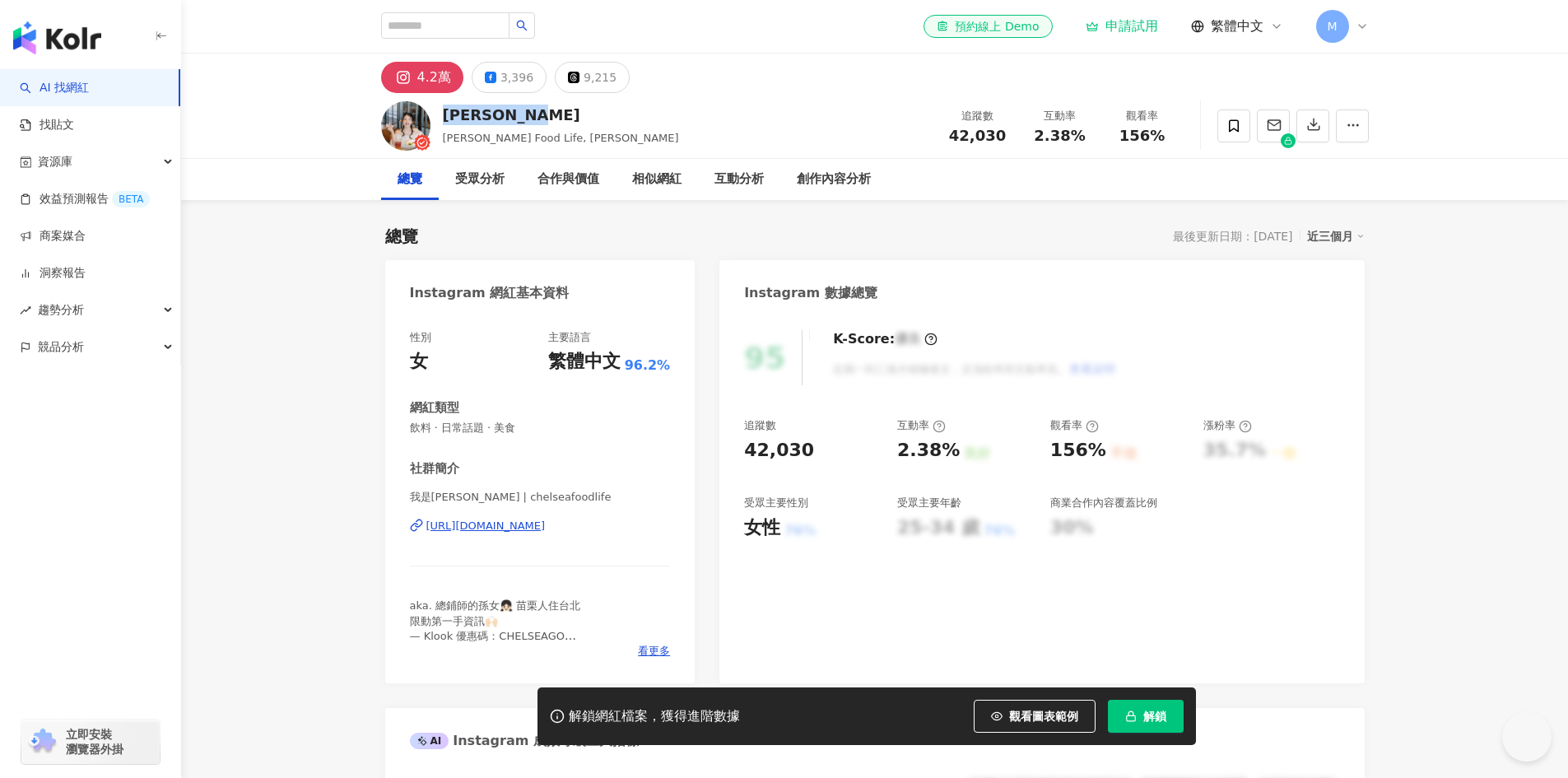
drag, startPoint x: 547, startPoint y: 119, endPoint x: 441, endPoint y: 112, distance: 106.2
click at [441, 112] on div "[PERSON_NAME] Food Life, [PERSON_NAME] 追蹤數 42,030 互動率 2.38% 觀看率 156%" at bounding box center [875, 125] width 1054 height 65
drag, startPoint x: 1033, startPoint y: 137, endPoint x: 1079, endPoint y: 138, distance: 46.0
click at [1079, 138] on div "2.38%" at bounding box center [1060, 136] width 63 height 17
copy span "2.38%"
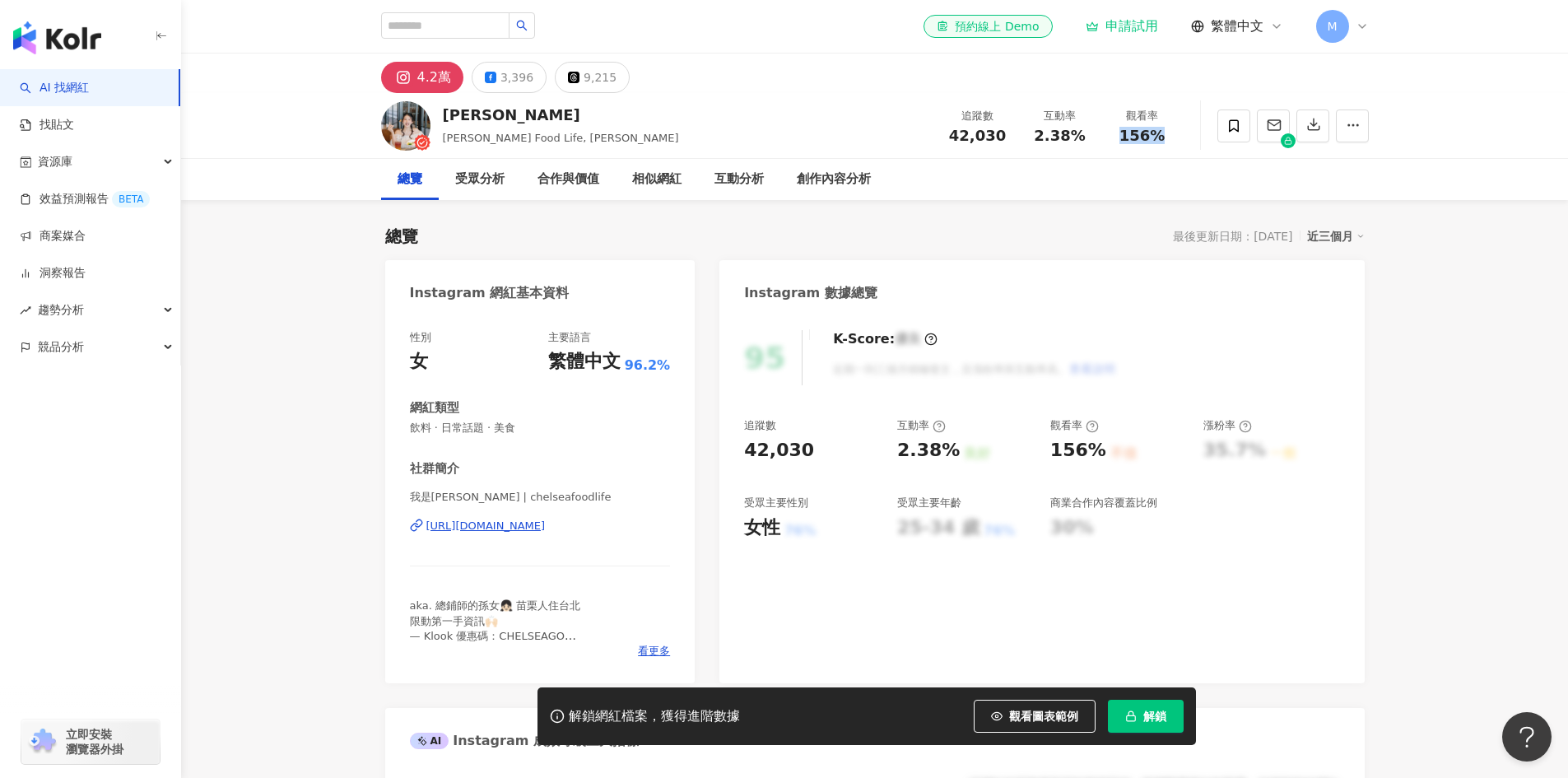
drag, startPoint x: 1120, startPoint y: 136, endPoint x: 1164, endPoint y: 144, distance: 44.7
click at [1164, 144] on div "追蹤數 42,030 互動率 2.38% 觀看率 156%" at bounding box center [1061, 125] width 247 height 49
copy span "156%"
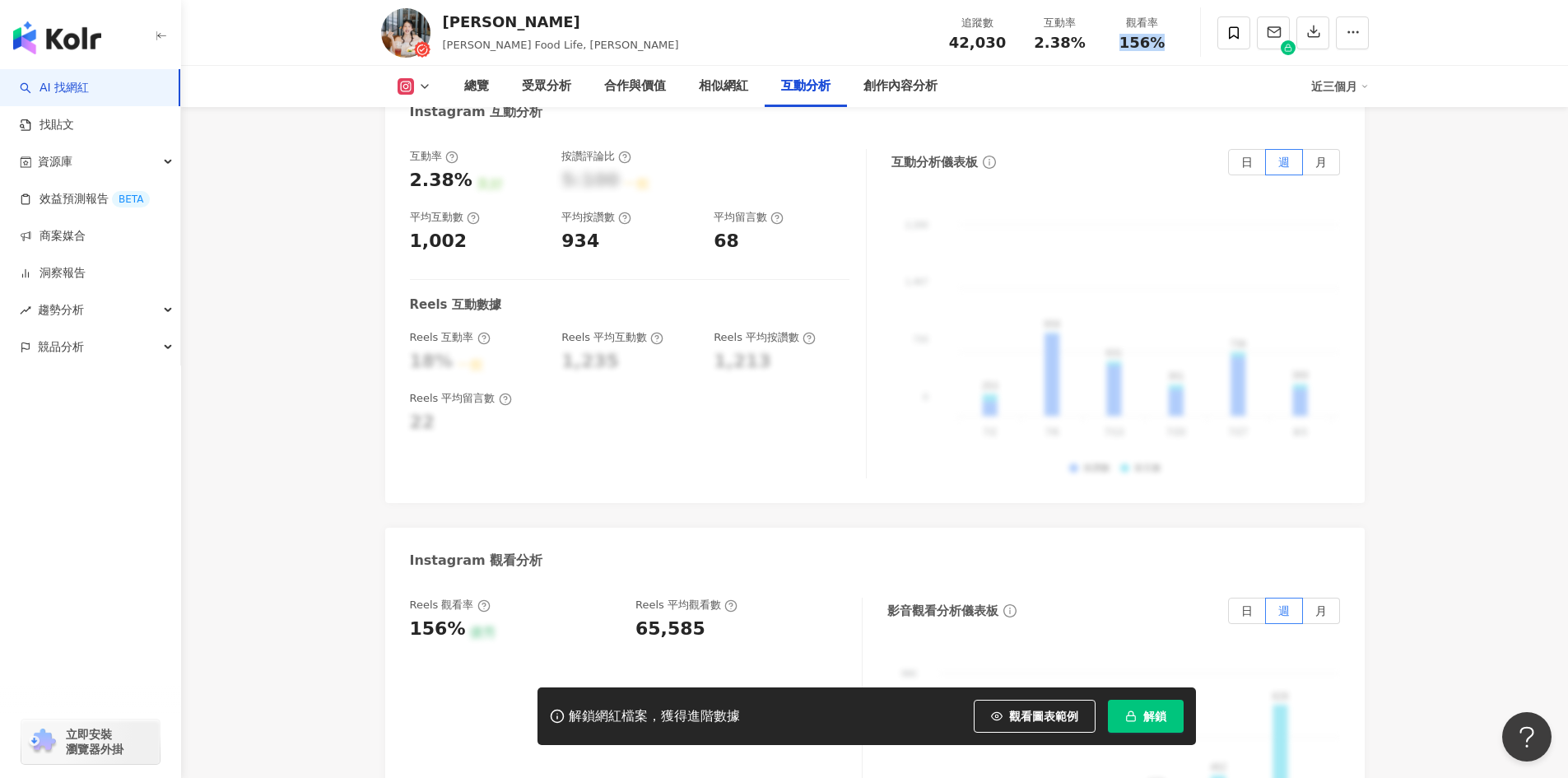
scroll to position [3129, 0]
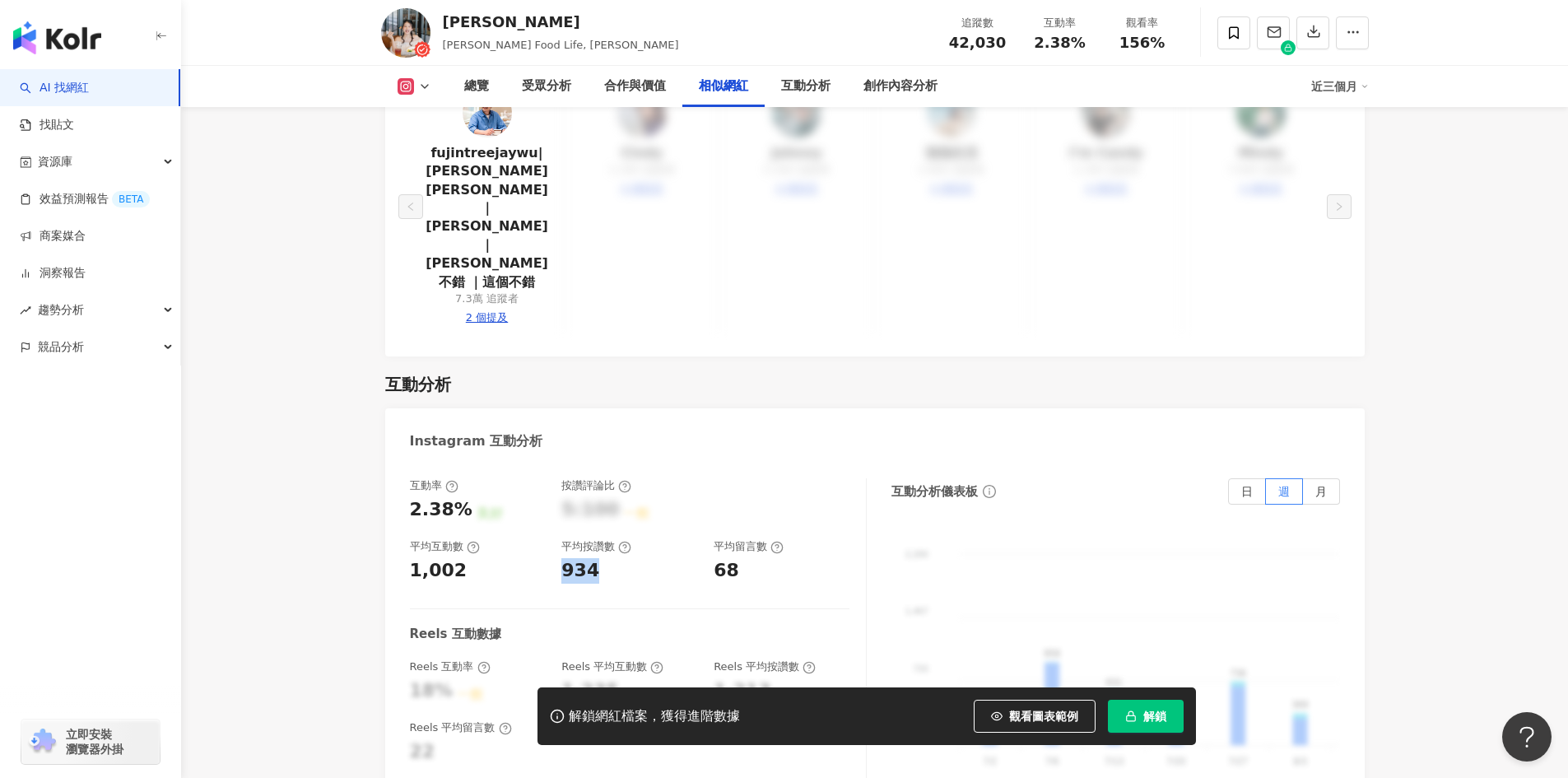
drag, startPoint x: 602, startPoint y: 462, endPoint x: 557, endPoint y: 457, distance: 45.3
click at [557, 478] on div "互動率 2.38% 良好 按讚評論比 5:100 一般 平均互動數 1,002 平均按讚數 934 平均留言數 68" at bounding box center [630, 531] width 440 height 106
copy div "934"
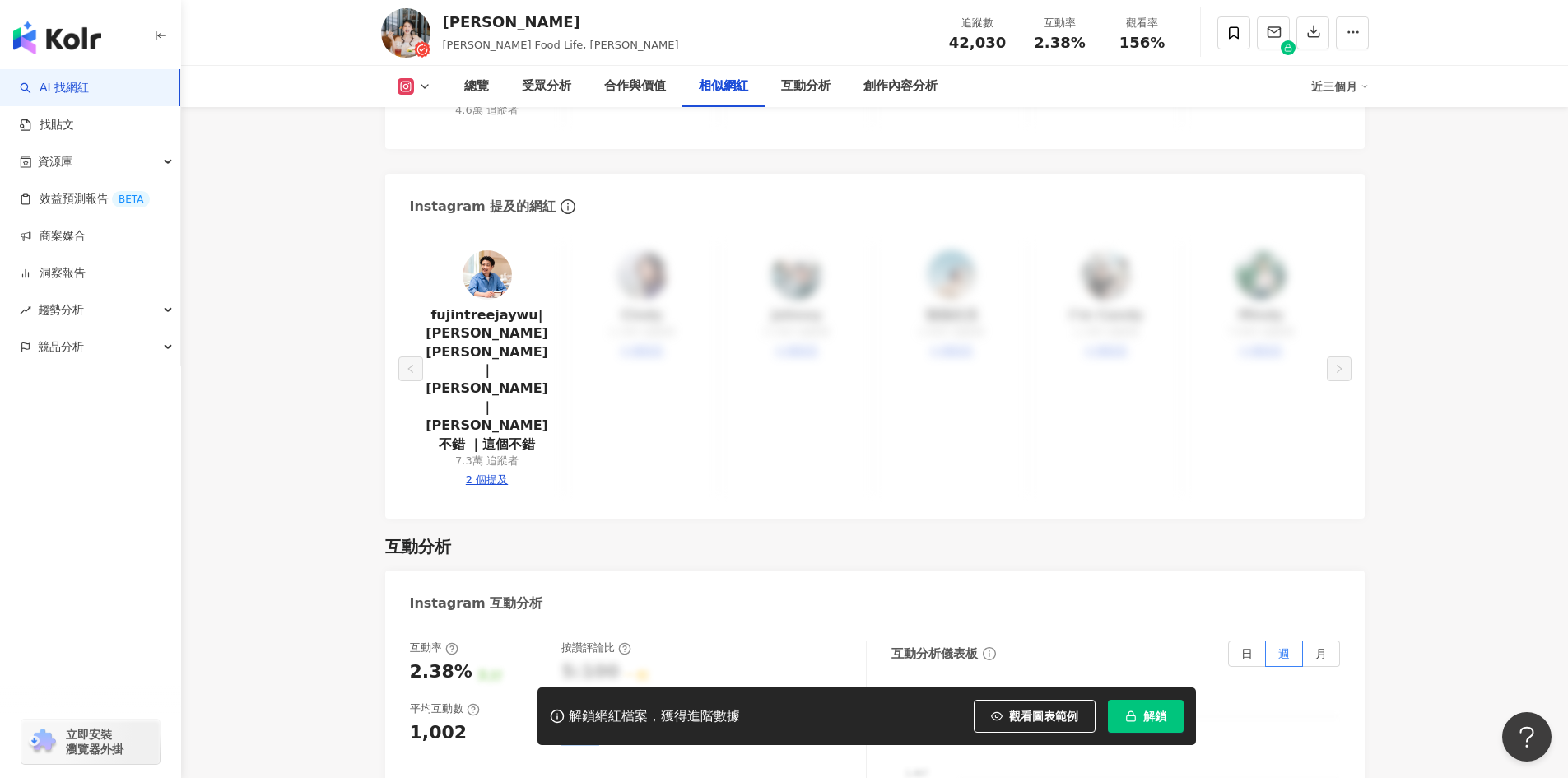
scroll to position [2799, 0]
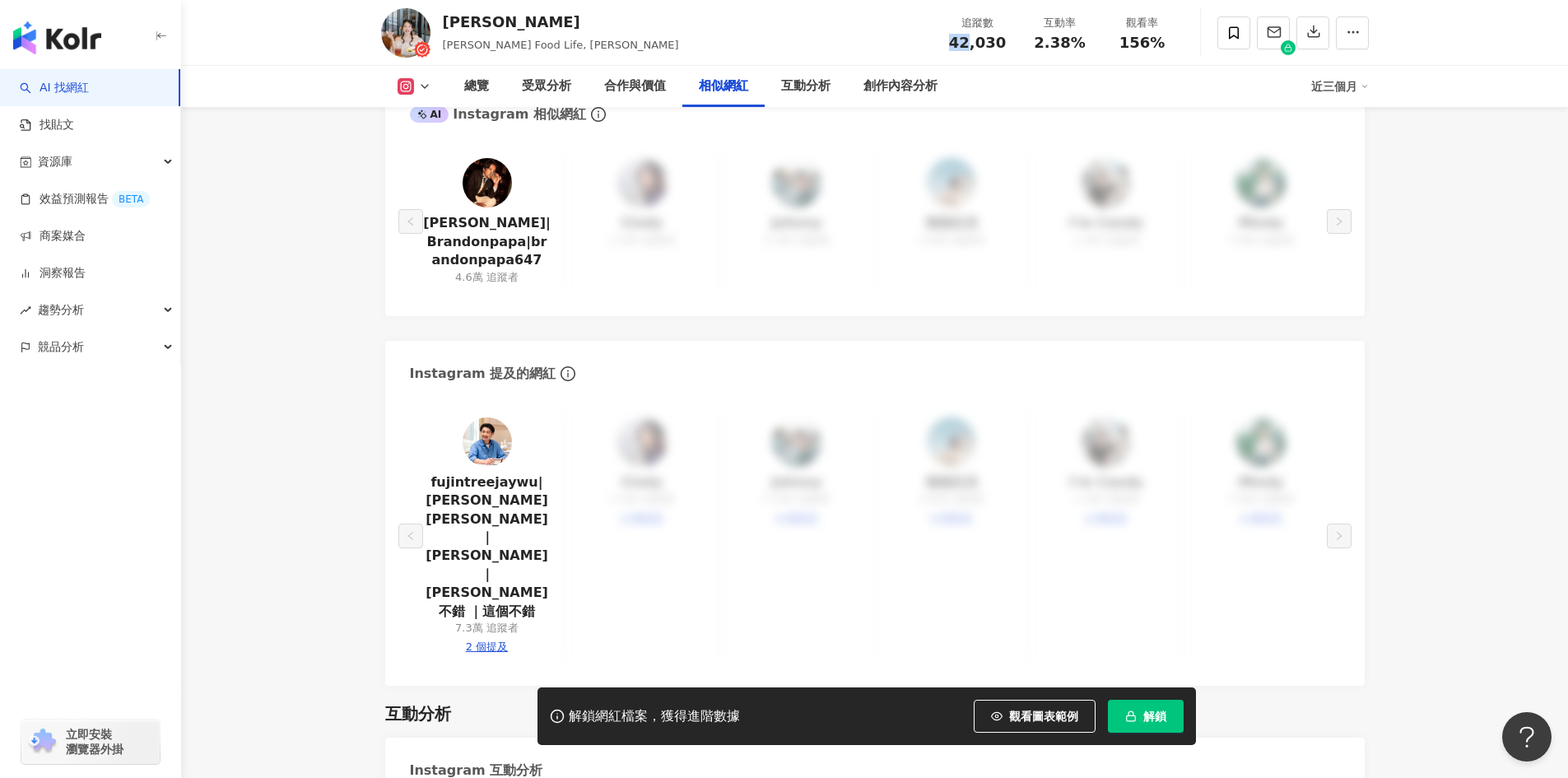
drag, startPoint x: 950, startPoint y: 42, endPoint x: 970, endPoint y: 43, distance: 20.0
click at [970, 43] on div "42,030" at bounding box center [977, 43] width 63 height 17
copy span "42"
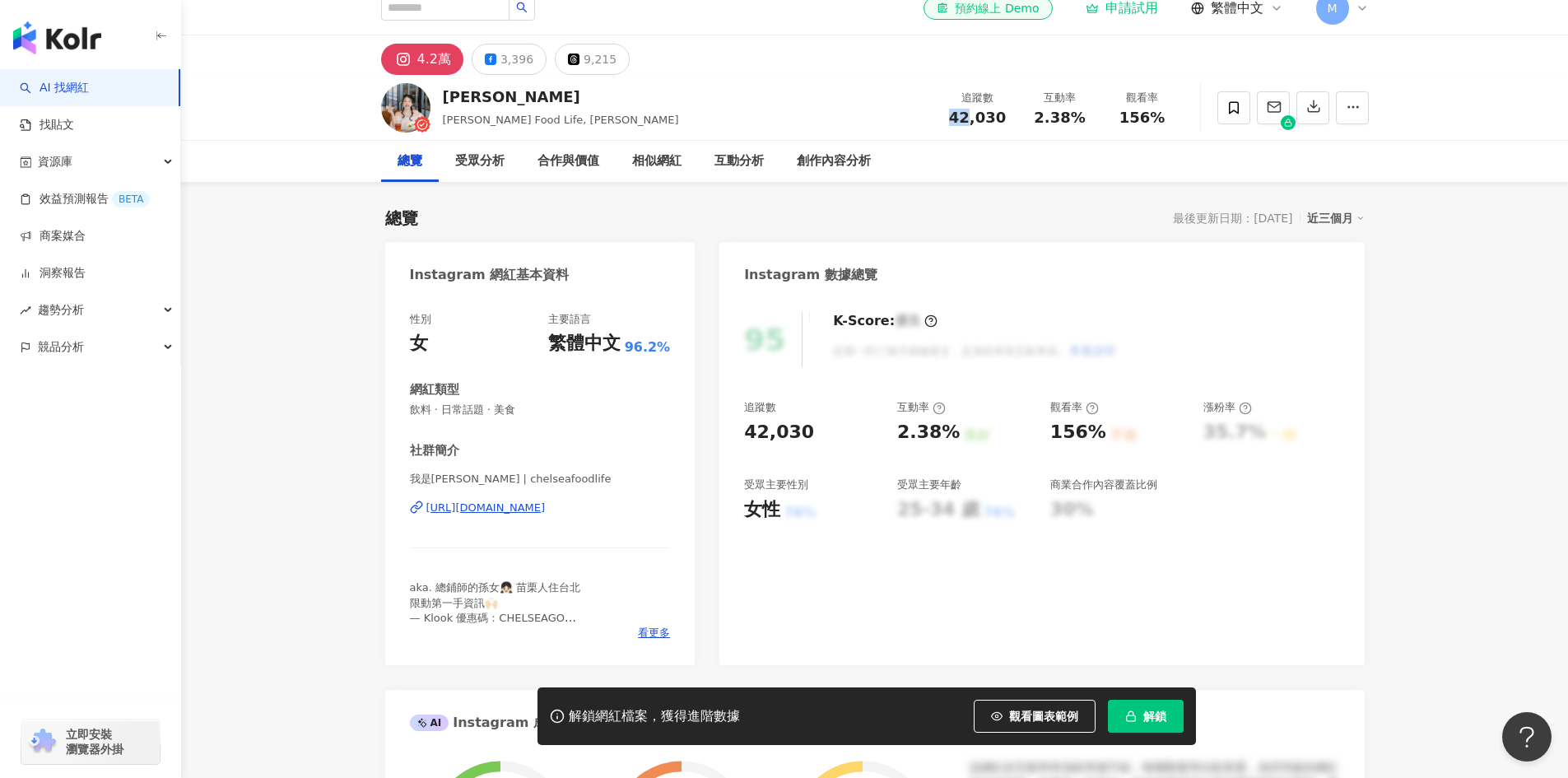
scroll to position [0, 0]
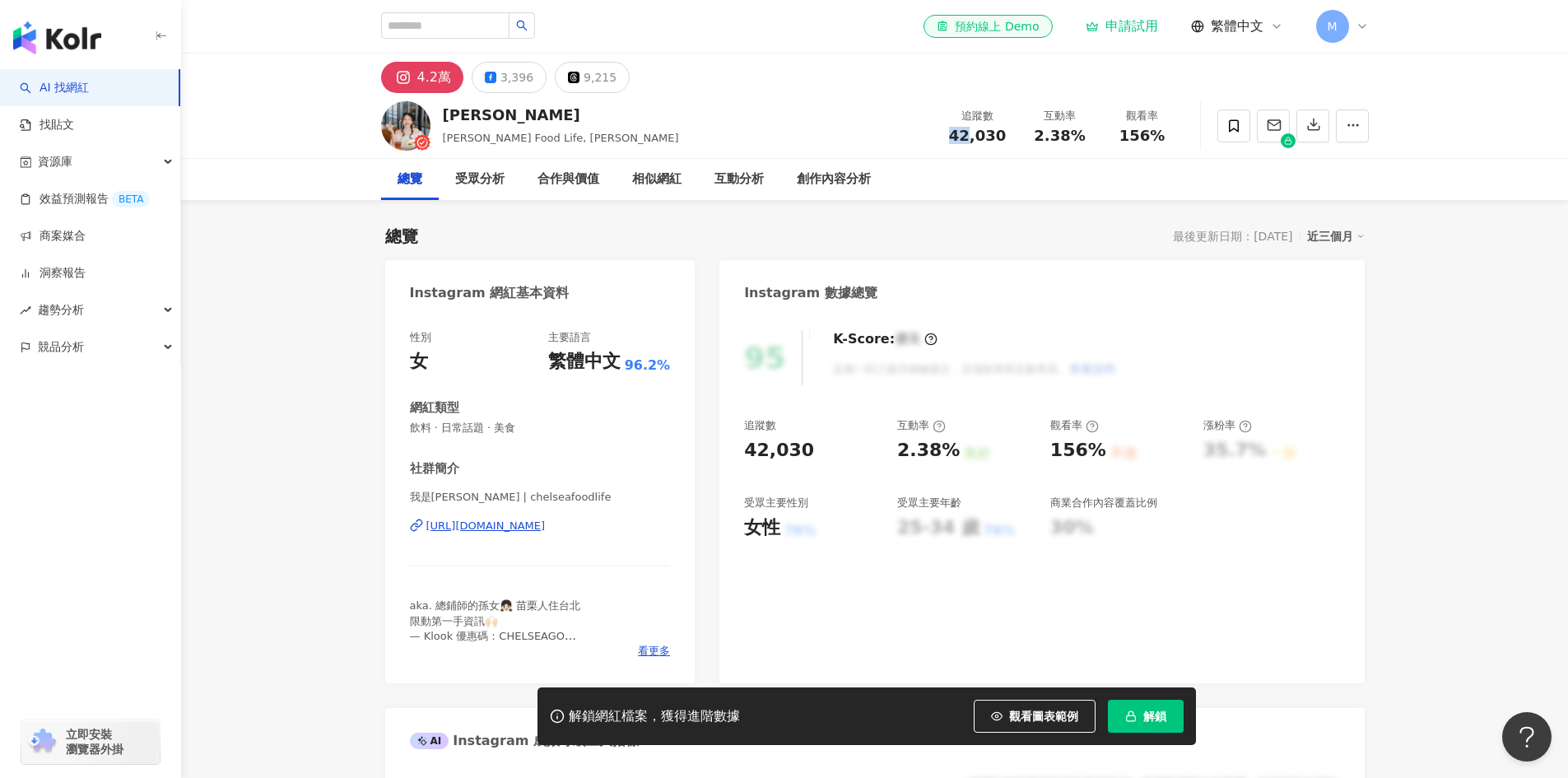
click at [684, 152] on div "[PERSON_NAME] Food Life, [PERSON_NAME] 追蹤數 42,030 互動率 2.38% 觀看率 156%" at bounding box center [875, 125] width 1054 height 65
click at [479, 521] on div "[URL][DOMAIN_NAME]" at bounding box center [487, 526] width 120 height 15
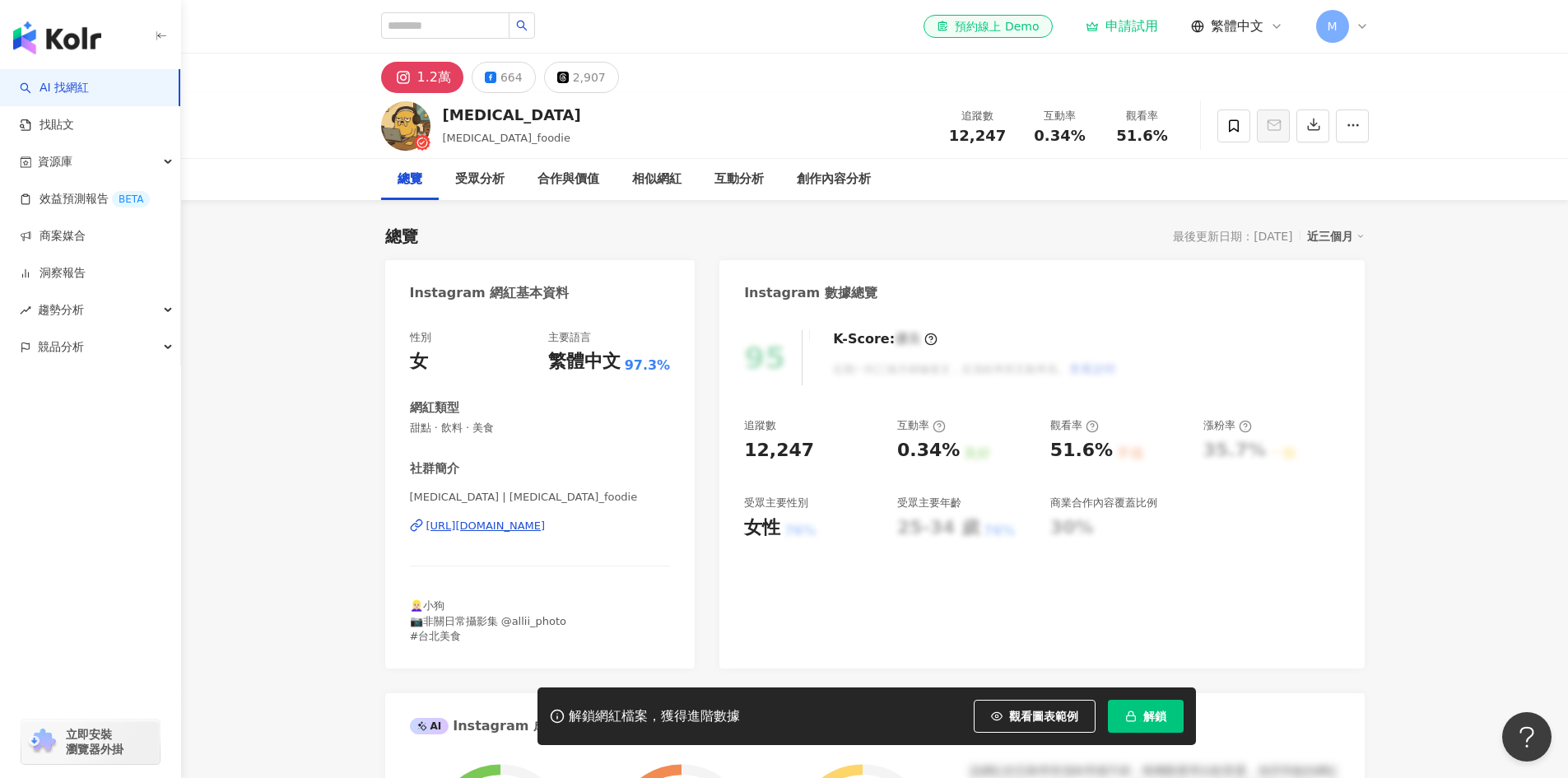
click at [463, 521] on div "[URL][DOMAIN_NAME]" at bounding box center [487, 526] width 120 height 15
drag, startPoint x: 1060, startPoint y: 137, endPoint x: 1083, endPoint y: 136, distance: 23.0
click at [1083, 136] on div "0.34%" at bounding box center [1060, 136] width 63 height 17
drag, startPoint x: 1117, startPoint y: 140, endPoint x: 1160, endPoint y: 144, distance: 43.2
click at [1160, 144] on div "51.6%" at bounding box center [1142, 136] width 63 height 17
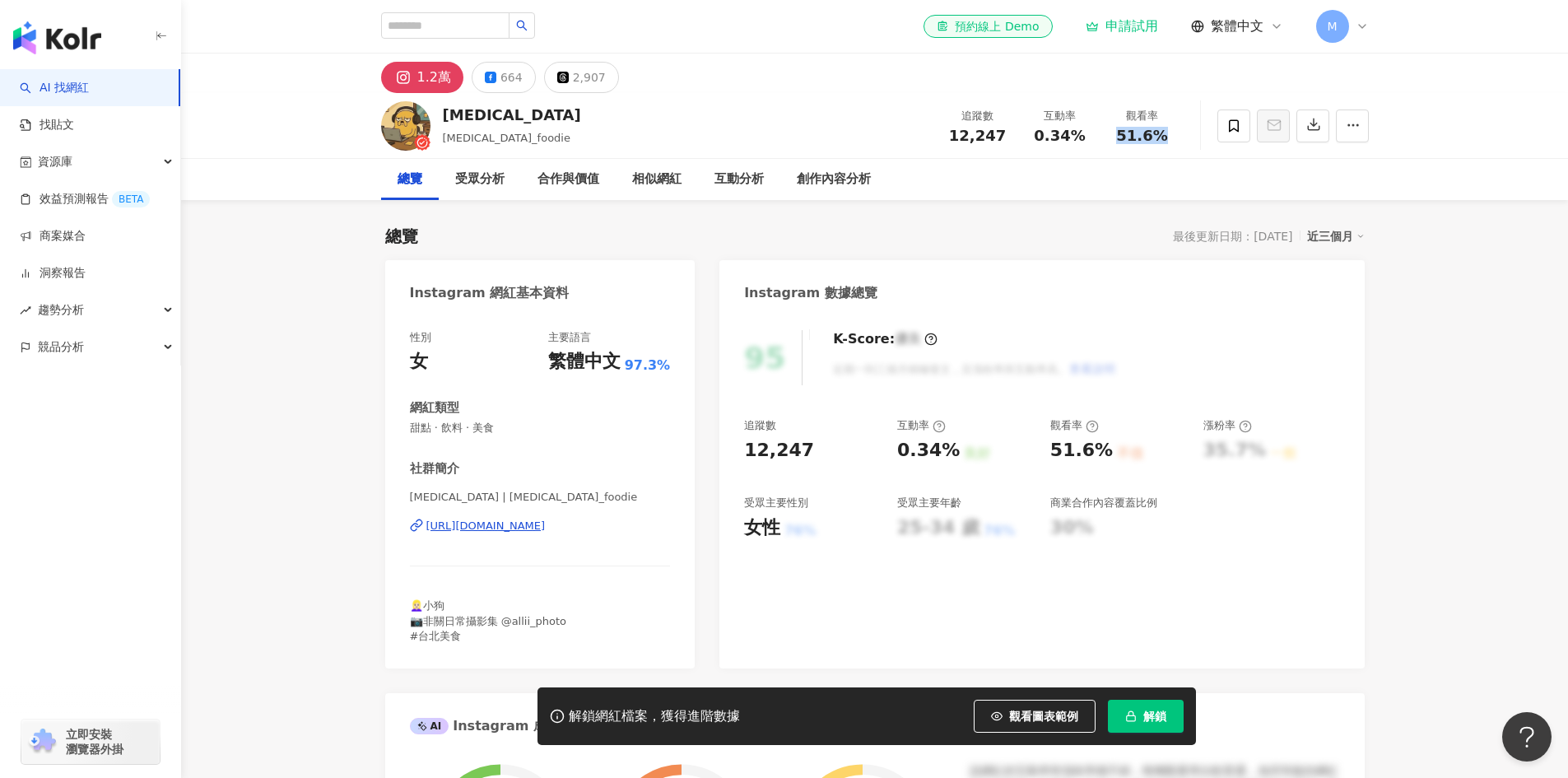
copy span "51.6%"
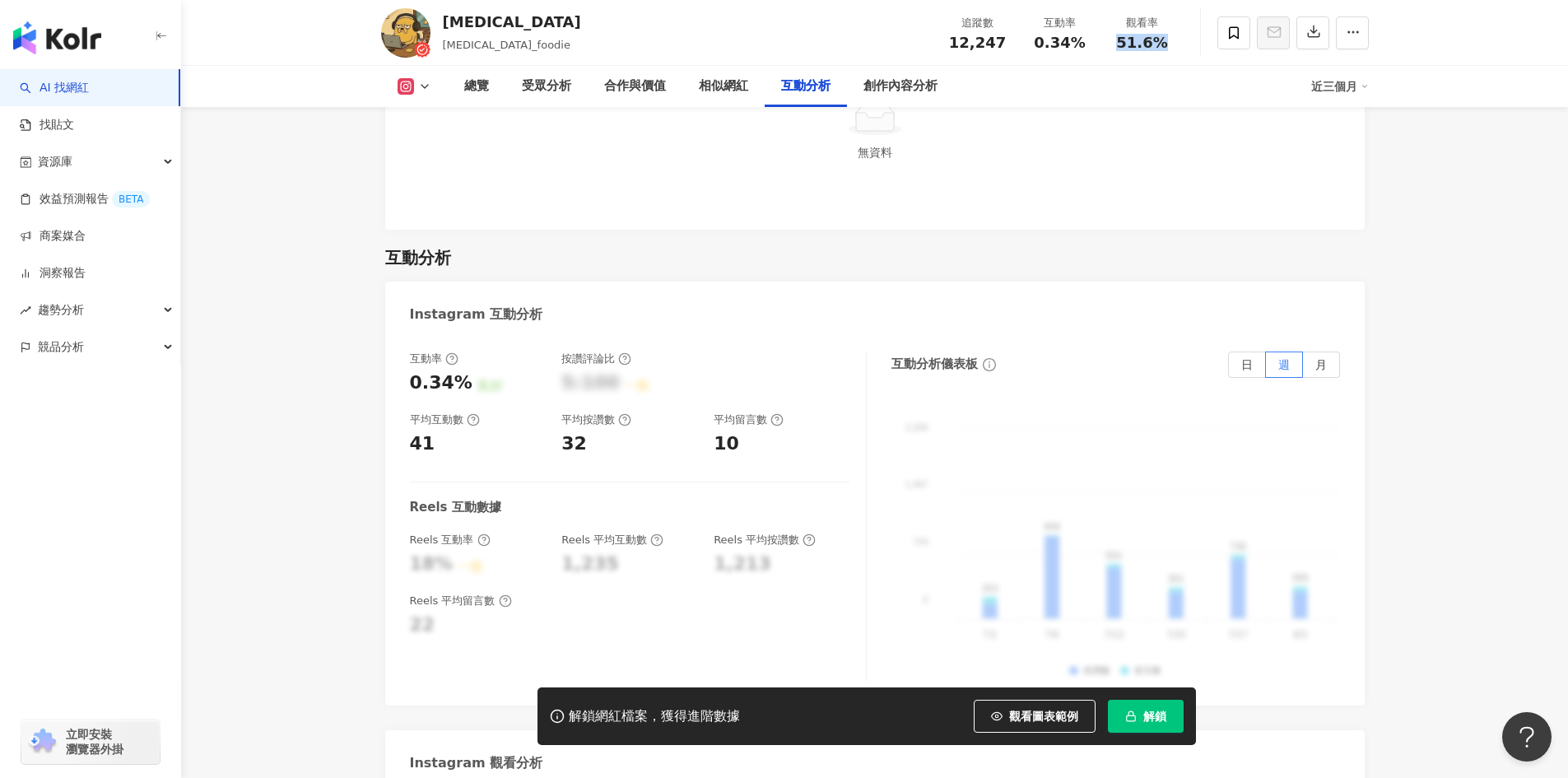
scroll to position [3294, 0]
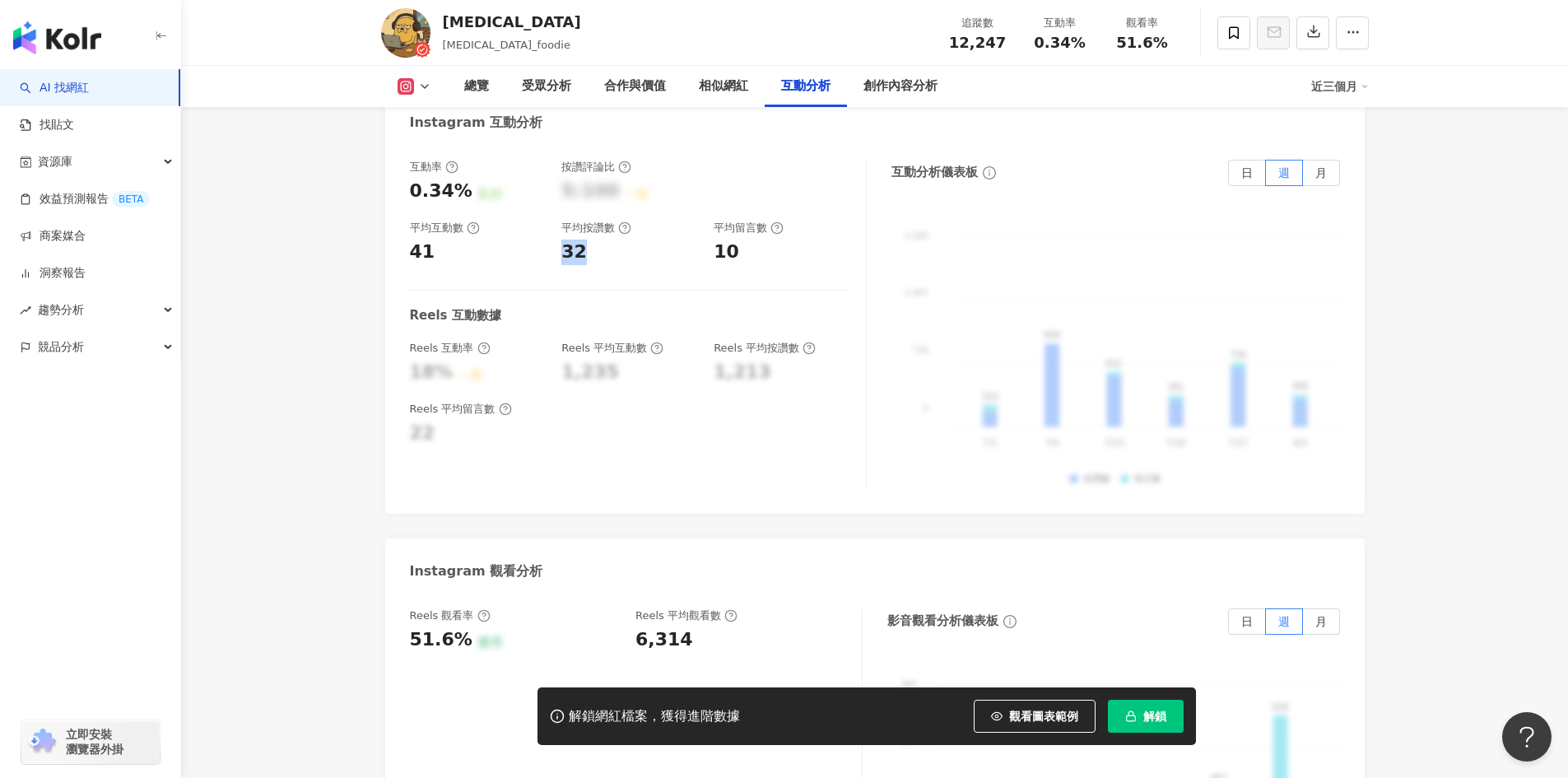
drag, startPoint x: 558, startPoint y: 226, endPoint x: 594, endPoint y: 227, distance: 36.0
click at [594, 227] on div "互動率 0.34% 良好 按讚評論比 5:100 一般 平均互動數 41 平均按讚數 32 平均留言數 10" at bounding box center [630, 213] width 440 height 106
copy div "32"
